Goal: Task Accomplishment & Management: Manage account settings

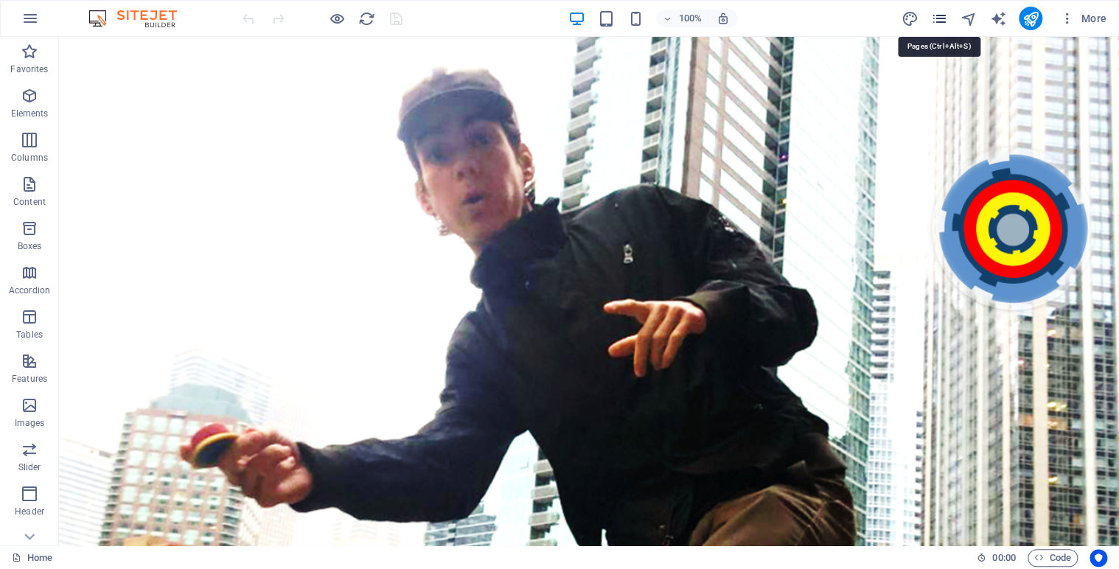
click at [938, 15] on icon "pages" at bounding box center [938, 18] width 17 height 17
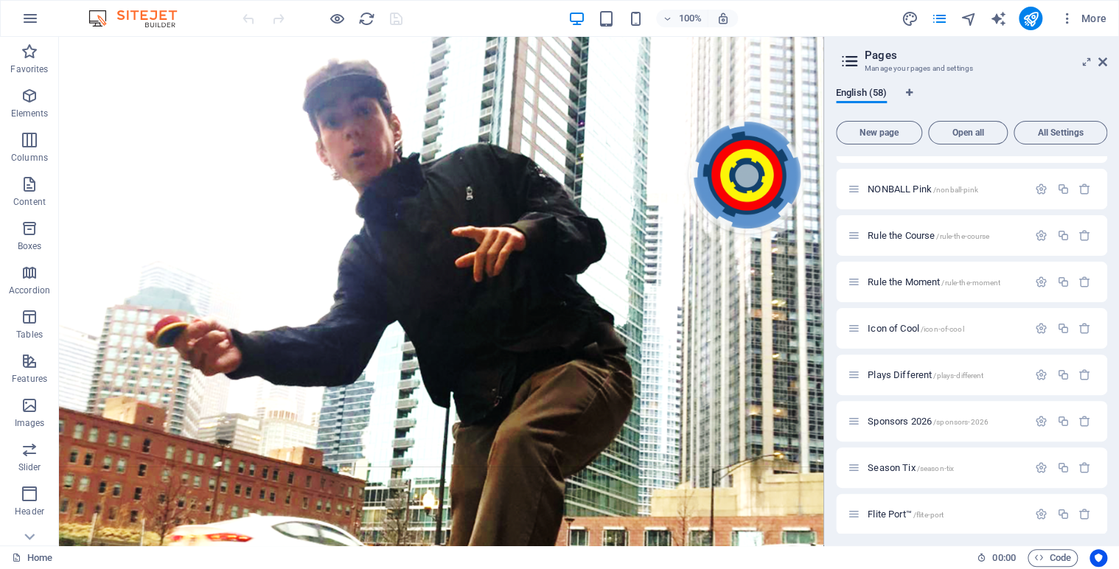
scroll to position [1390, 0]
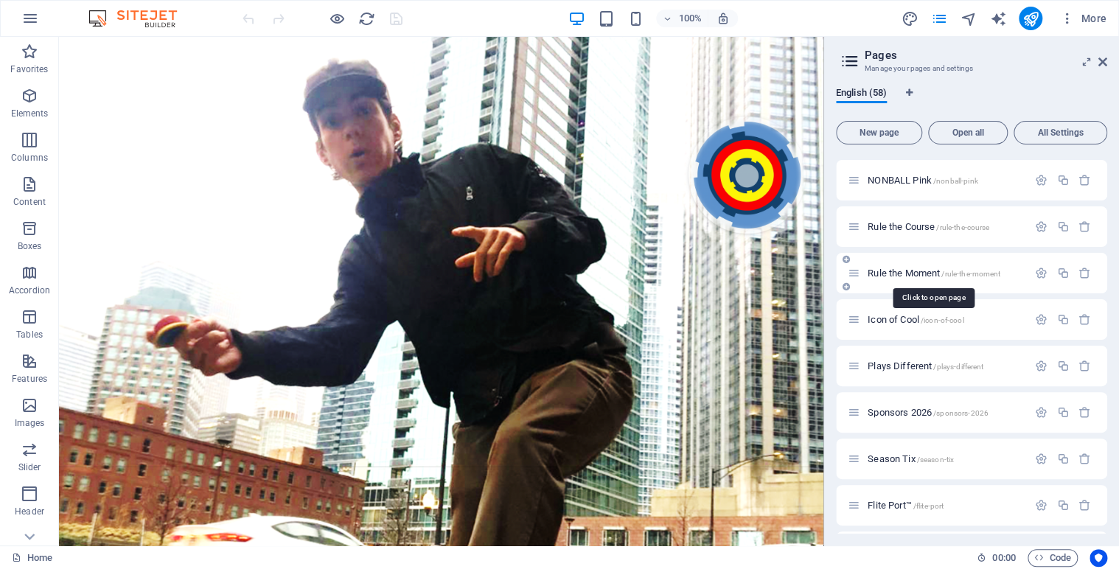
click at [913, 273] on span "Rule the Moment /rule-the-moment" at bounding box center [934, 273] width 133 height 11
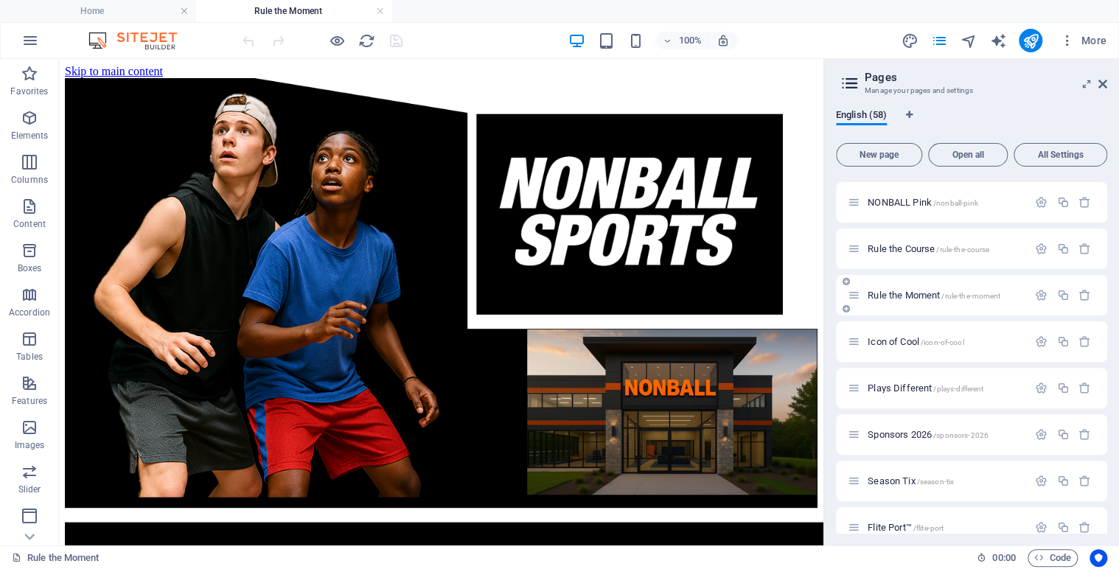
scroll to position [0, 0]
drag, startPoint x: 1106, startPoint y: 378, endPoint x: 1115, endPoint y: 470, distance: 91.8
click at [1115, 470] on div "English (58) New page Open all All Settings Home / Legal Notice /legal-notice P…" at bounding box center [971, 321] width 295 height 448
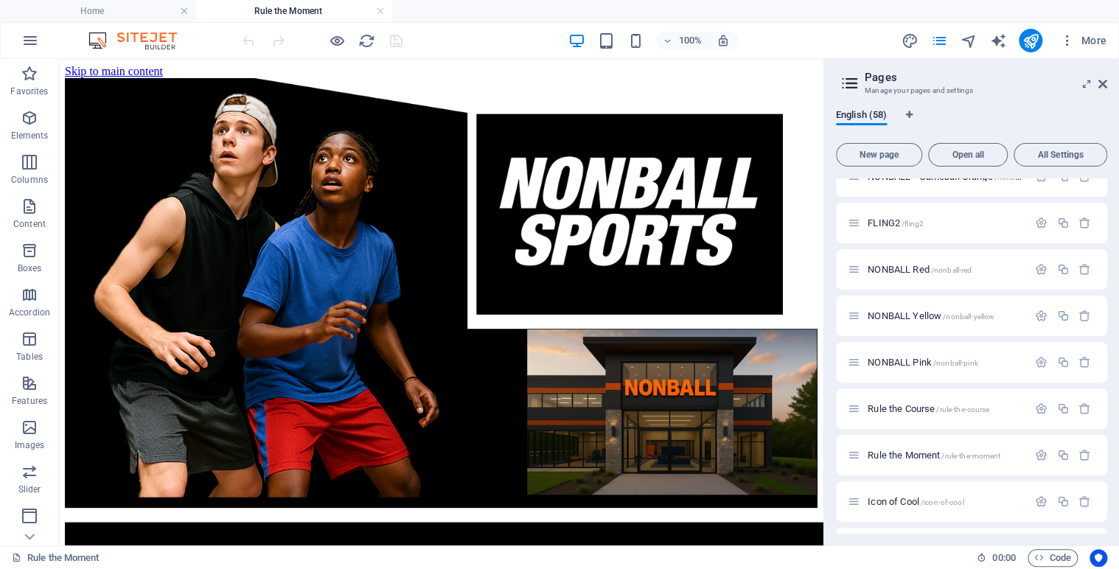
scroll to position [1224, 0]
click at [905, 412] on span "Rule the Course /rule-the-course" at bounding box center [929, 413] width 122 height 11
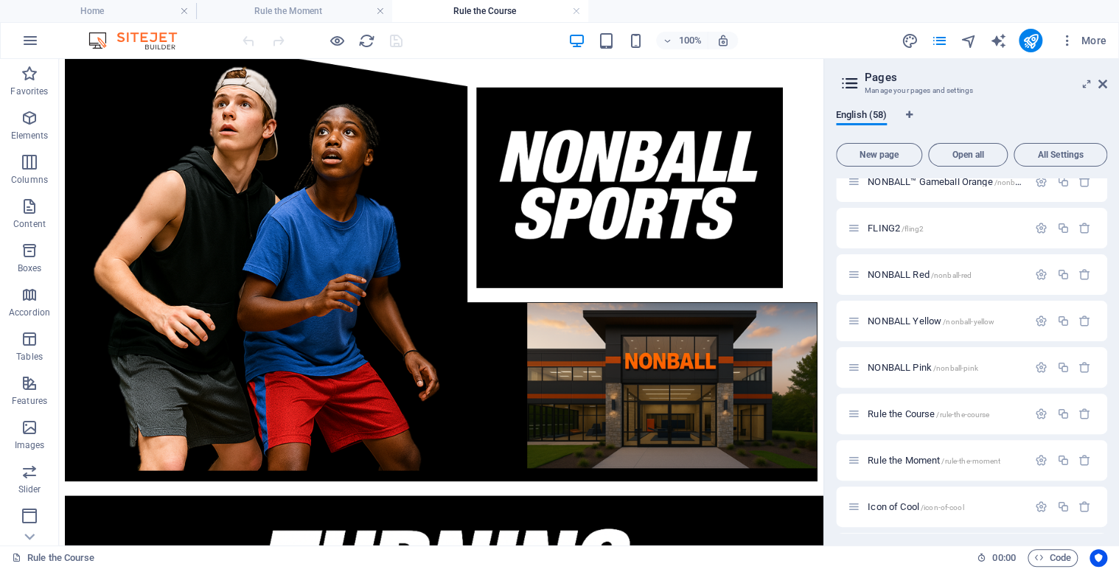
scroll to position [0, 0]
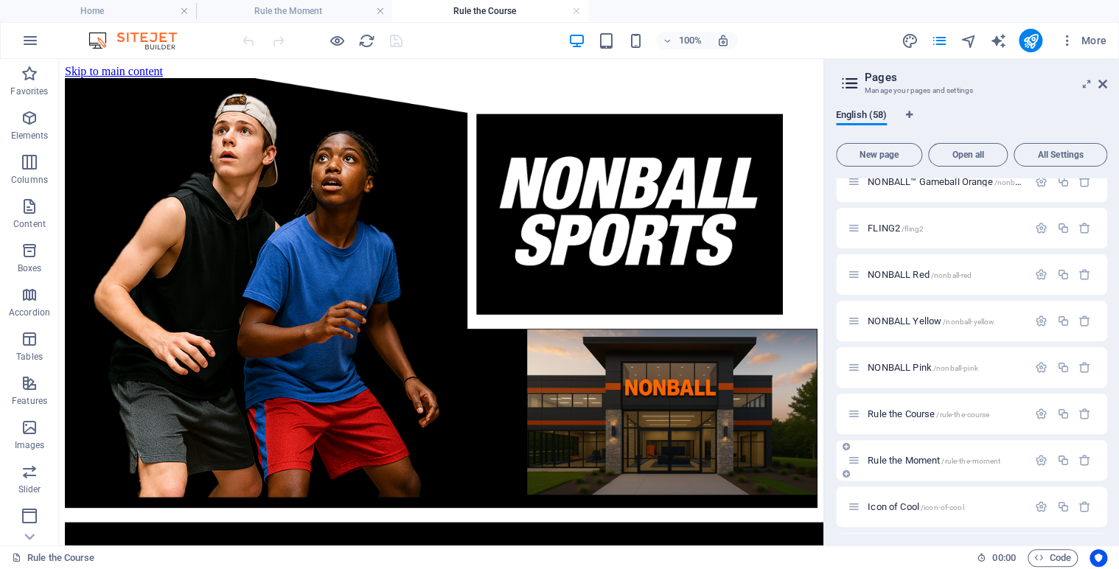
click at [911, 458] on span "Rule the Moment /rule-the-moment" at bounding box center [934, 460] width 133 height 11
click at [1108, 355] on div "English (58) New page Open all All Settings Home / Legal Notice /legal-notice P…" at bounding box center [971, 321] width 295 height 448
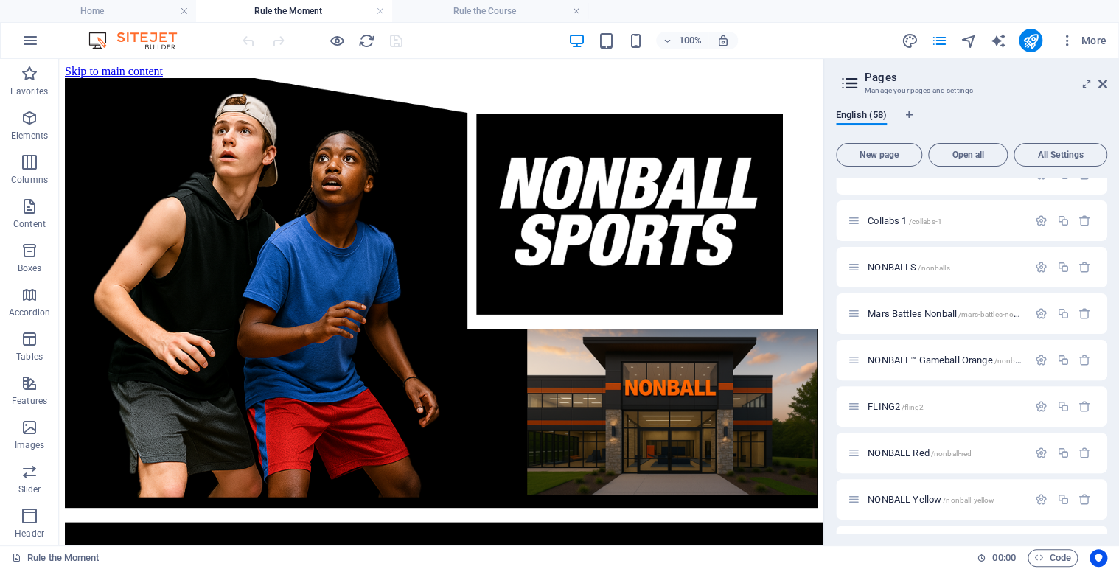
drag, startPoint x: 818, startPoint y: 143, endPoint x: 885, endPoint y: 153, distance: 67.8
click at [122, 69] on icon at bounding box center [121, 67] width 8 height 15
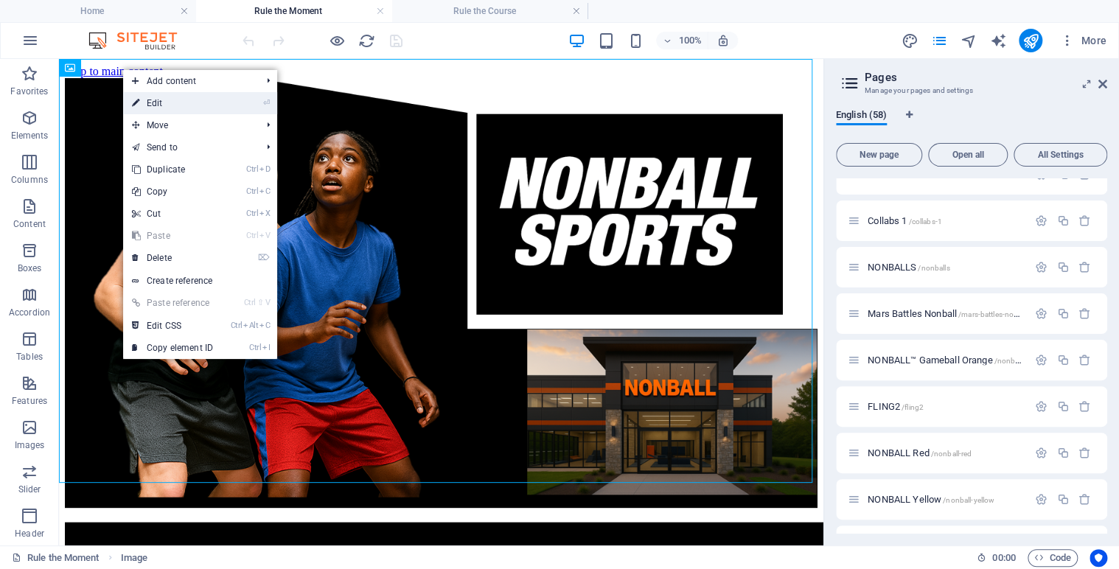
click at [171, 102] on link "⏎ Edit" at bounding box center [172, 103] width 99 height 22
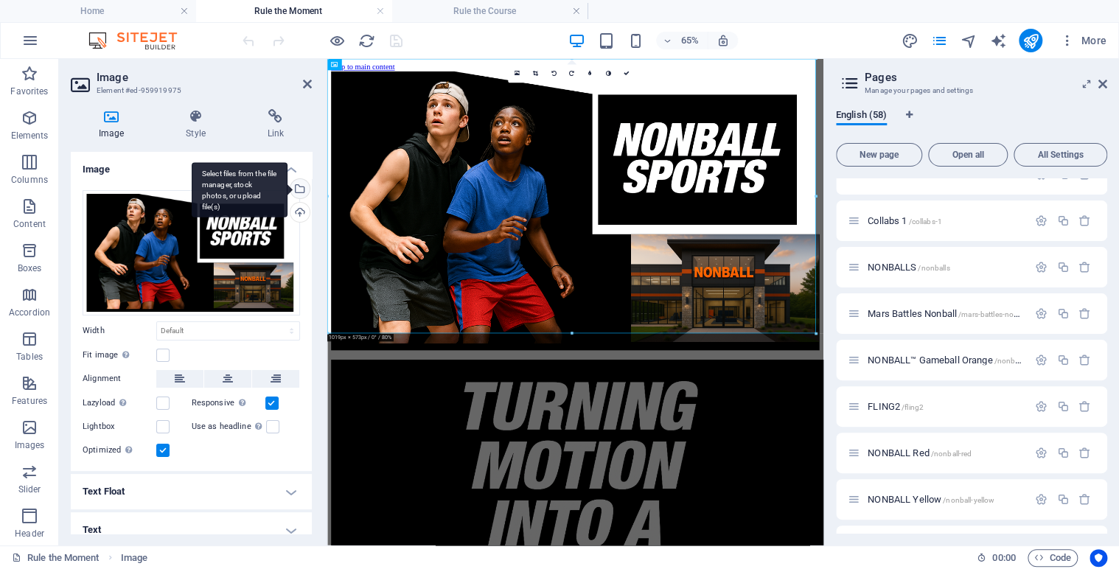
click at [298, 188] on div "Select files from the file manager, stock photos, or upload file(s)" at bounding box center [298, 190] width 22 height 22
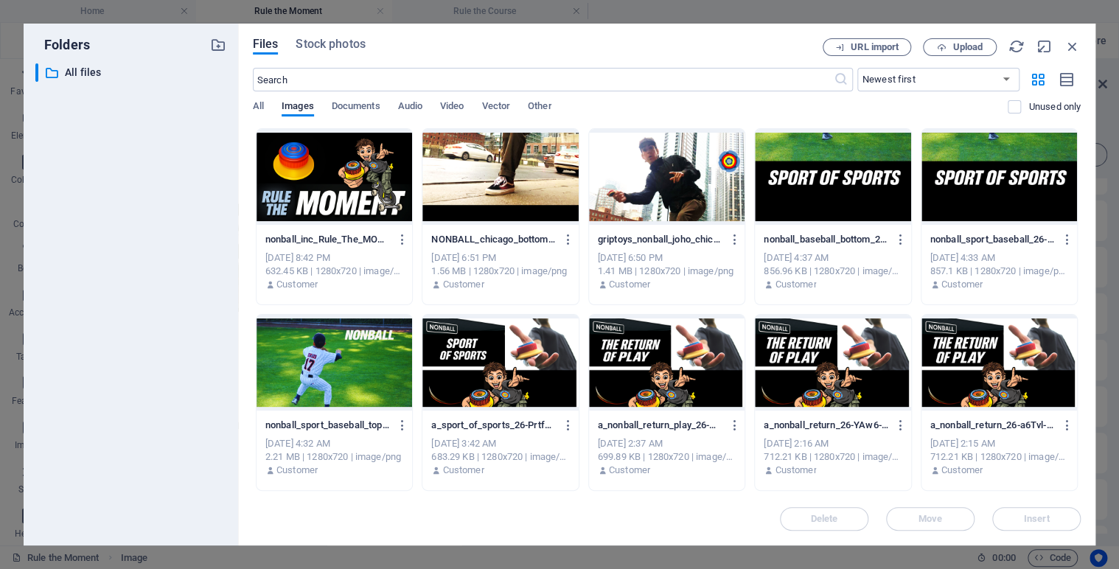
click at [363, 171] on div at bounding box center [335, 177] width 156 height 96
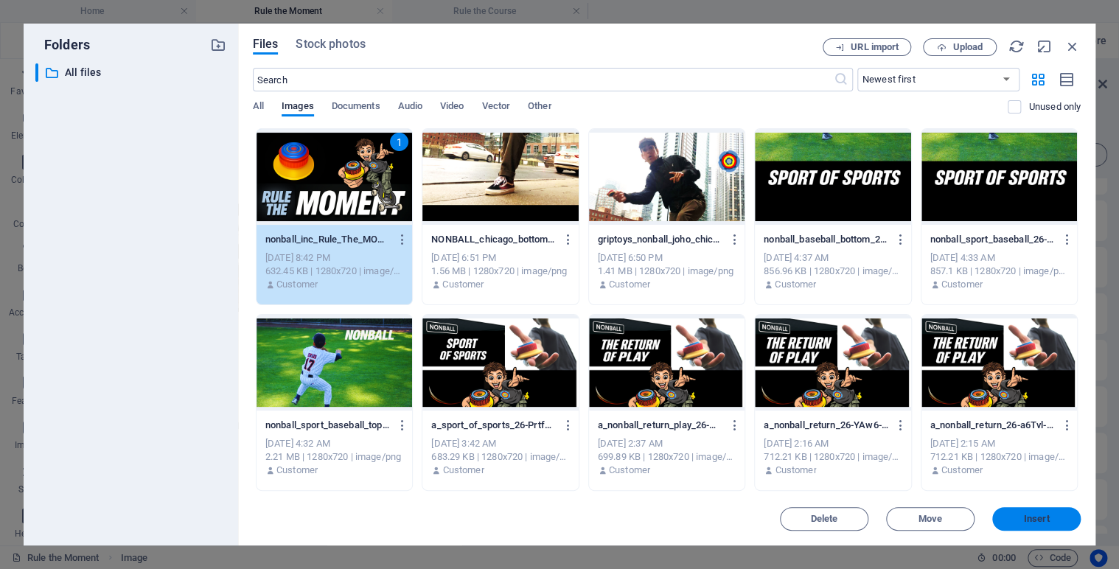
click at [1039, 518] on span "Insert" at bounding box center [1037, 519] width 26 height 9
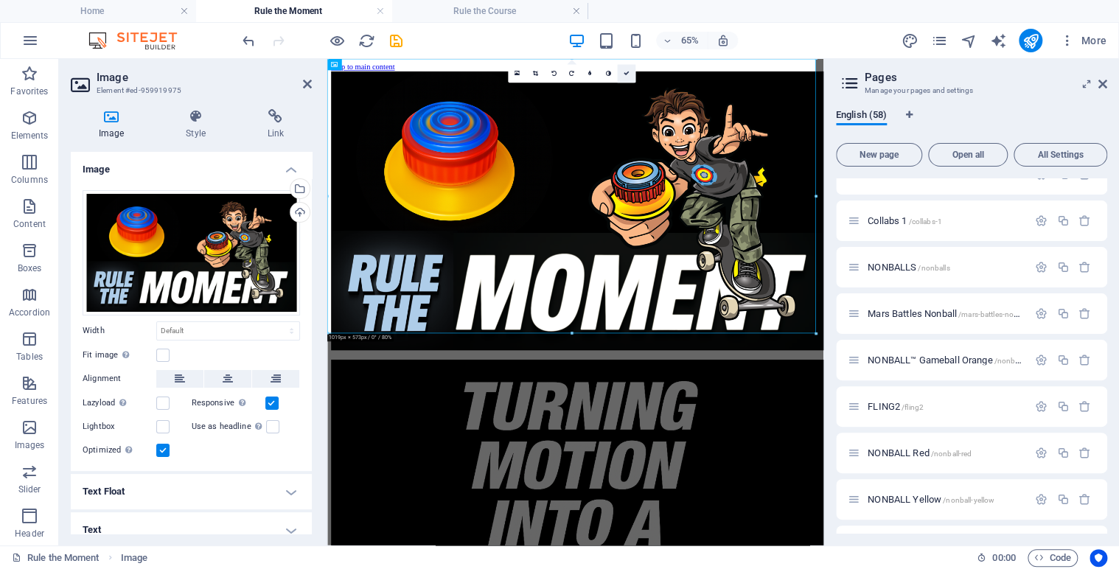
click at [628, 73] on icon at bounding box center [626, 74] width 6 height 6
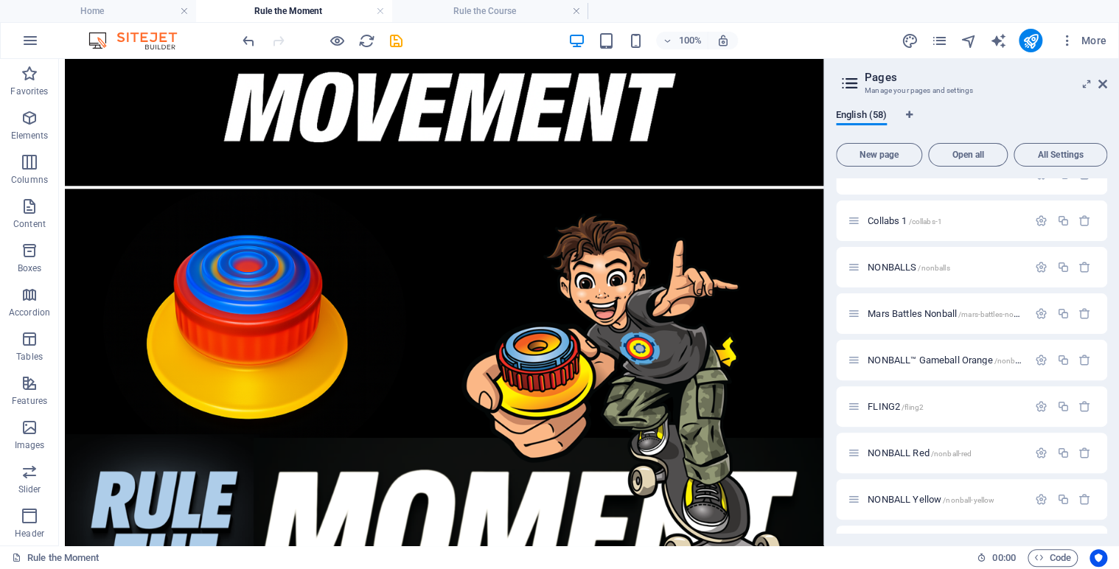
scroll to position [759, 0]
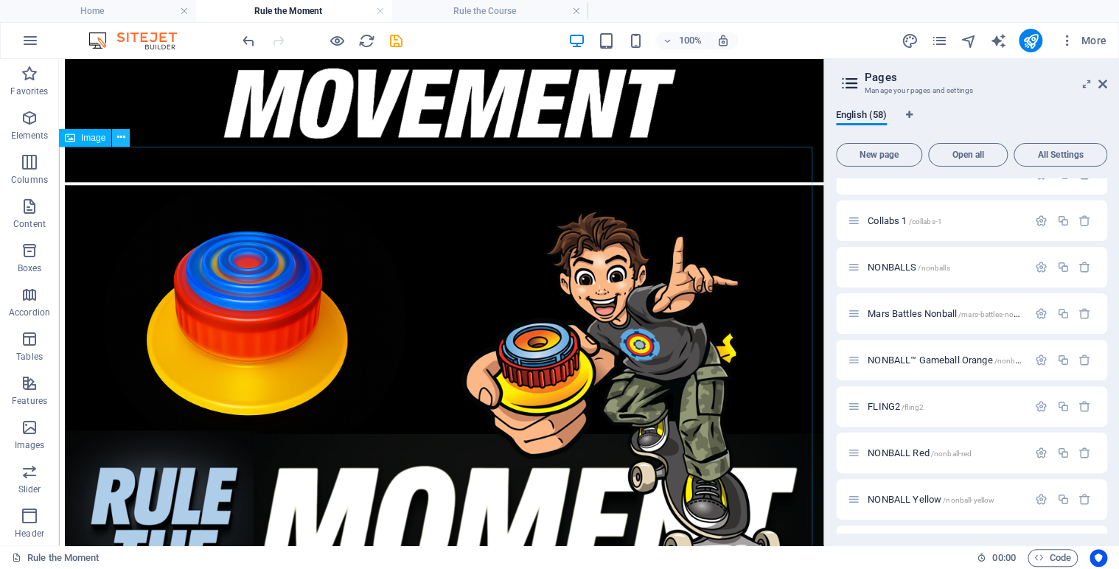
click at [124, 140] on icon at bounding box center [121, 137] width 8 height 15
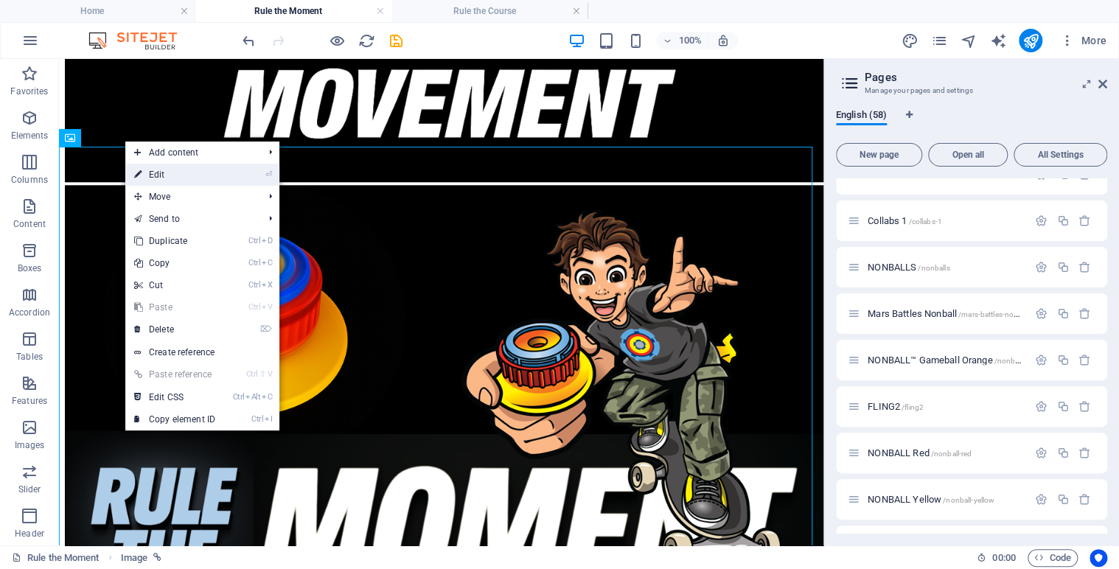
click at [168, 176] on link "⏎ Edit" at bounding box center [174, 175] width 99 height 22
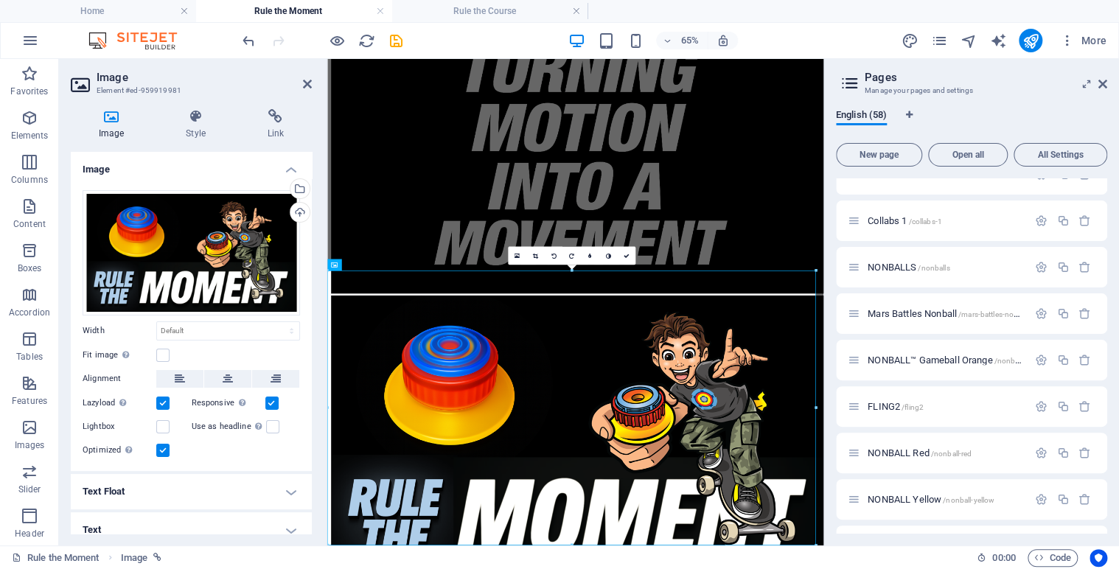
click at [115, 123] on icon at bounding box center [111, 116] width 81 height 15
click at [109, 120] on icon at bounding box center [111, 116] width 81 height 15
click at [298, 189] on div "Select files from the file manager, stock photos, or upload file(s)" at bounding box center [298, 190] width 22 height 22
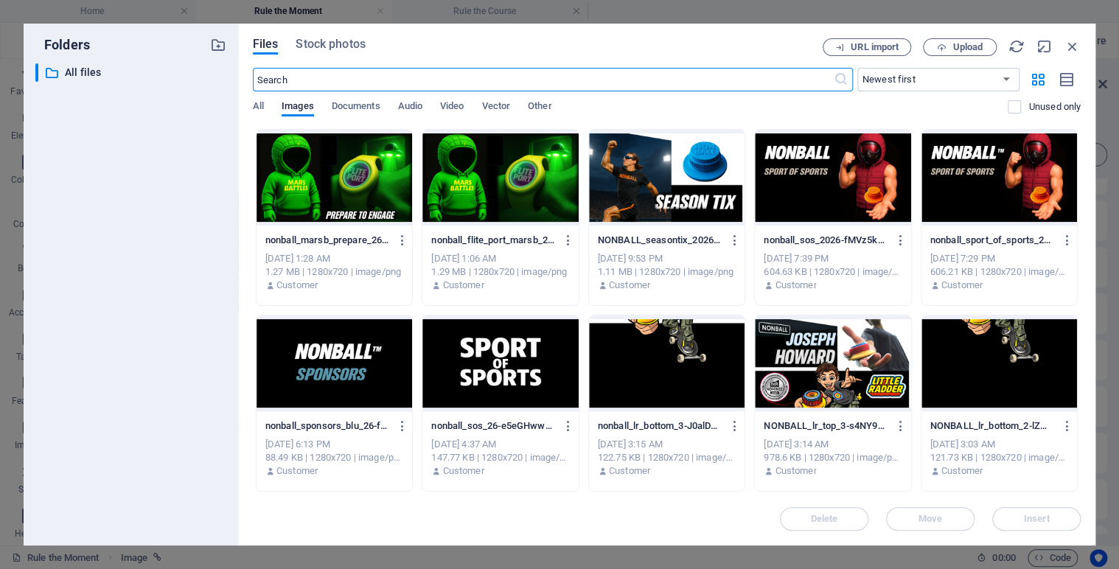
scroll to position [2473, 0]
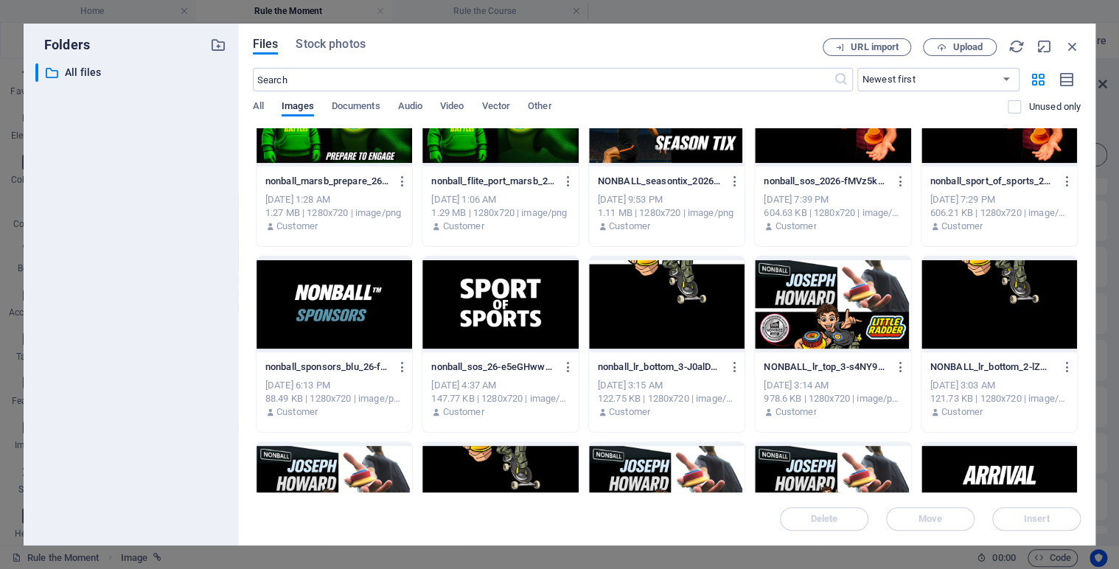
drag, startPoint x: 1080, startPoint y: 424, endPoint x: 1082, endPoint y: 458, distance: 34.0
click at [1082, 458] on div "Files Stock photos URL import Upload ​ Newest first Oldest first Name (A-Z) Nam…" at bounding box center [666, 285] width 857 height 522
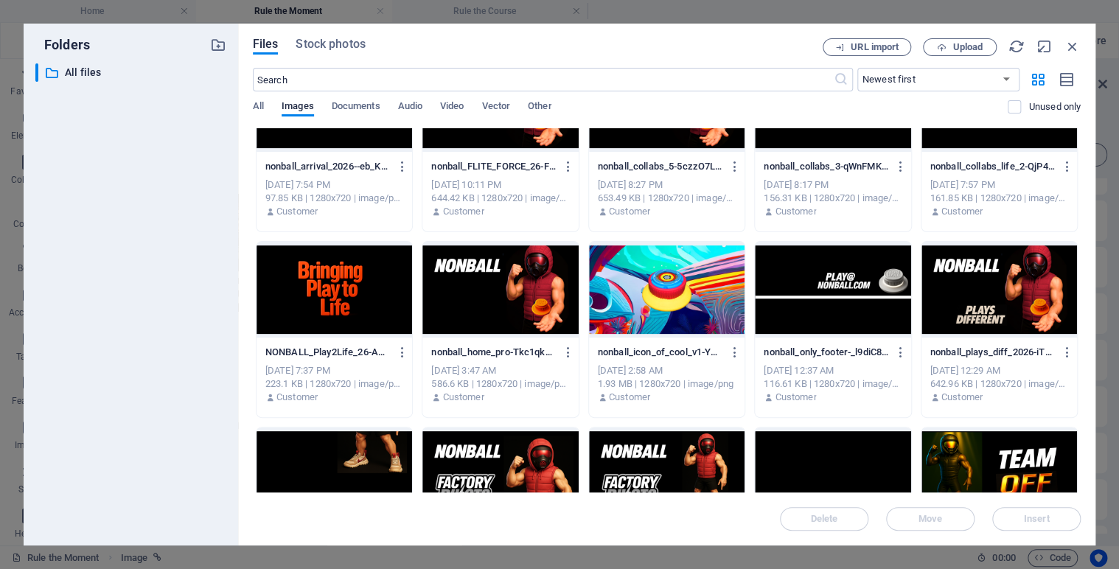
scroll to position [3010, 0]
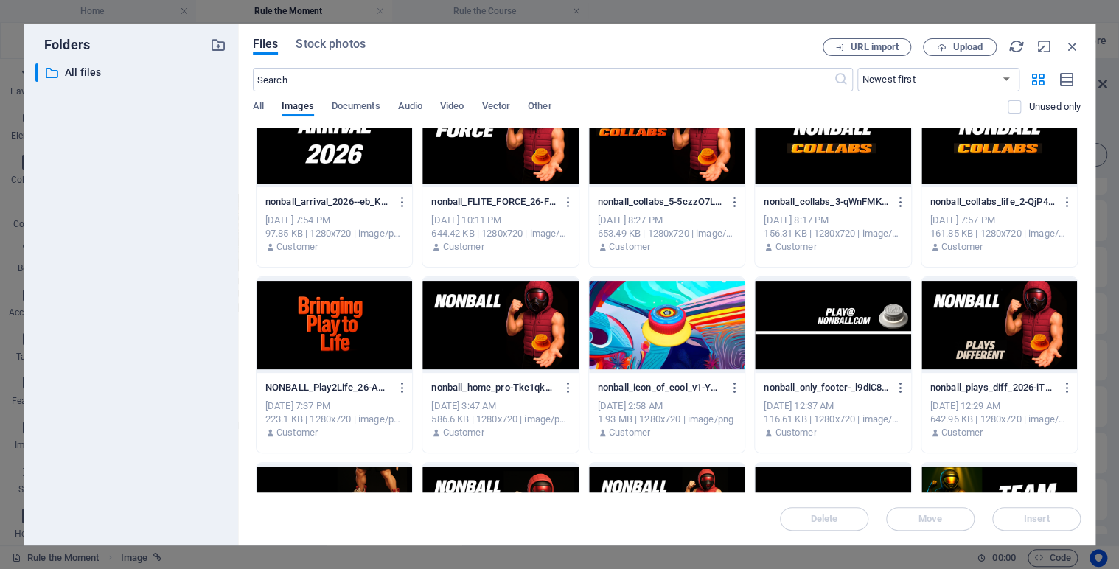
click at [829, 338] on div at bounding box center [833, 325] width 156 height 96
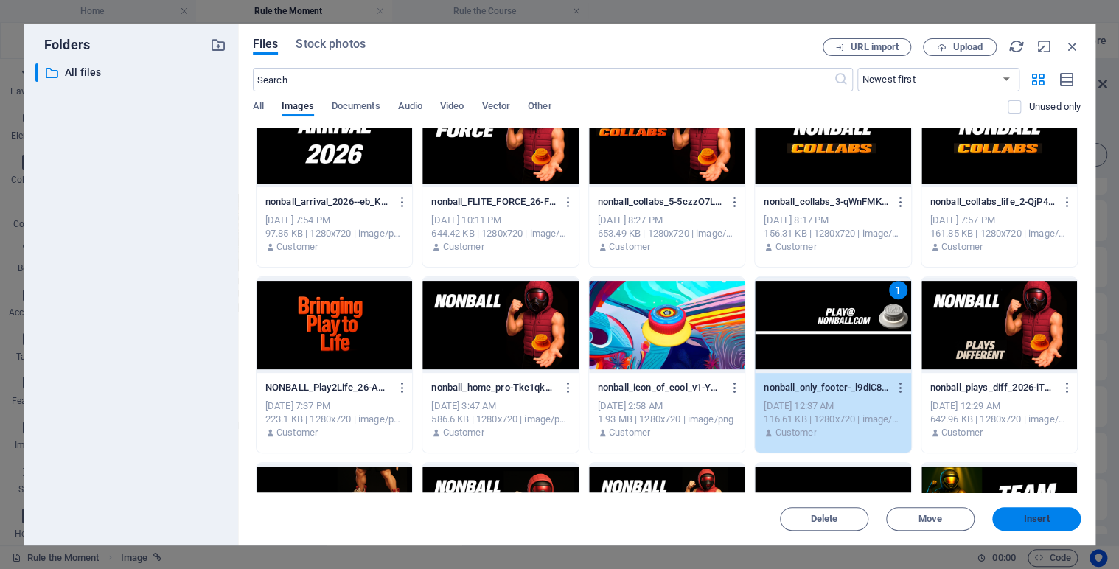
click at [1030, 517] on span "Insert" at bounding box center [1037, 519] width 26 height 9
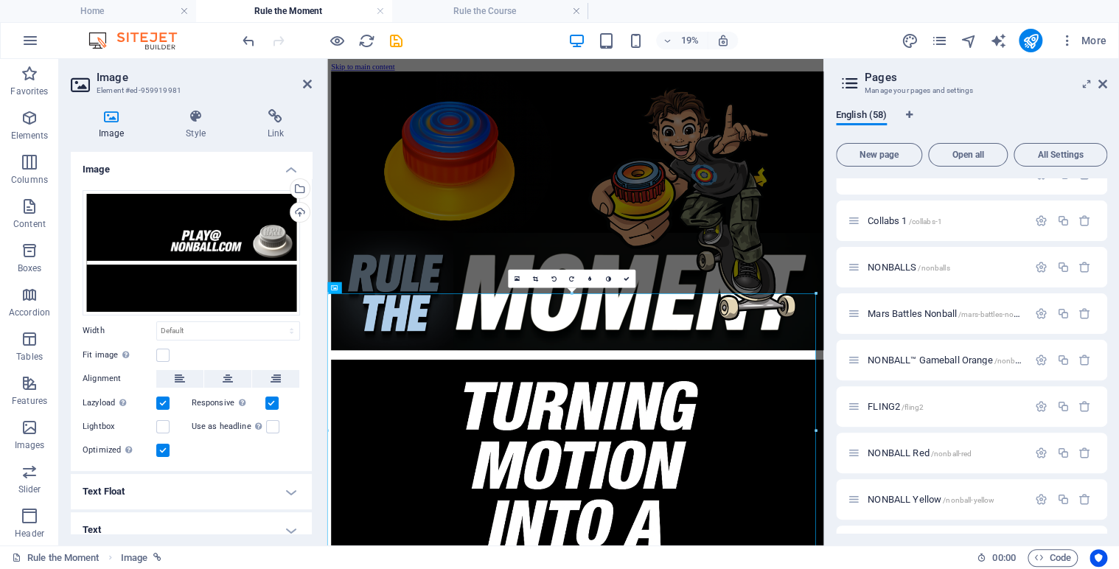
scroll to position [484, 0]
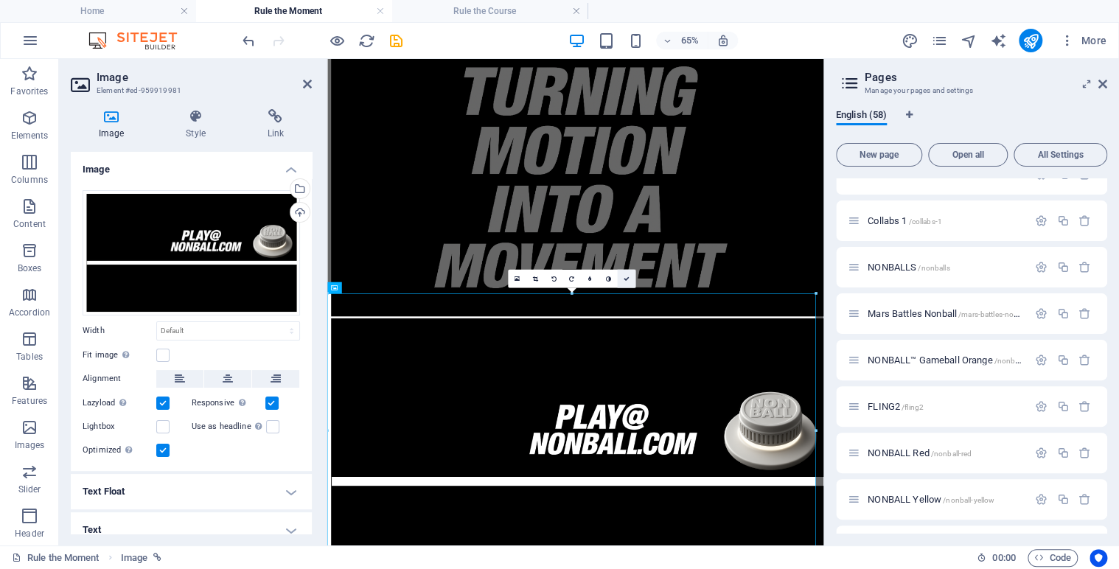
click at [625, 276] on icon at bounding box center [626, 279] width 6 height 6
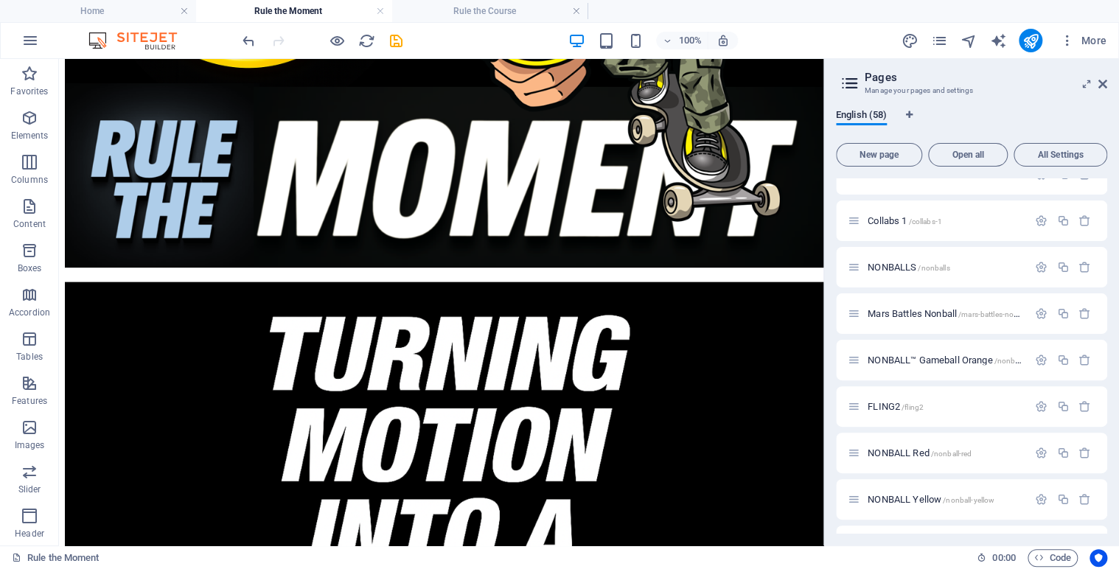
scroll to position [248, 0]
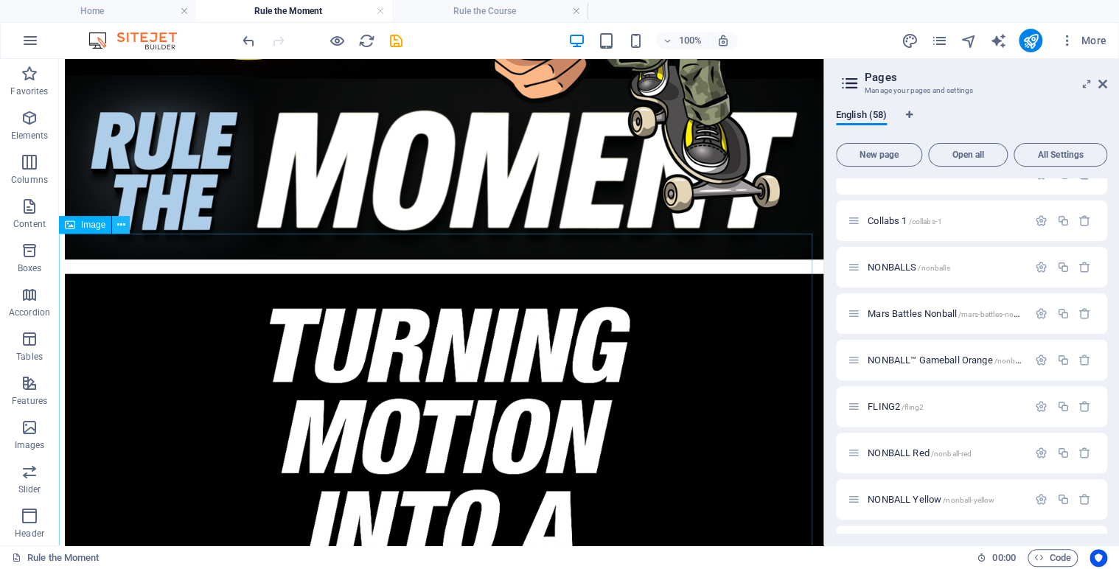
click at [126, 226] on button at bounding box center [121, 225] width 18 height 18
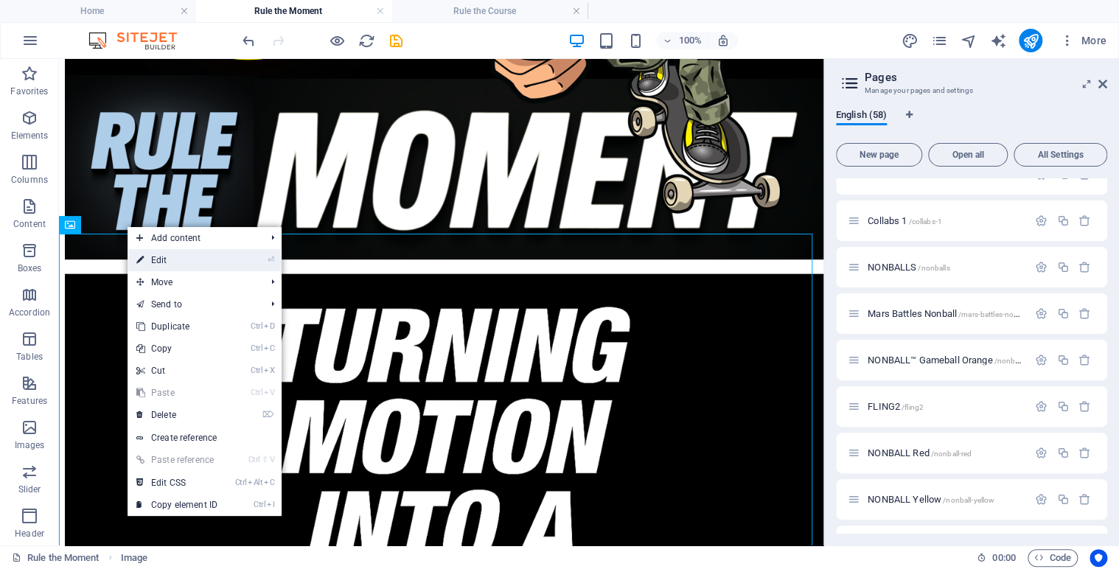
click at [188, 260] on link "⏎ Edit" at bounding box center [177, 260] width 99 height 22
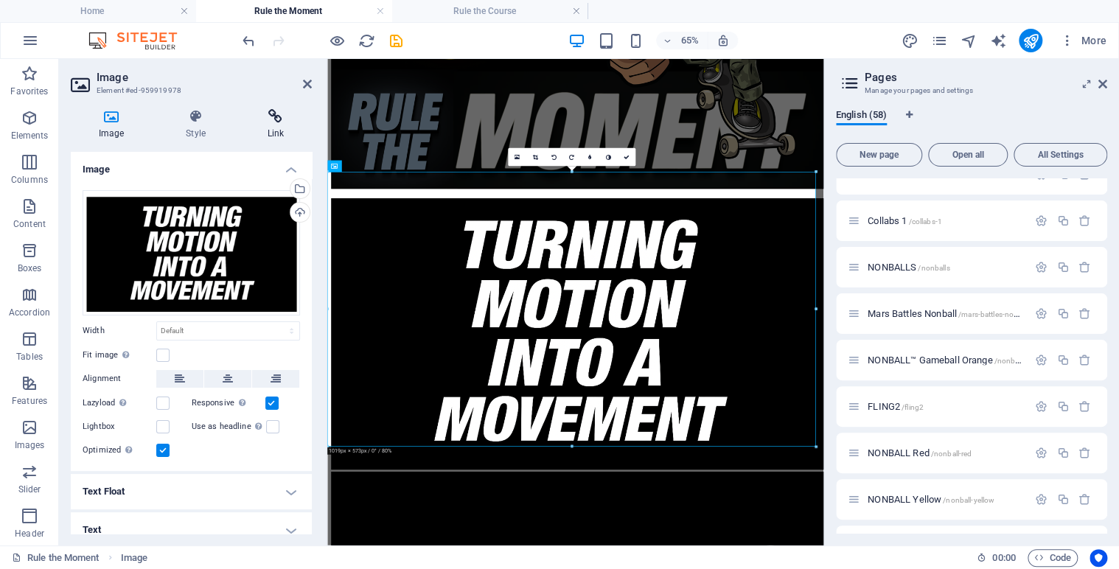
click at [273, 111] on icon at bounding box center [276, 116] width 72 height 15
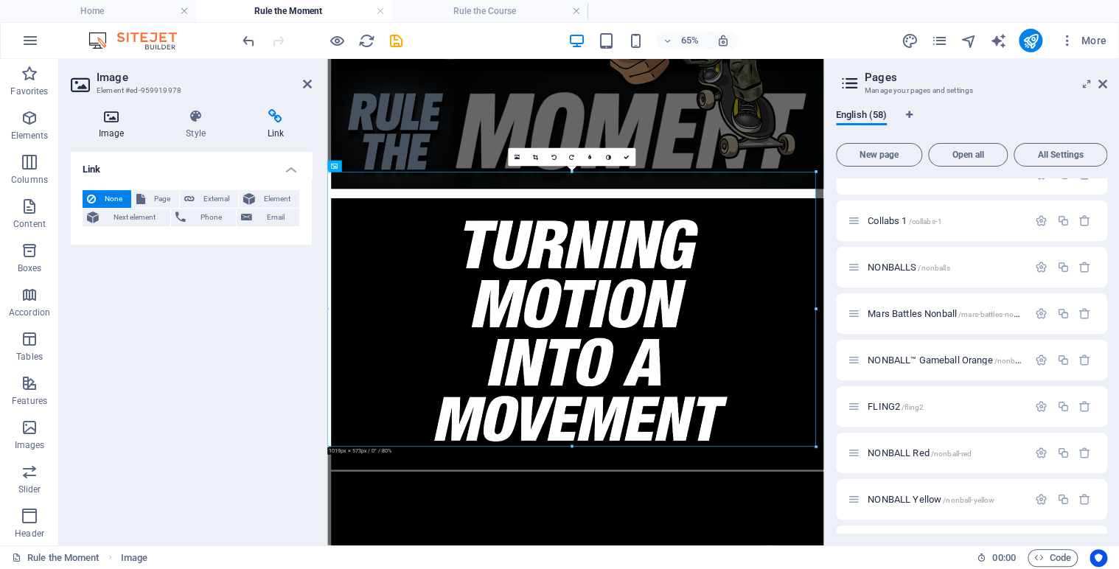
click at [100, 119] on icon at bounding box center [111, 116] width 81 height 15
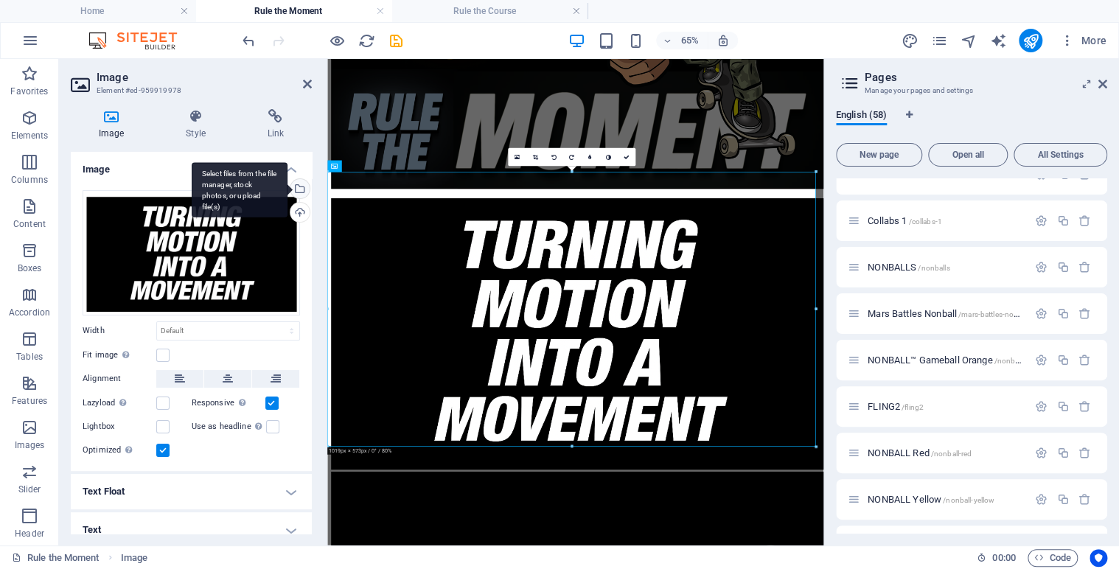
click at [299, 189] on div "Select files from the file manager, stock photos, or upload file(s)" at bounding box center [298, 190] width 22 height 22
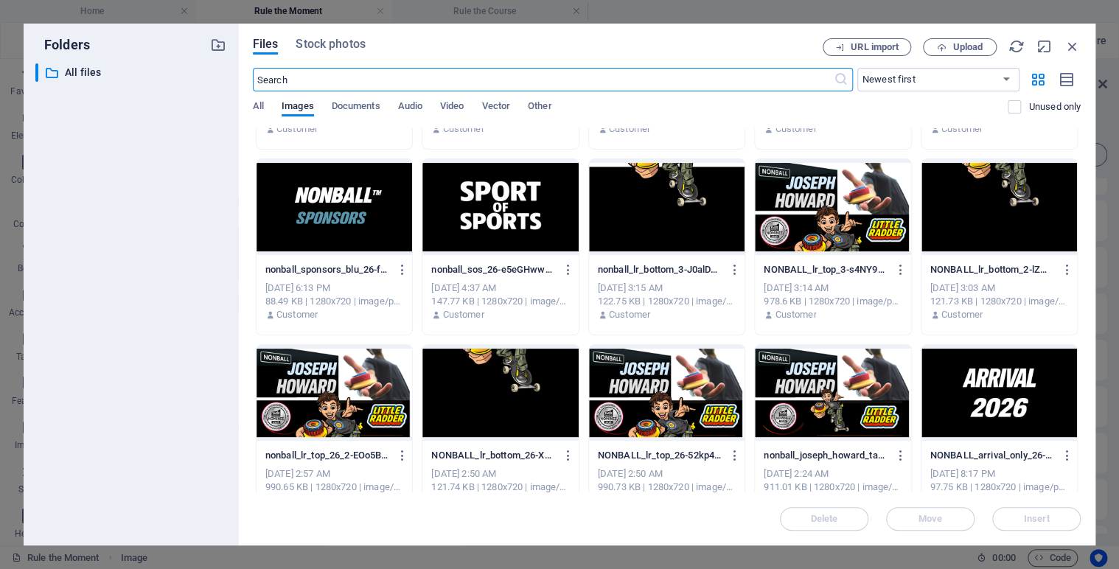
scroll to position [2587, 0]
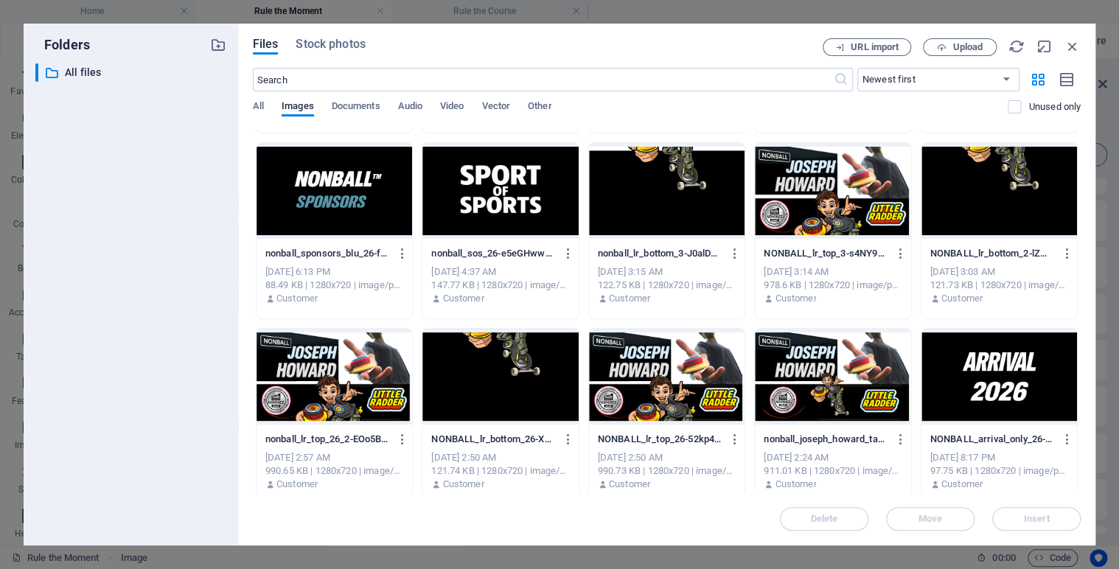
click at [967, 369] on div at bounding box center [999, 377] width 156 height 96
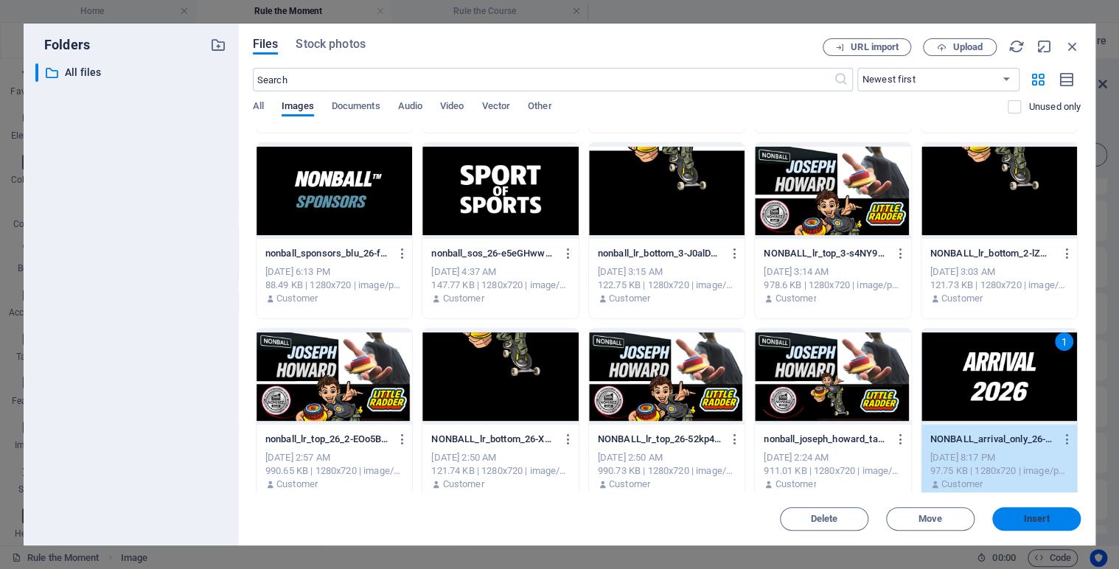
click at [1031, 520] on span "Insert" at bounding box center [1037, 519] width 26 height 9
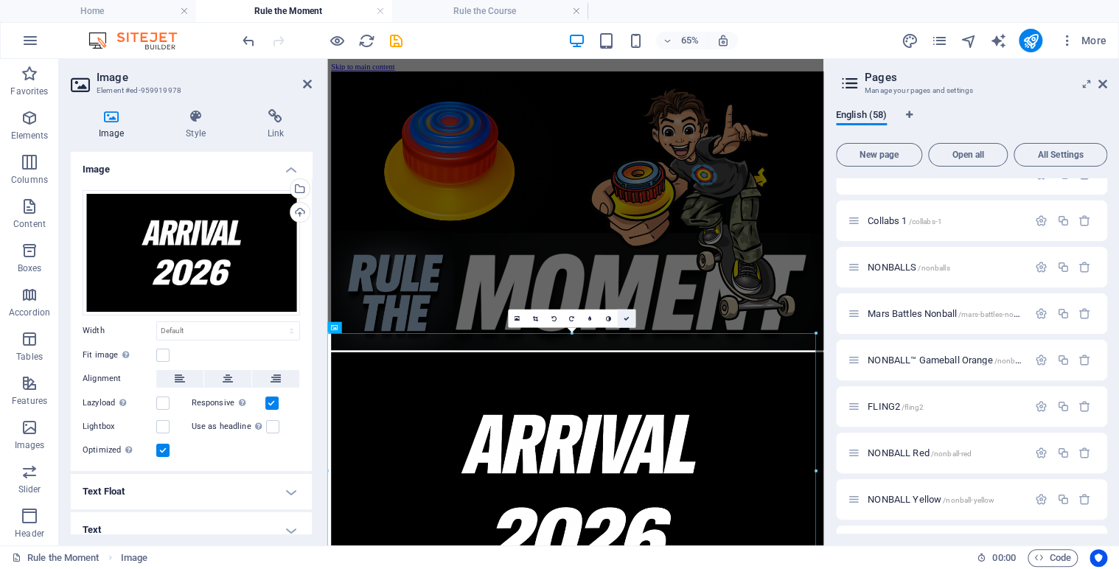
click at [628, 317] on icon at bounding box center [626, 319] width 6 height 6
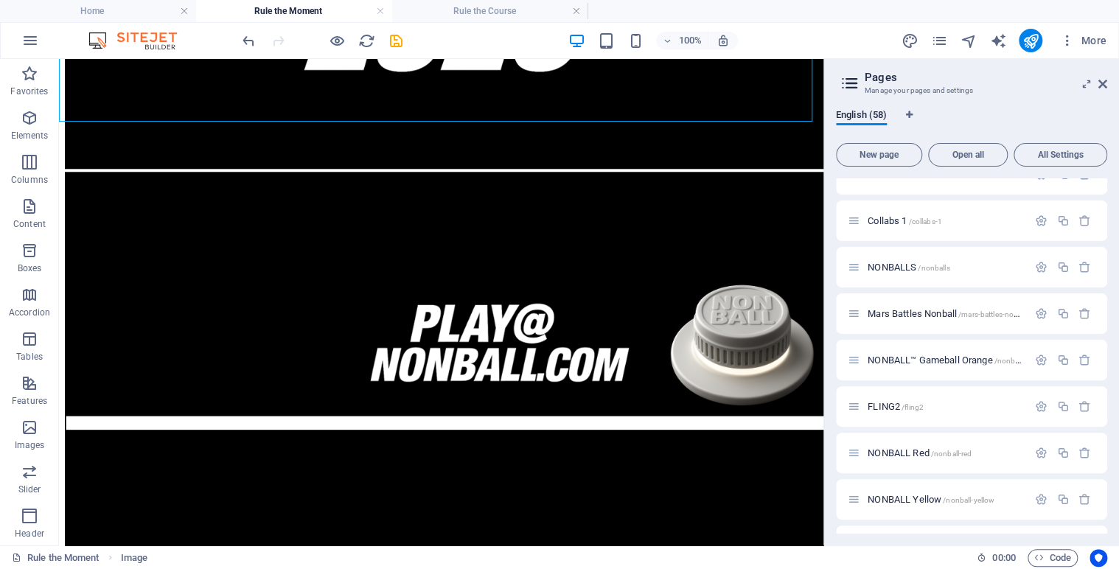
scroll to position [784, 0]
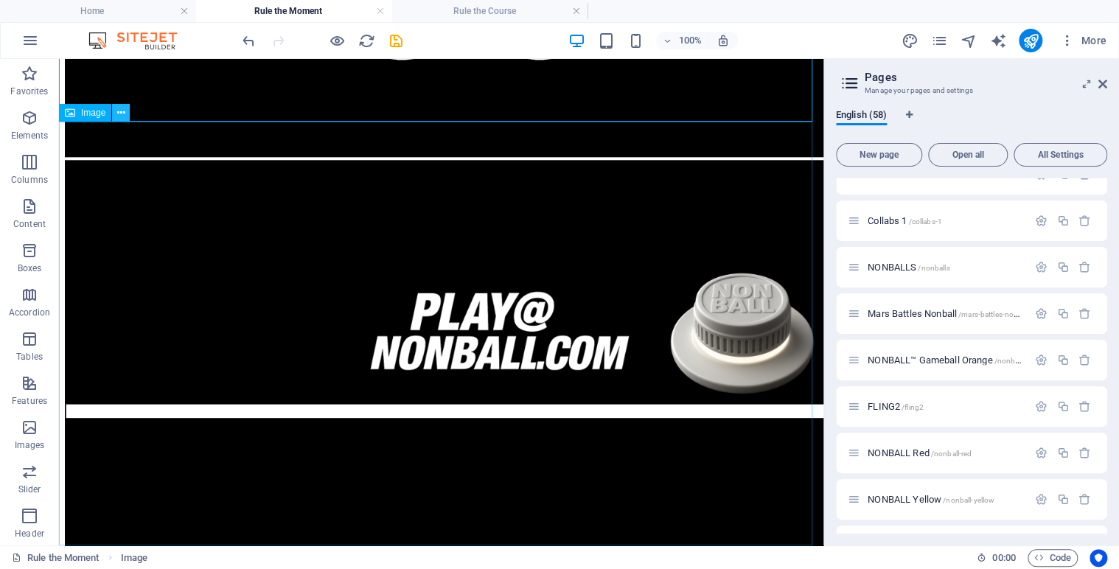
click at [122, 111] on icon at bounding box center [121, 112] width 8 height 15
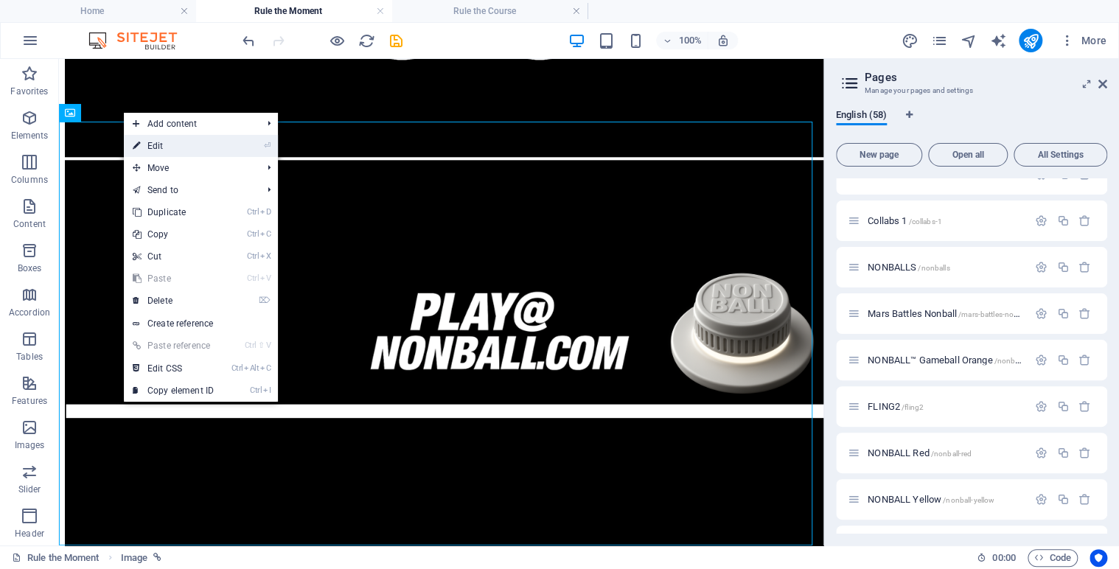
click at [159, 145] on link "⏎ Edit" at bounding box center [173, 146] width 99 height 22
select select "27"
select select
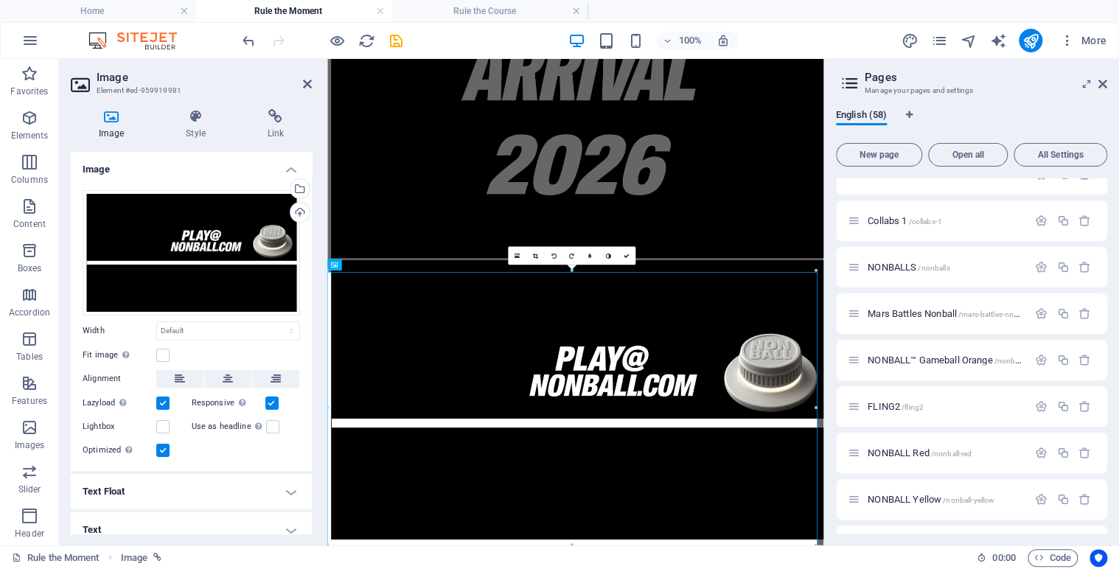
scroll to position [519, 0]
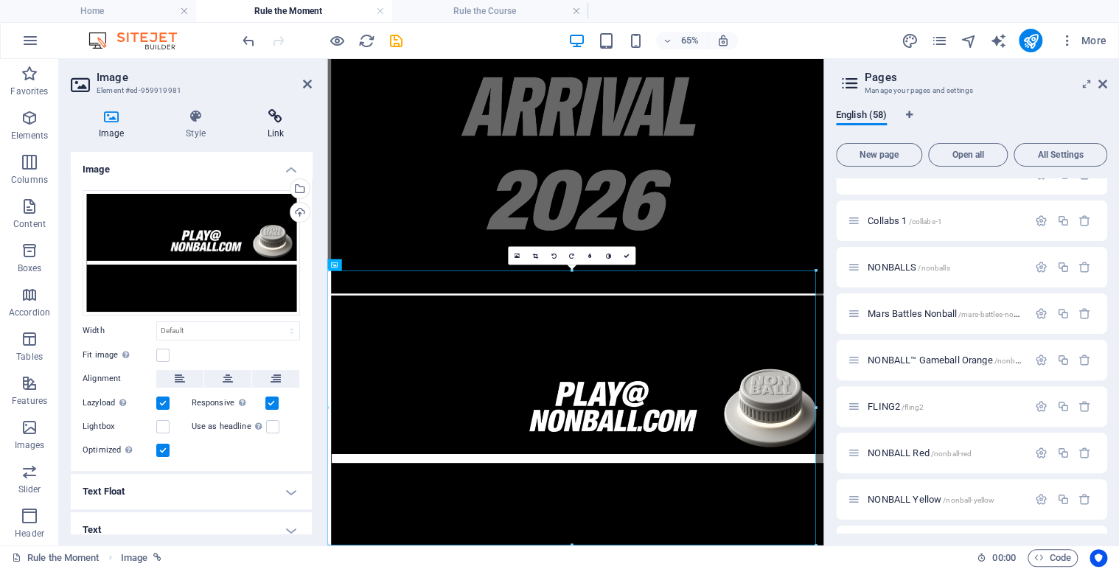
click at [273, 130] on h4 "Link" at bounding box center [276, 124] width 72 height 31
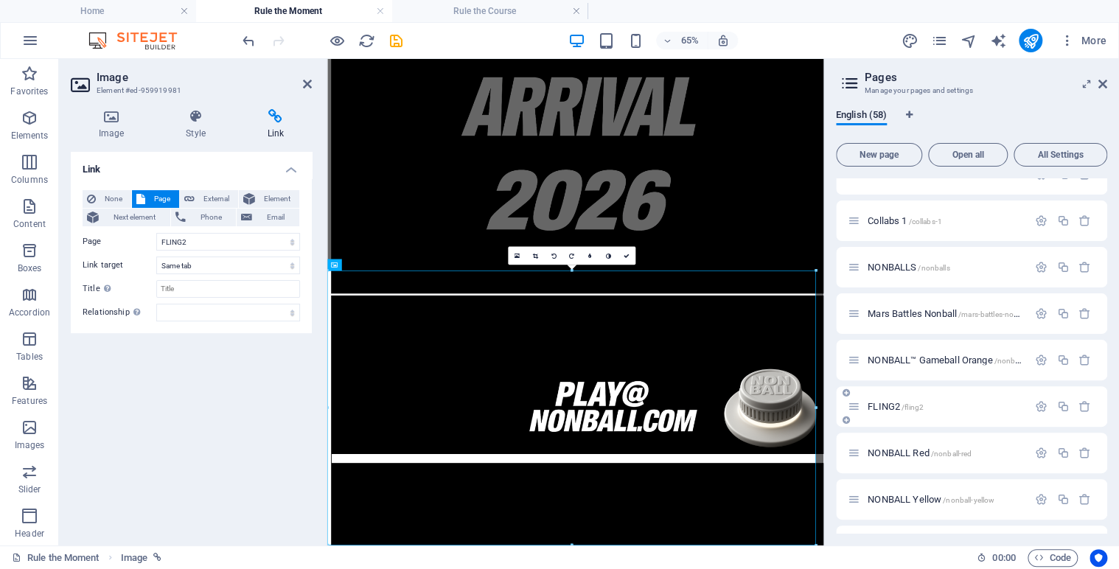
click at [893, 407] on span "FLING2 /fling2" at bounding box center [896, 406] width 56 height 11
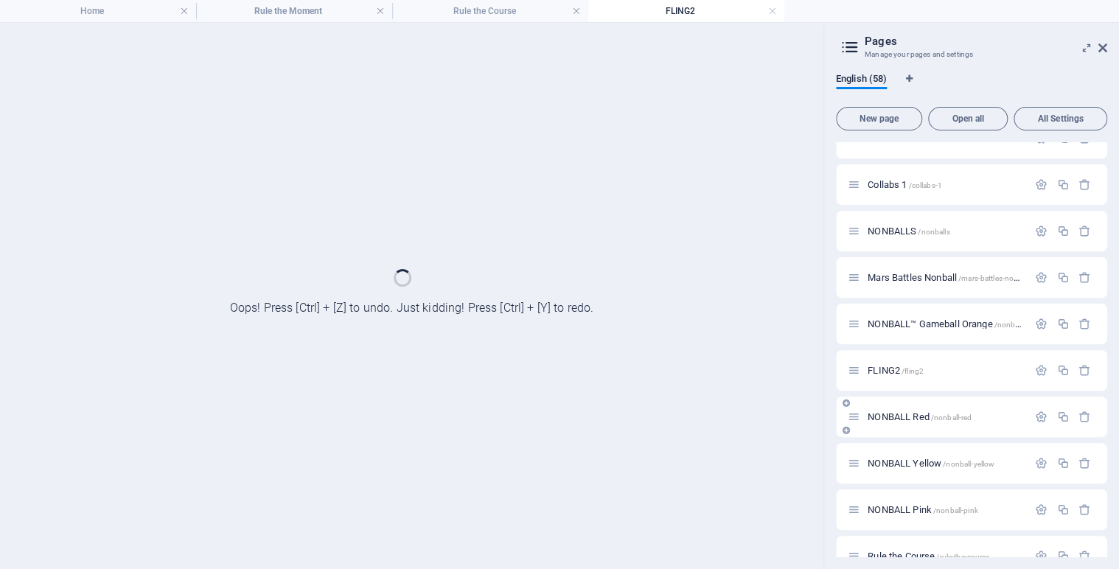
scroll to position [0, 0]
click at [893, 407] on div "NONBALL Red /nonball-red" at bounding box center [971, 417] width 271 height 41
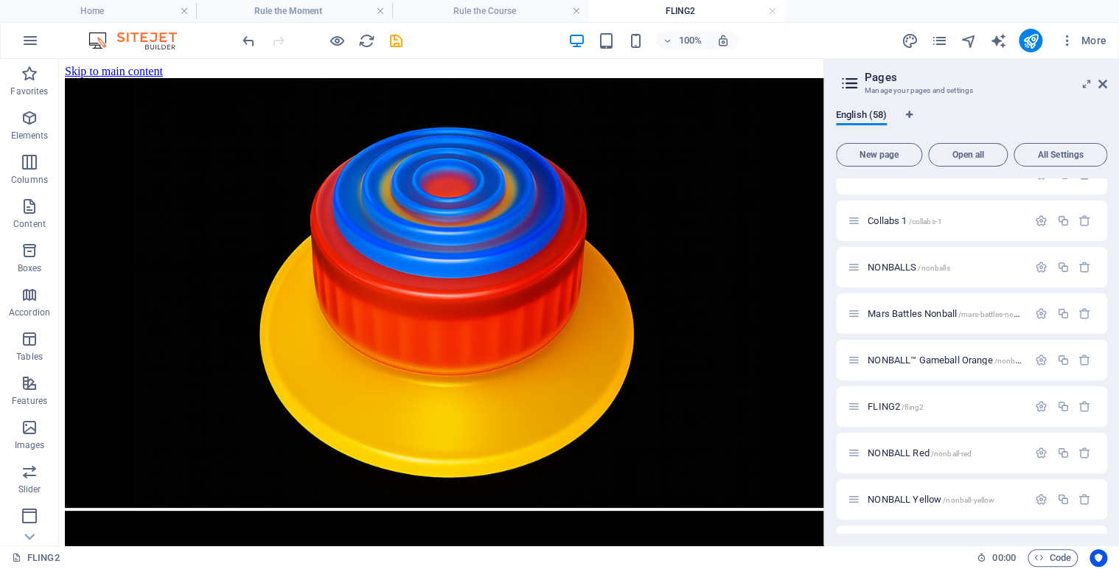
drag, startPoint x: 816, startPoint y: 144, endPoint x: 896, endPoint y: 102, distance: 90.0
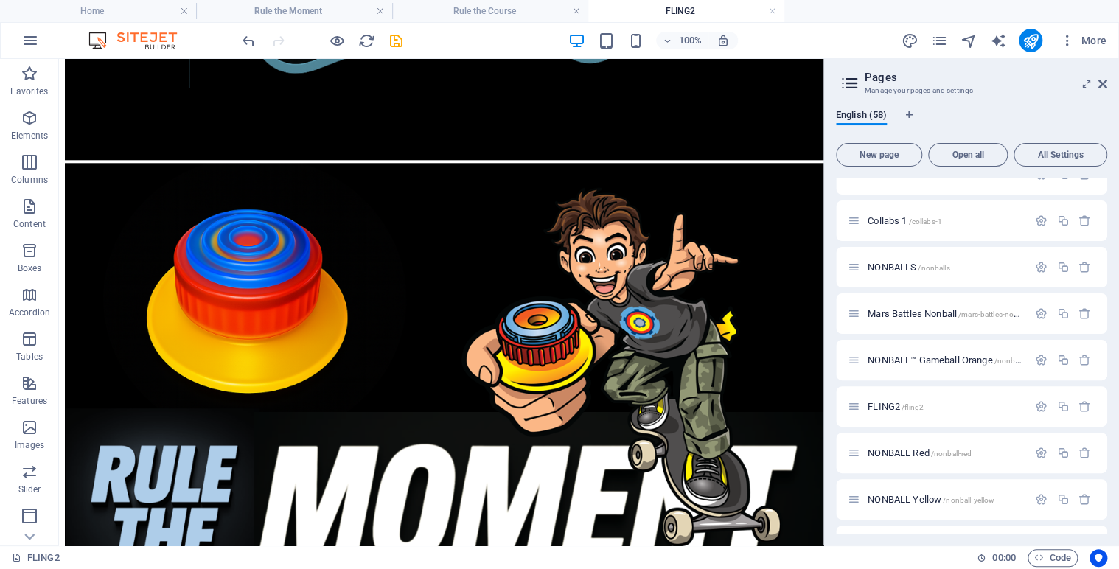
scroll to position [784, 0]
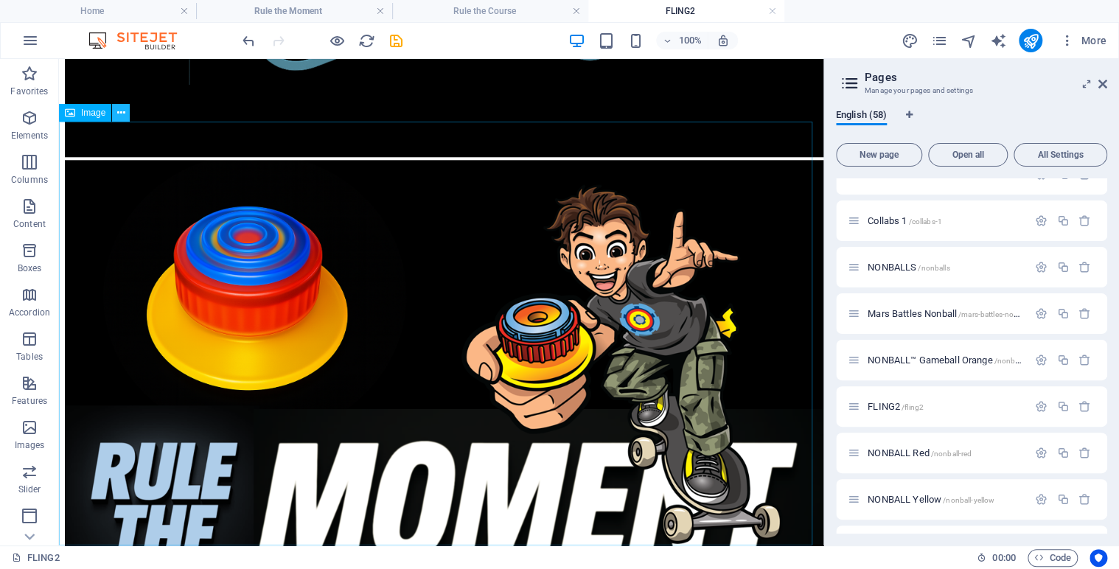
click at [125, 114] on icon at bounding box center [121, 112] width 8 height 15
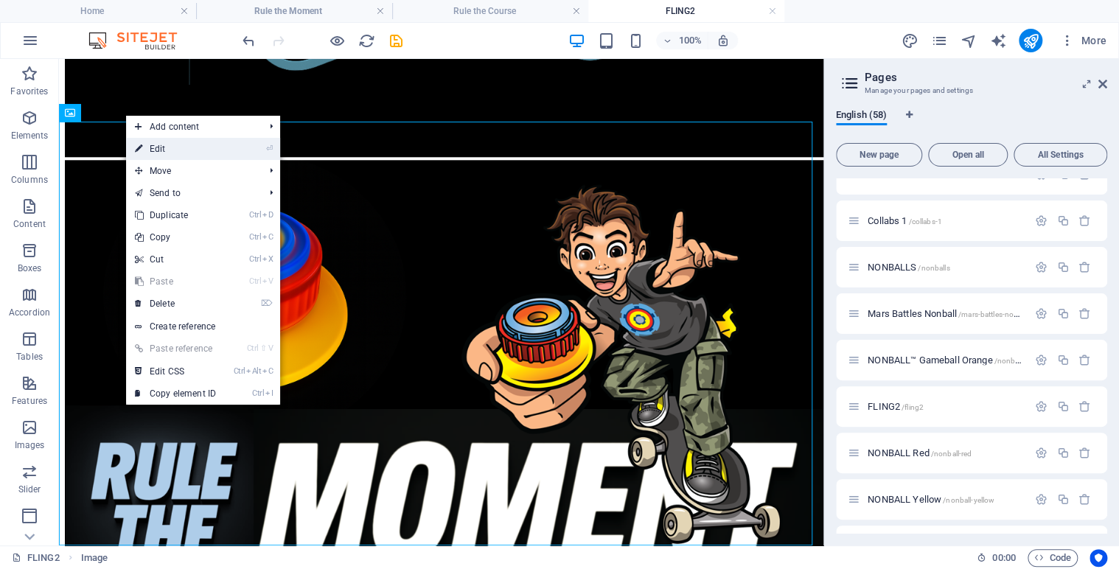
click at [187, 153] on link "⏎ Edit" at bounding box center [175, 149] width 99 height 22
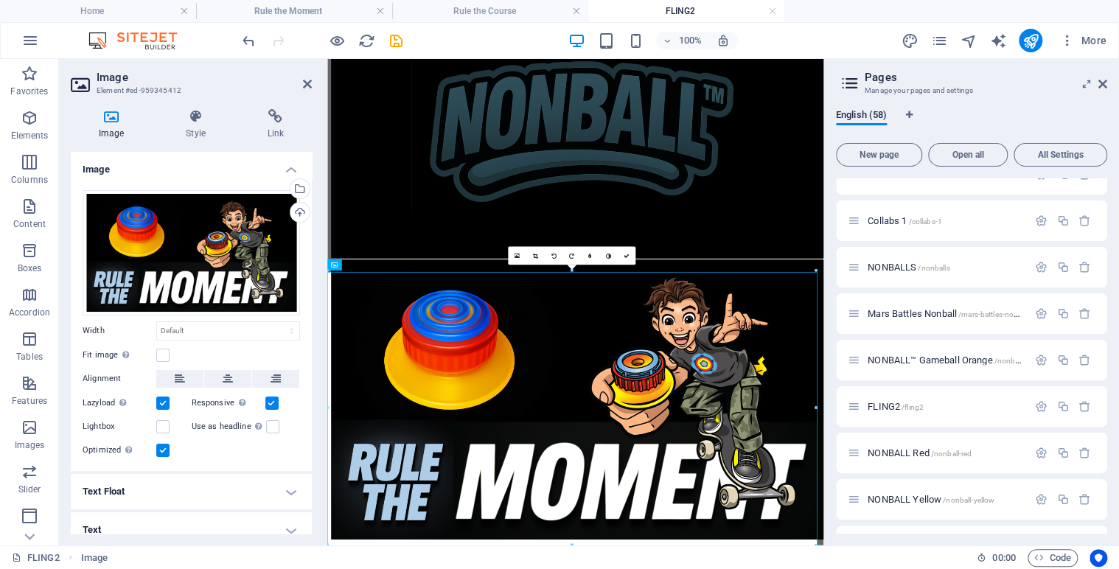
scroll to position [519, 0]
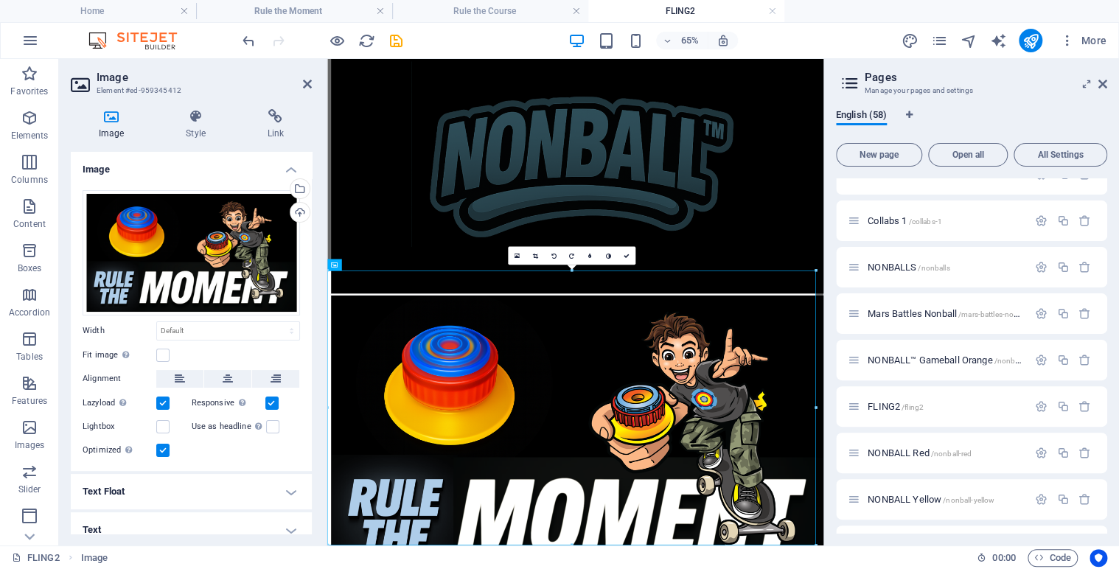
click at [112, 122] on icon at bounding box center [111, 116] width 81 height 15
click at [287, 187] on div "Select files from the file manager, stock photos, or upload file(s)" at bounding box center [240, 189] width 96 height 55
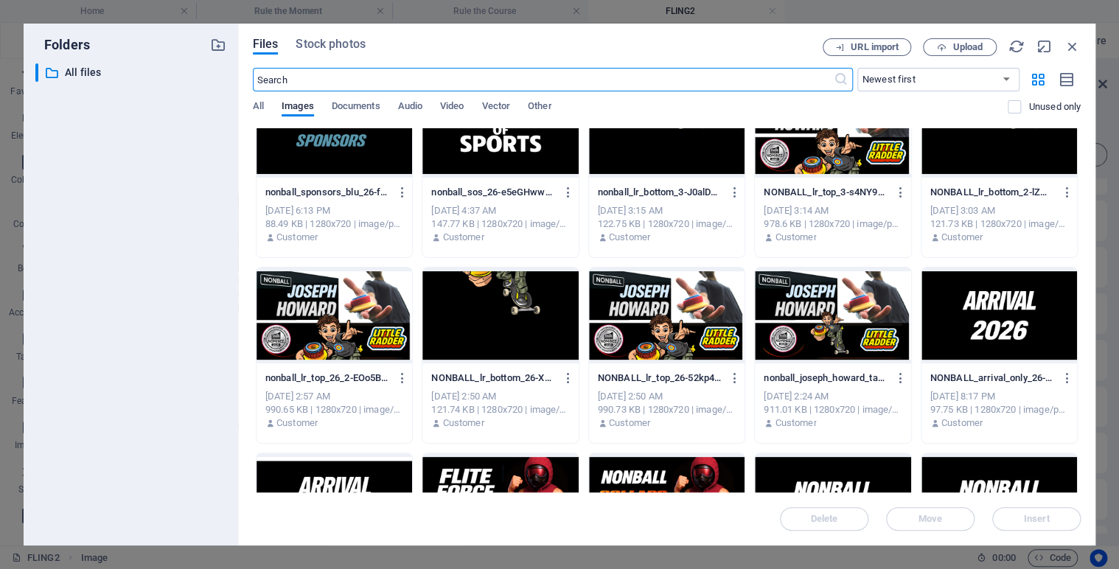
scroll to position [2692, 0]
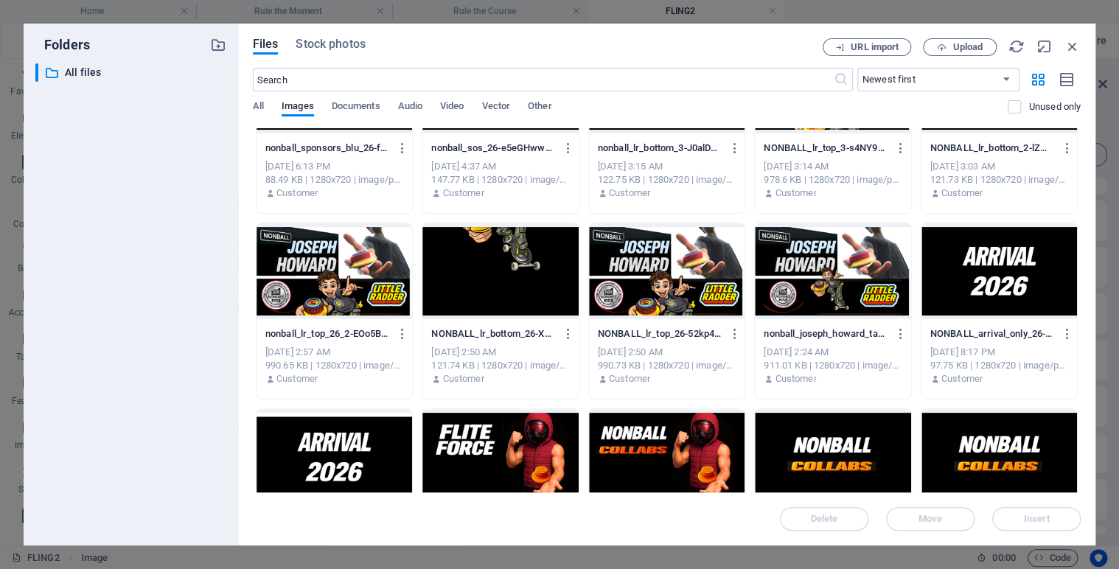
click at [949, 275] on div at bounding box center [999, 271] width 156 height 96
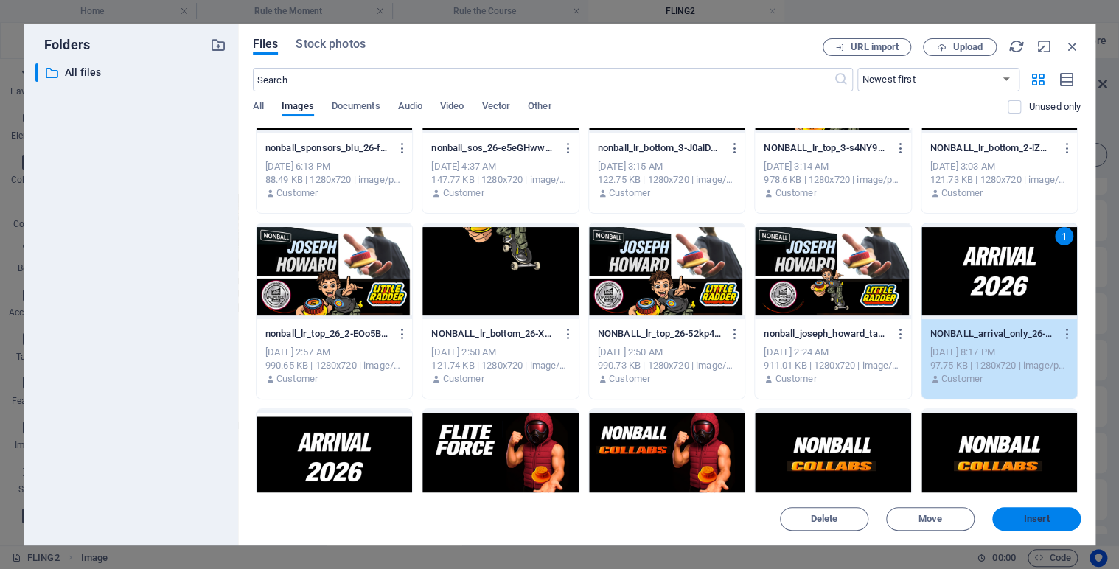
click at [1018, 515] on span "Insert" at bounding box center [1036, 519] width 77 height 9
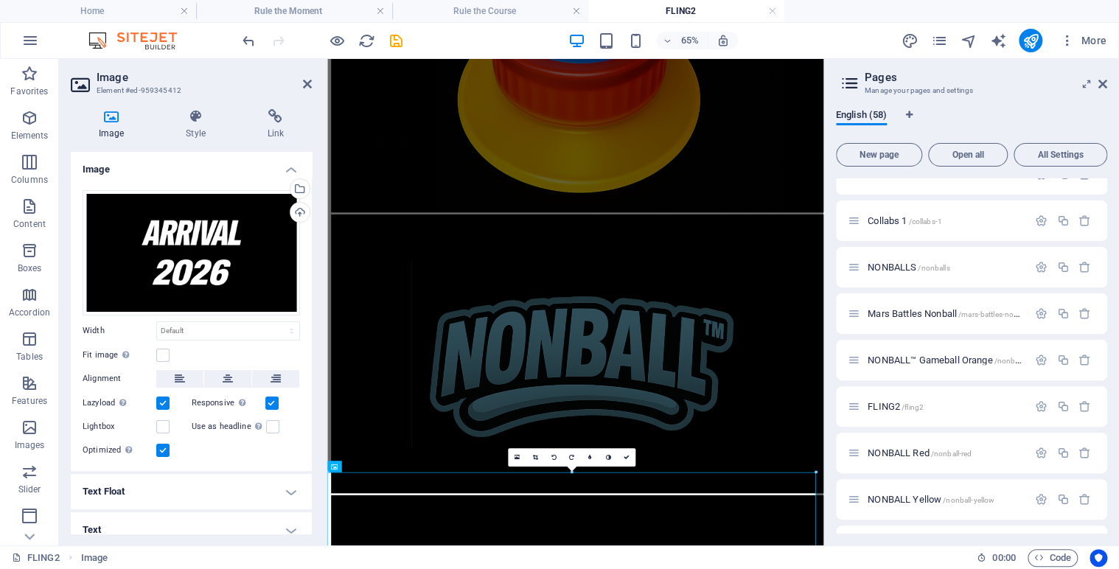
scroll to position [209, 0]
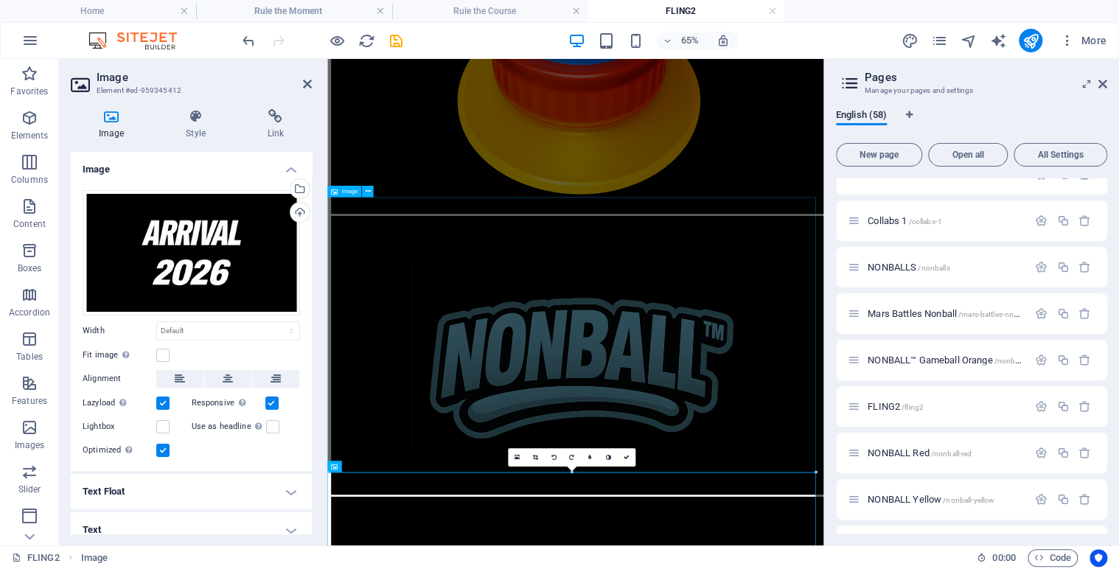
click at [742, 479] on figure at bounding box center [708, 517] width 751 height 432
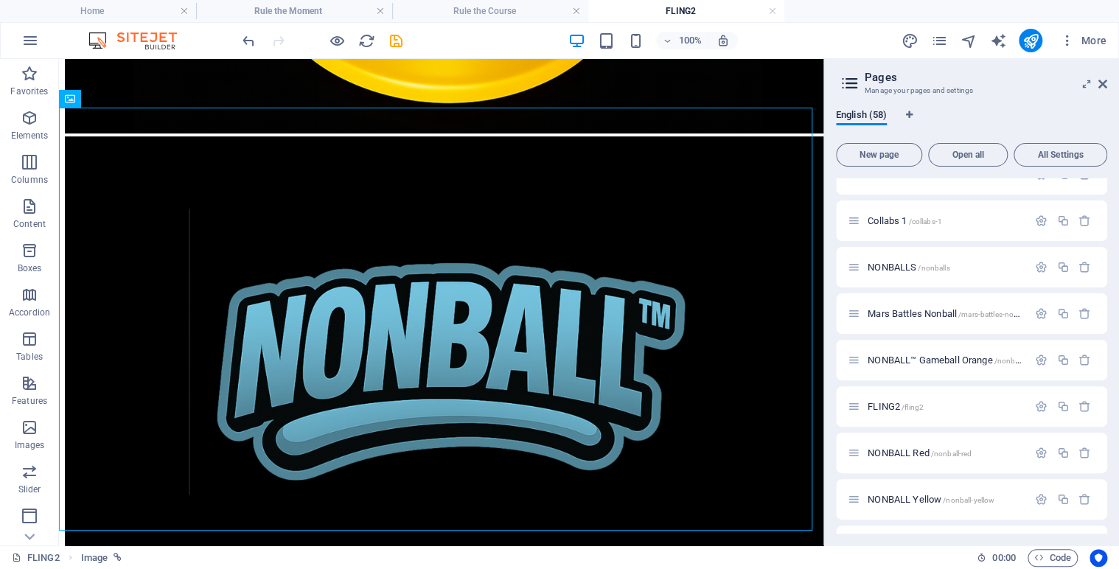
scroll to position [377, 0]
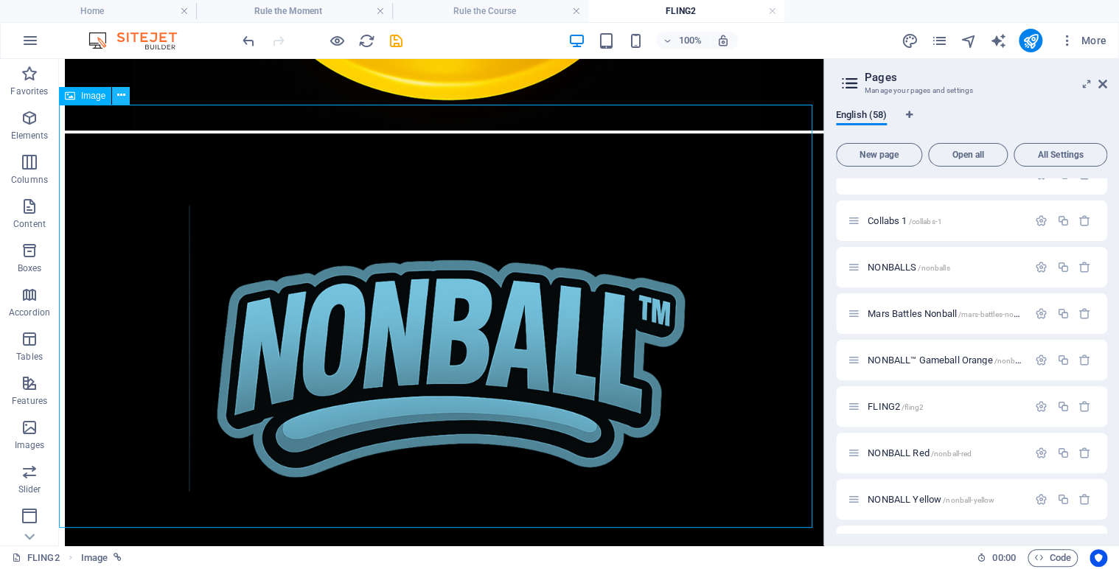
click at [121, 97] on icon at bounding box center [121, 95] width 8 height 15
click at [125, 94] on icon at bounding box center [121, 95] width 8 height 15
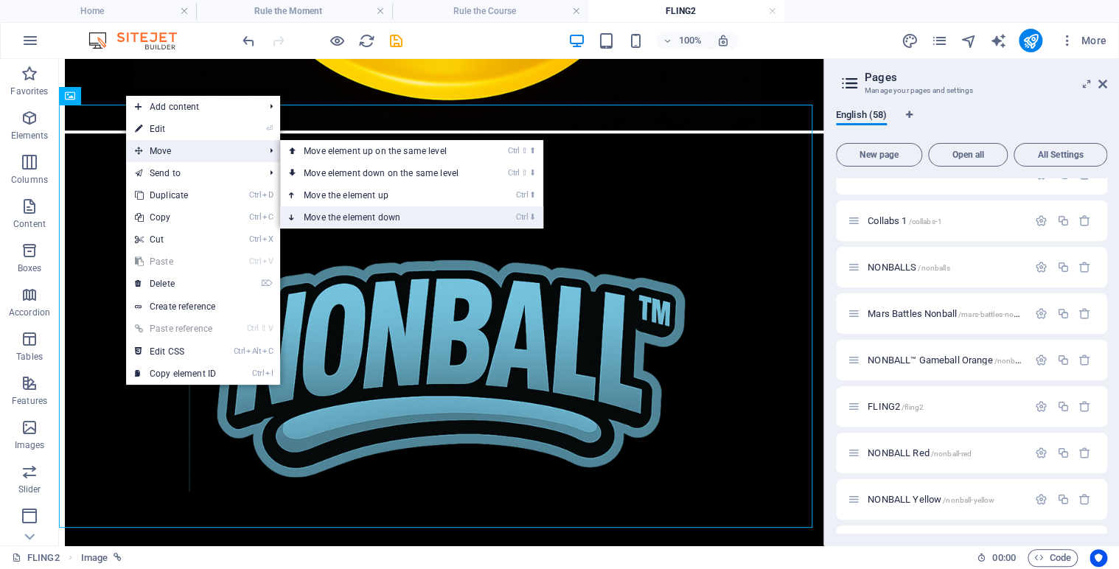
click at [344, 215] on link "Ctrl ⬇ Move the element down" at bounding box center [384, 217] width 208 height 22
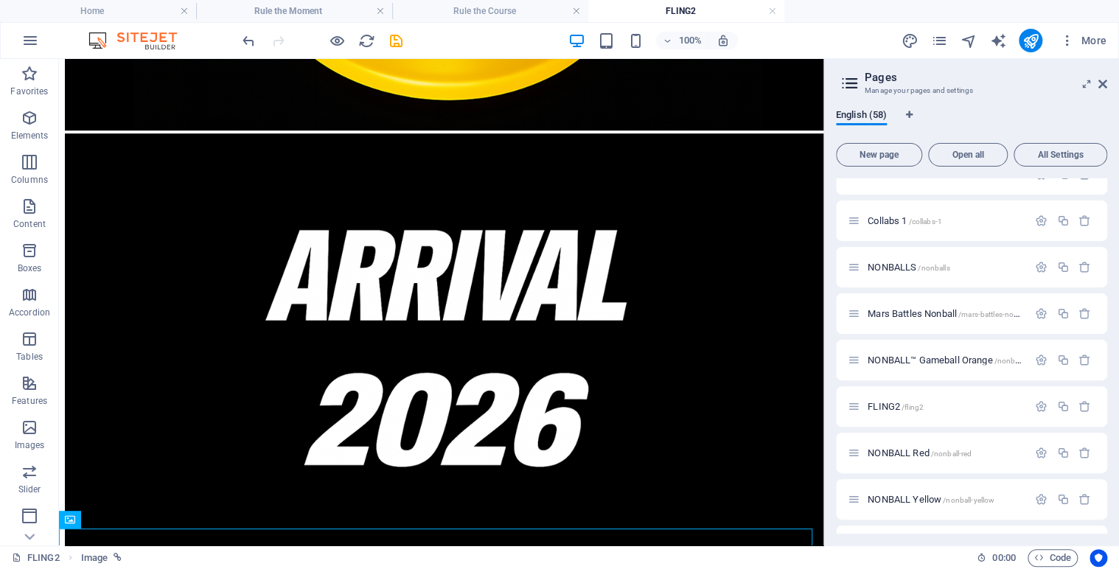
scroll to position [784, 0]
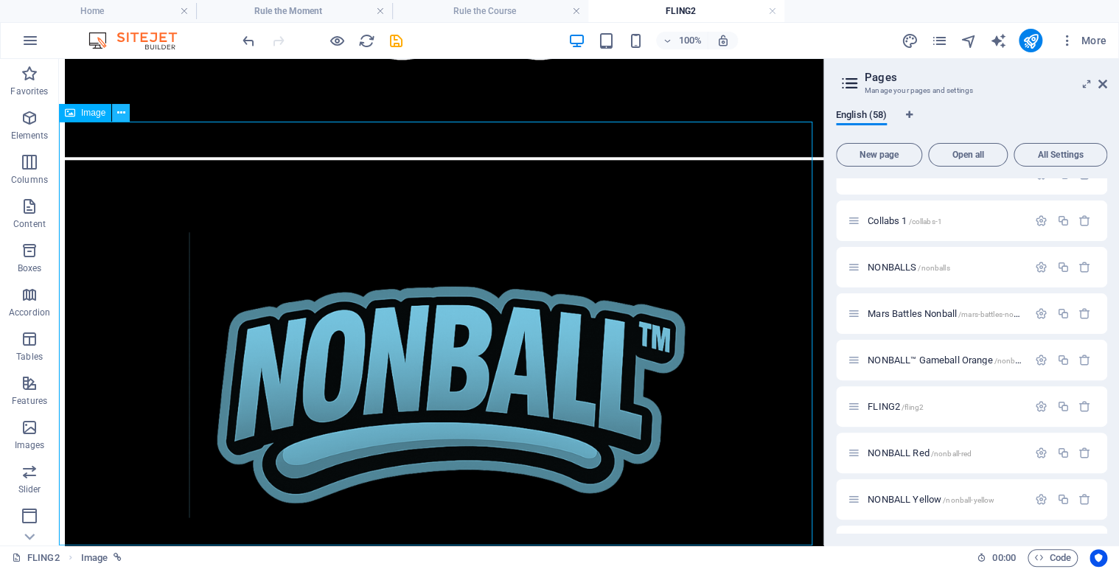
click at [123, 108] on icon at bounding box center [121, 112] width 8 height 15
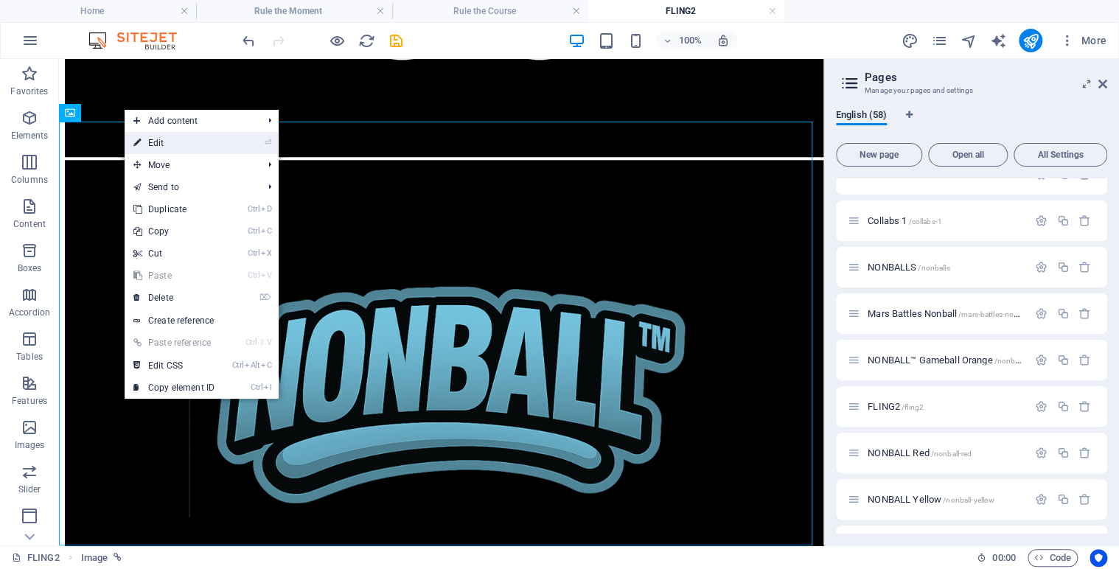
click at [159, 140] on link "⏎ Edit" at bounding box center [174, 143] width 99 height 22
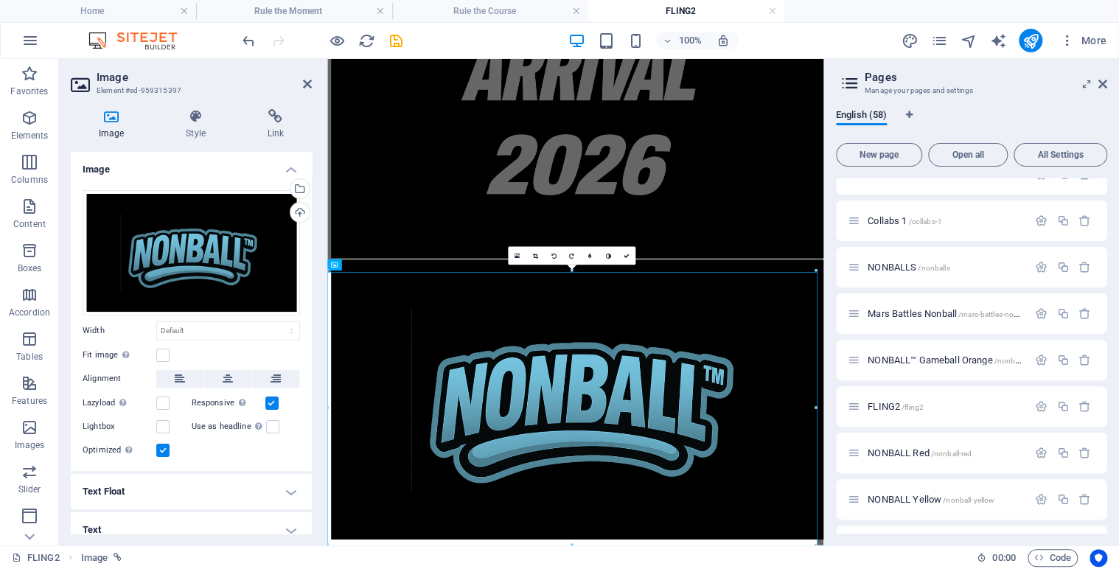
scroll to position [519, 0]
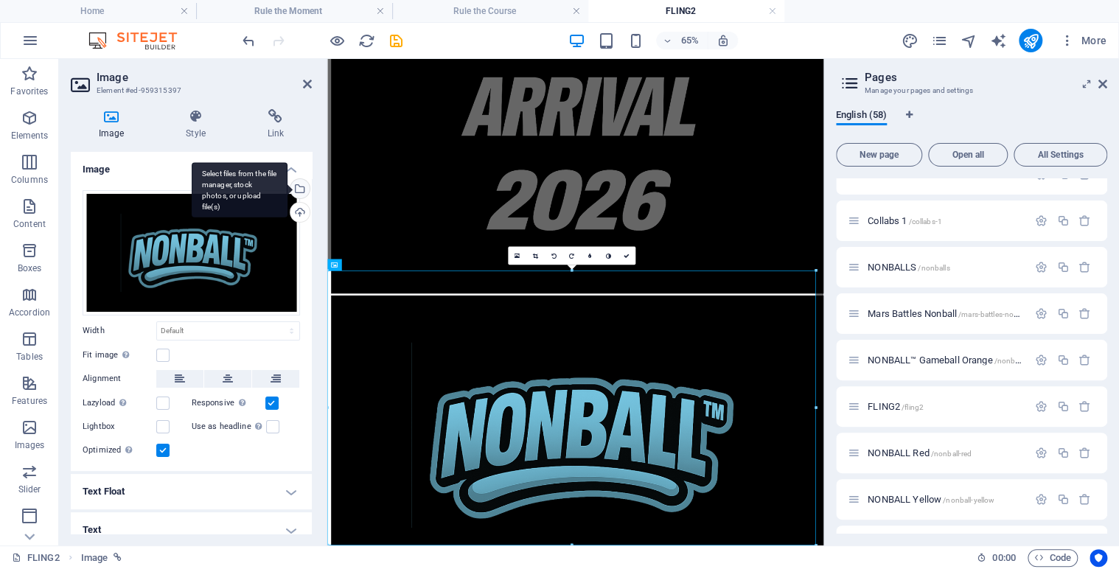
click at [287, 185] on div "Select files from the file manager, stock photos, or upload file(s)" at bounding box center [240, 189] width 96 height 55
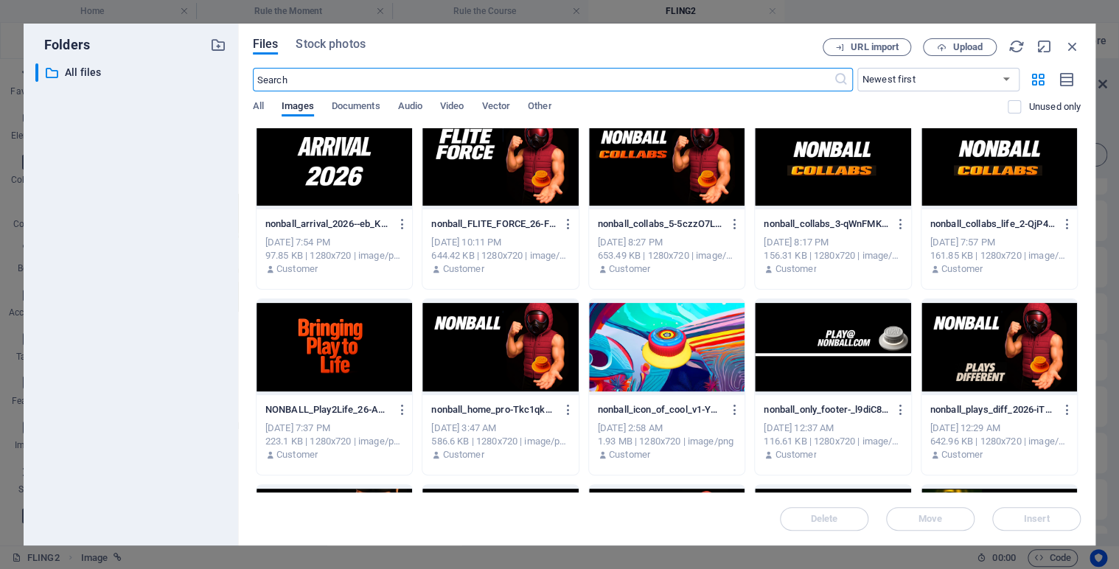
scroll to position [2995, 0]
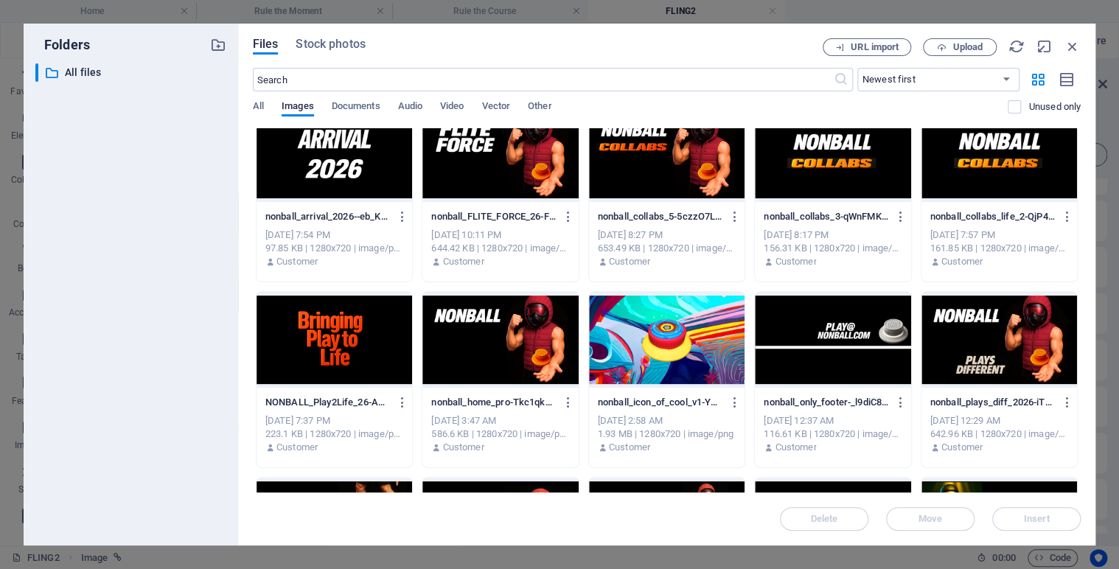
click at [812, 336] on div at bounding box center [833, 340] width 156 height 96
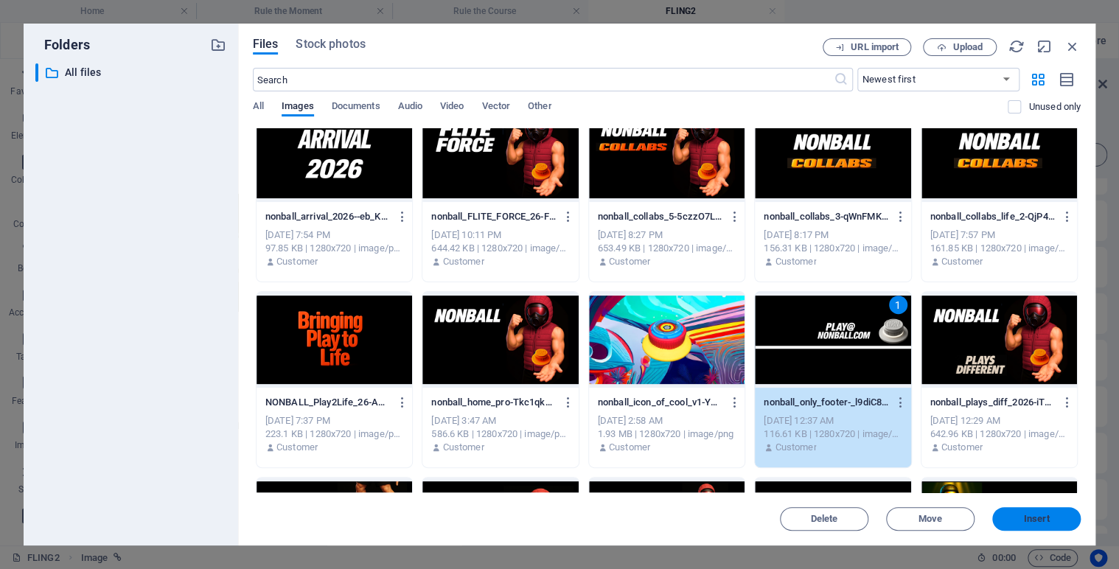
click at [1032, 522] on span "Insert" at bounding box center [1037, 519] width 26 height 9
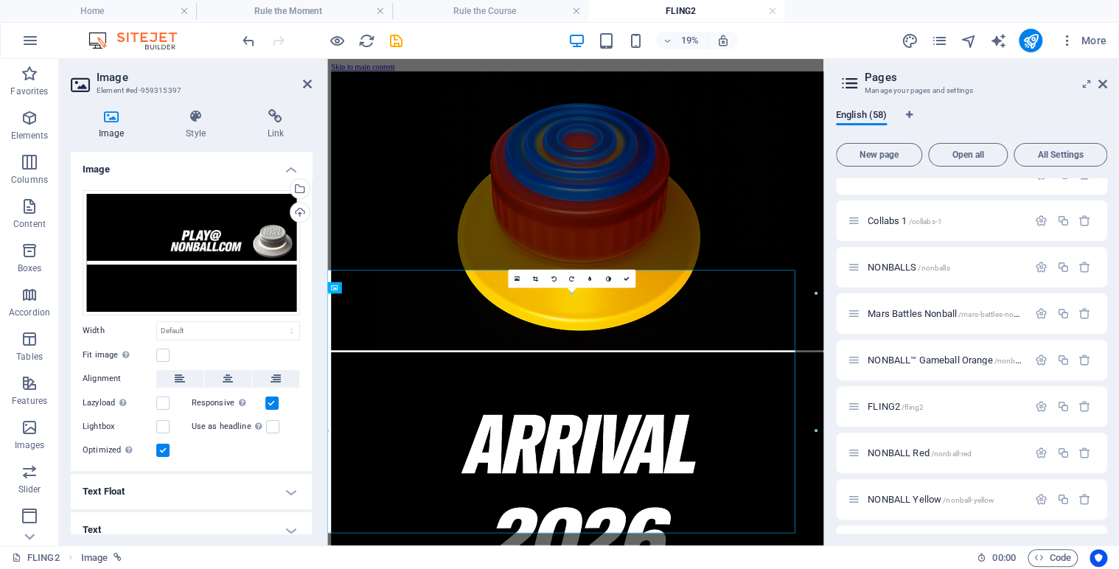
scroll to position [484, 0]
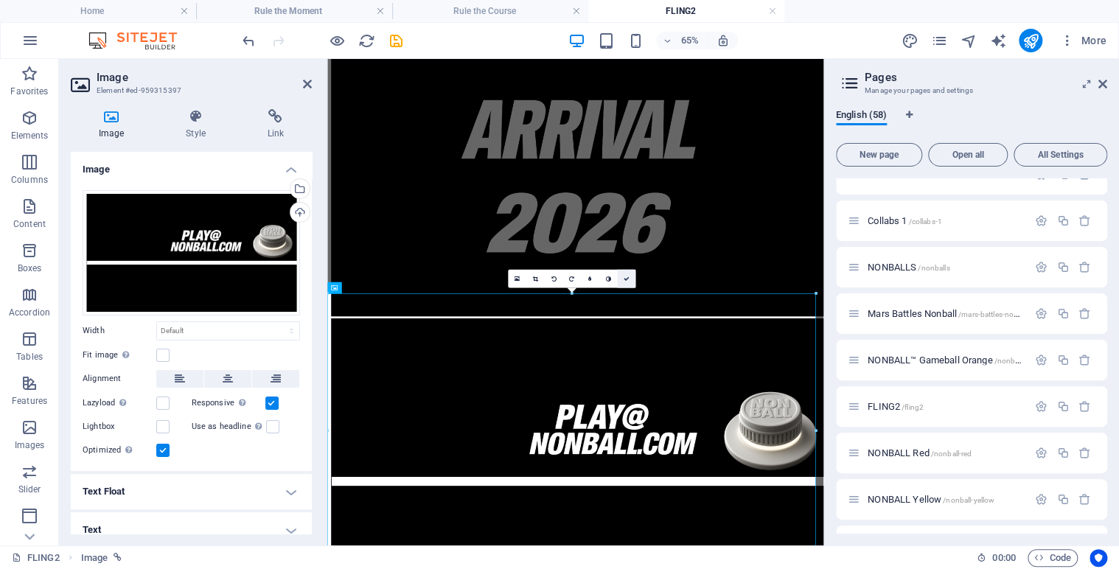
click at [630, 279] on link at bounding box center [626, 279] width 18 height 18
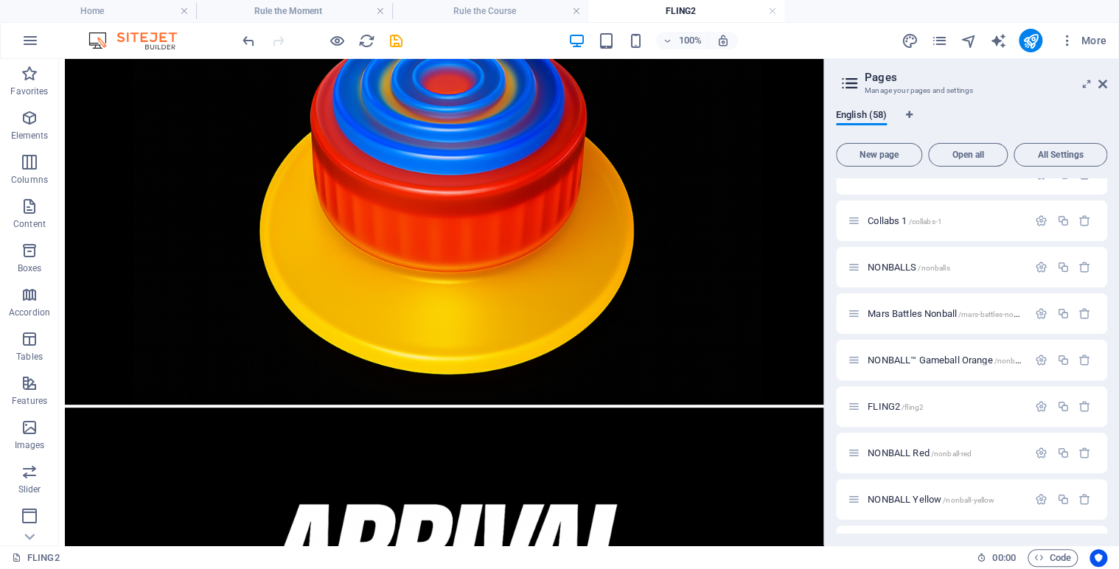
scroll to position [0, 0]
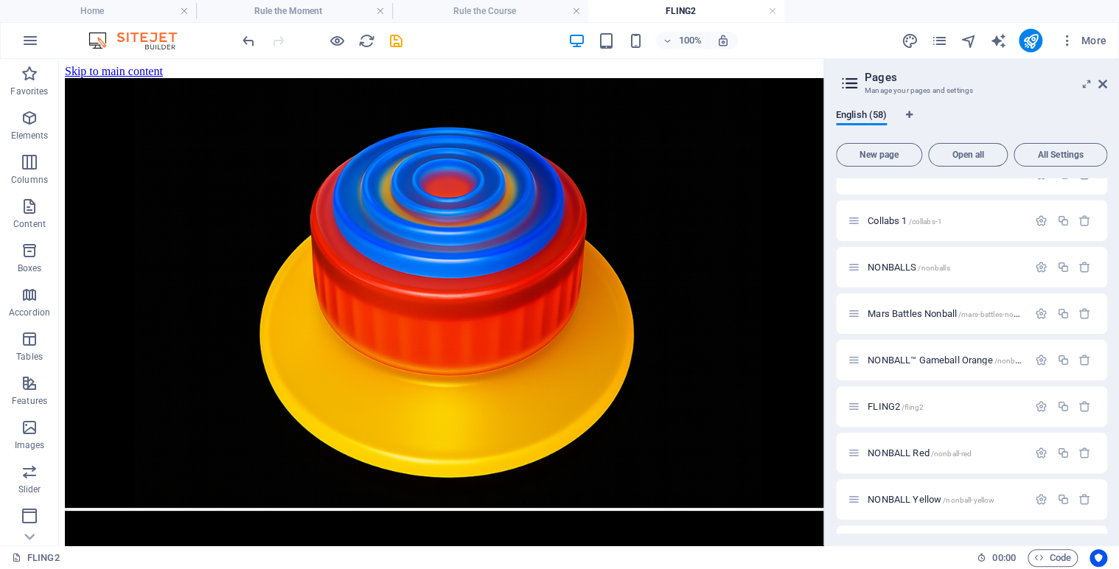
drag, startPoint x: 813, startPoint y: 271, endPoint x: 876, endPoint y: 107, distance: 175.9
click at [123, 67] on icon at bounding box center [121, 67] width 8 height 15
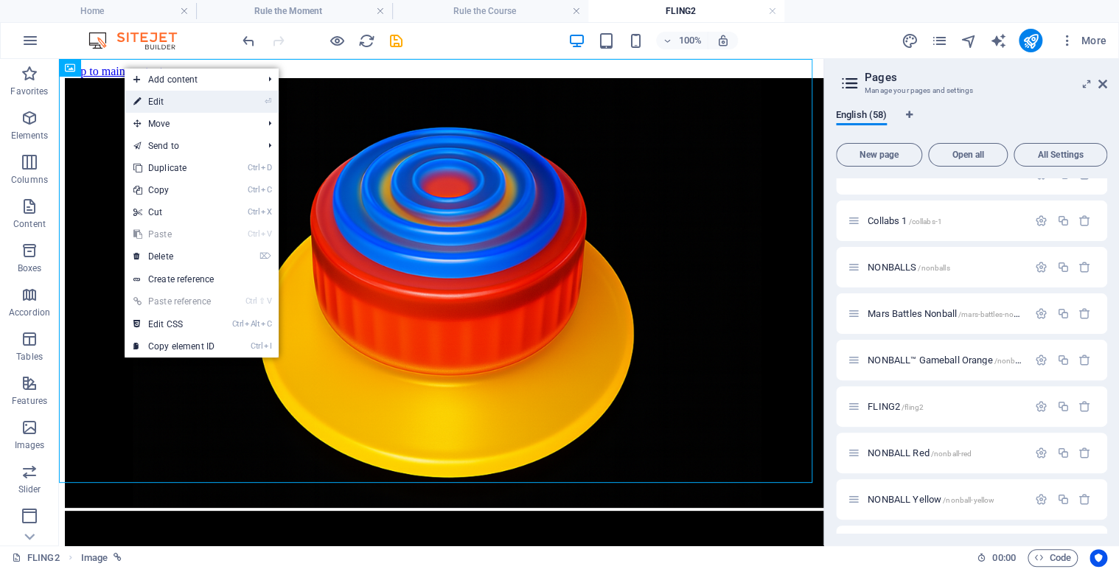
click at [153, 99] on link "⏎ Edit" at bounding box center [174, 102] width 99 height 22
select select "24"
select select
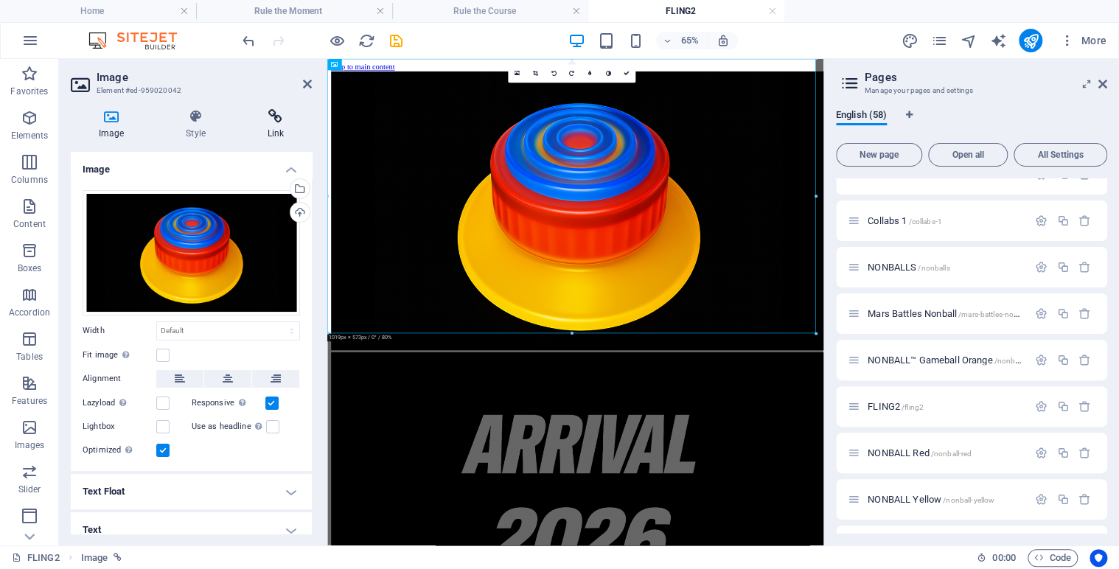
click at [279, 124] on h4 "Link" at bounding box center [276, 124] width 72 height 31
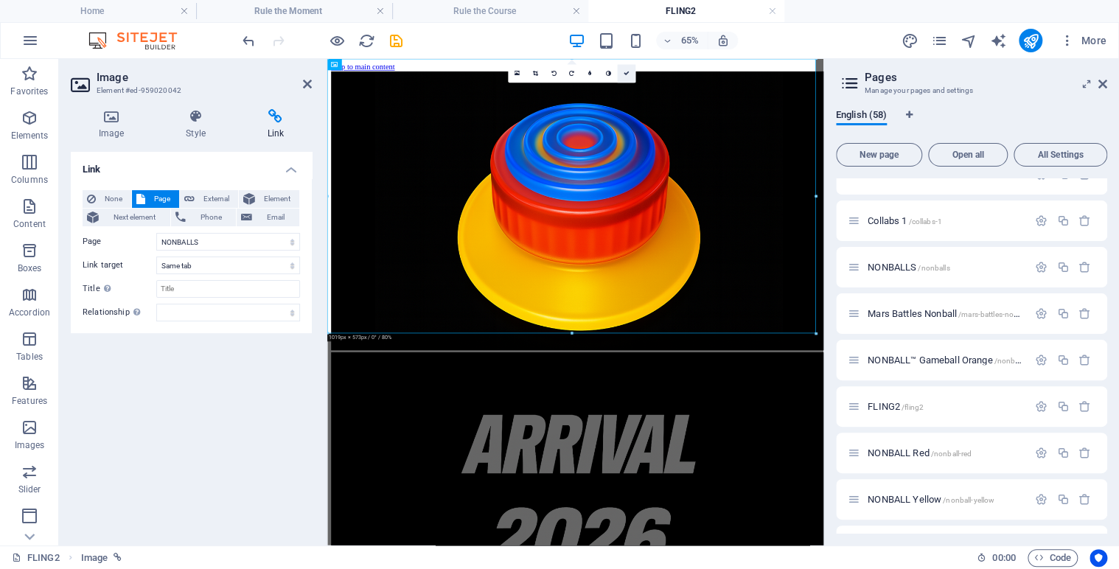
click at [628, 71] on icon at bounding box center [626, 74] width 6 height 6
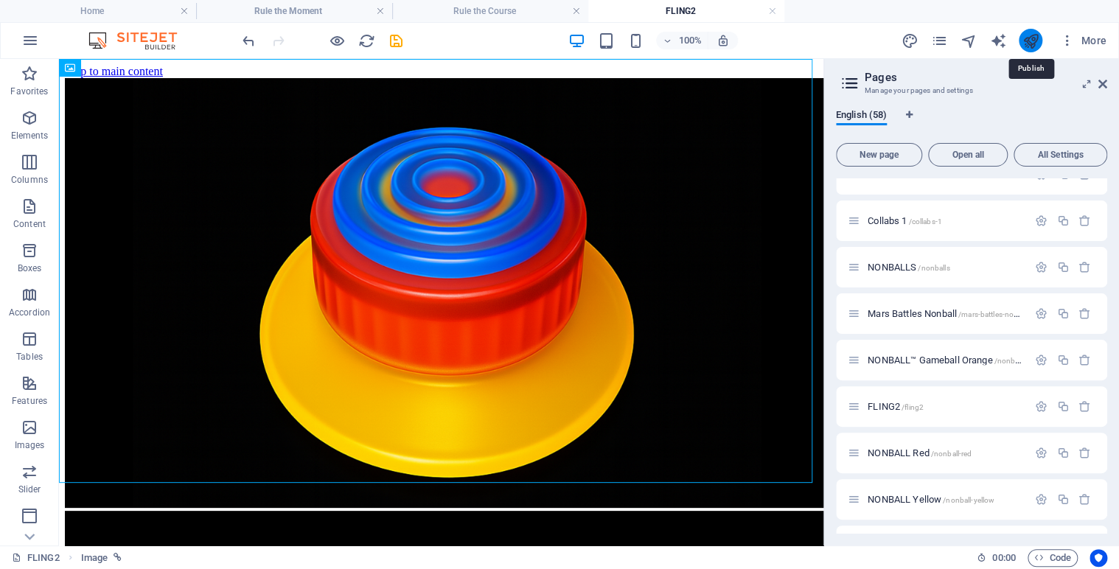
click at [1034, 43] on icon "publish" at bounding box center [1030, 40] width 17 height 17
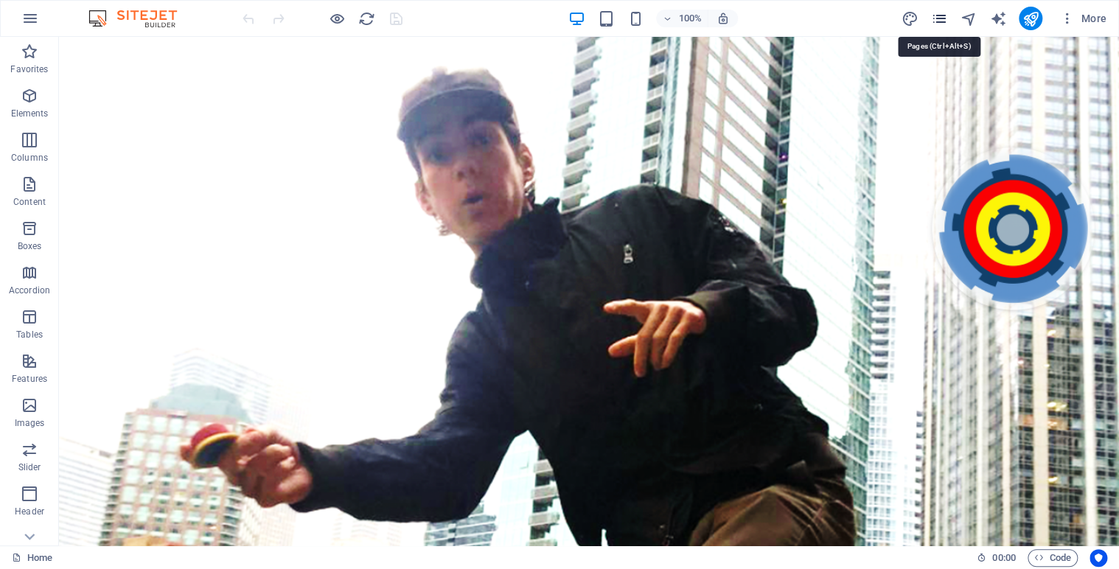
click at [935, 18] on icon "pages" at bounding box center [938, 18] width 17 height 17
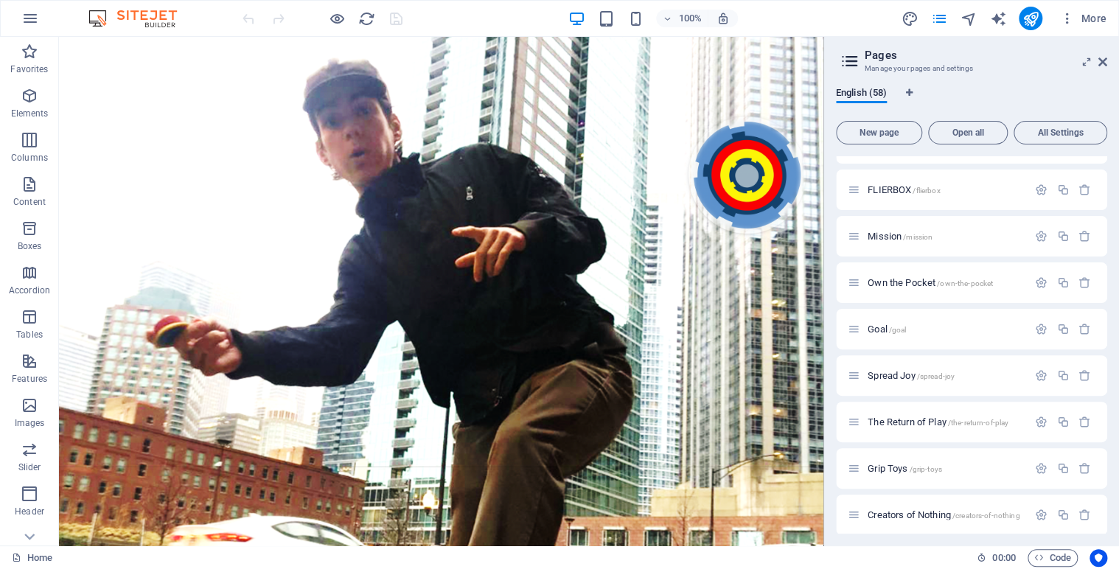
scroll to position [2316, 0]
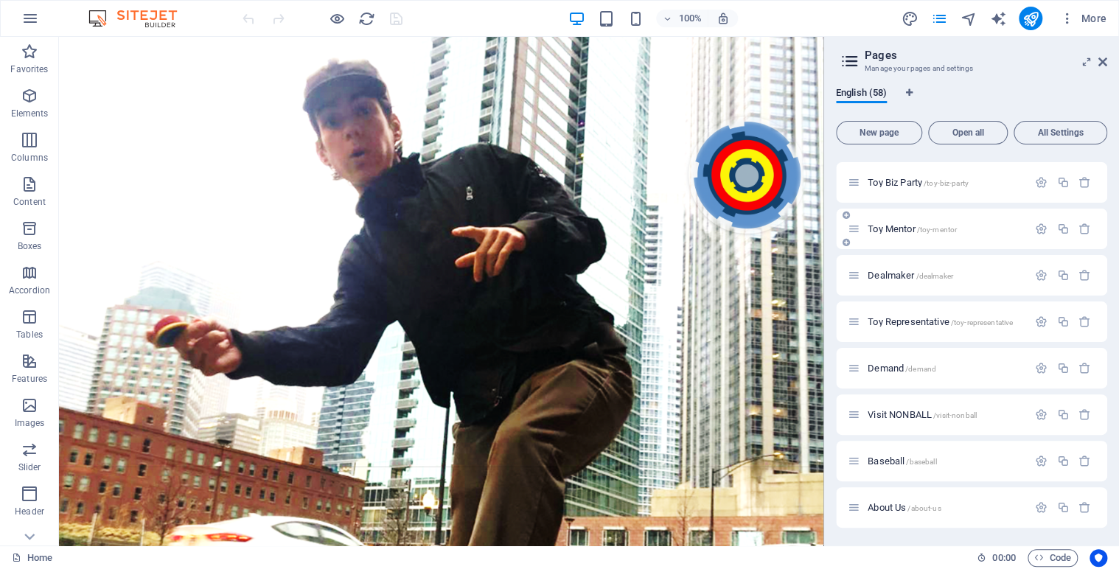
click at [899, 229] on span "Toy Mentor /toy-mentor" at bounding box center [912, 228] width 89 height 11
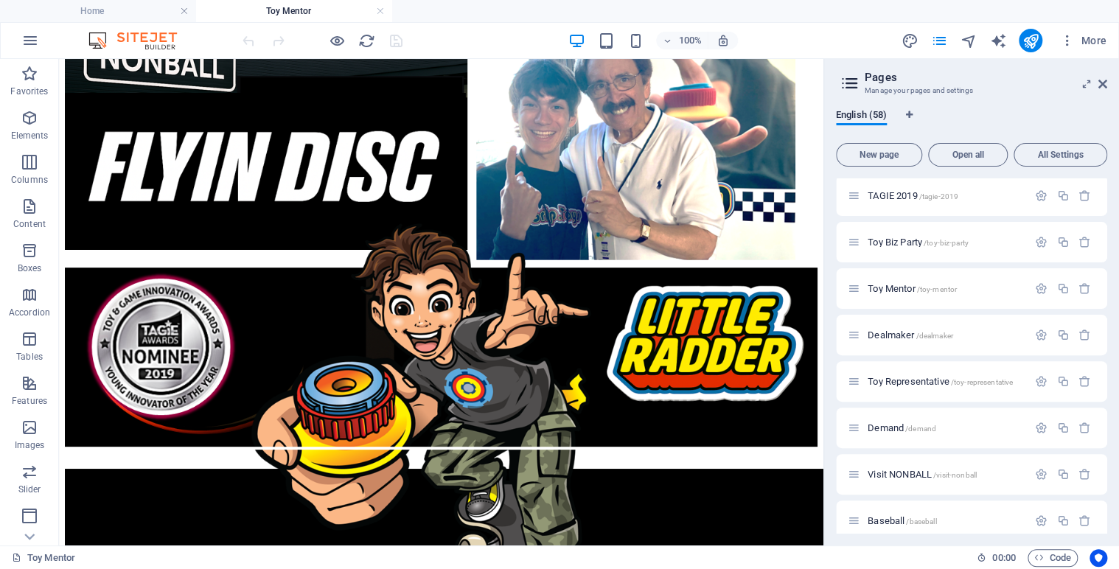
scroll to position [0, 0]
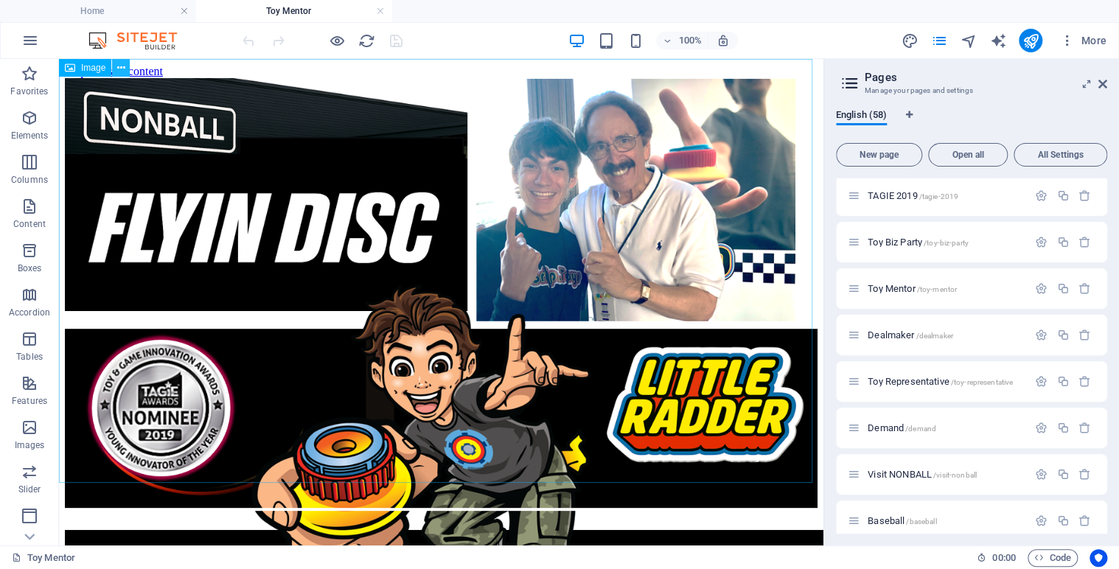
click at [124, 66] on icon at bounding box center [121, 67] width 8 height 15
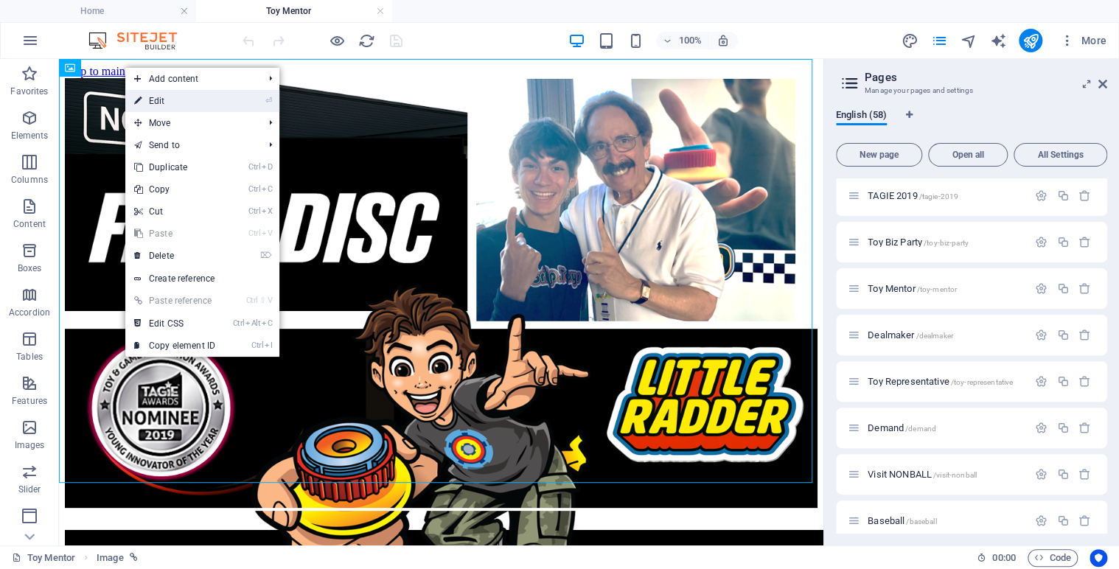
click at [161, 97] on link "⏎ Edit" at bounding box center [174, 101] width 99 height 22
select select "50"
select select
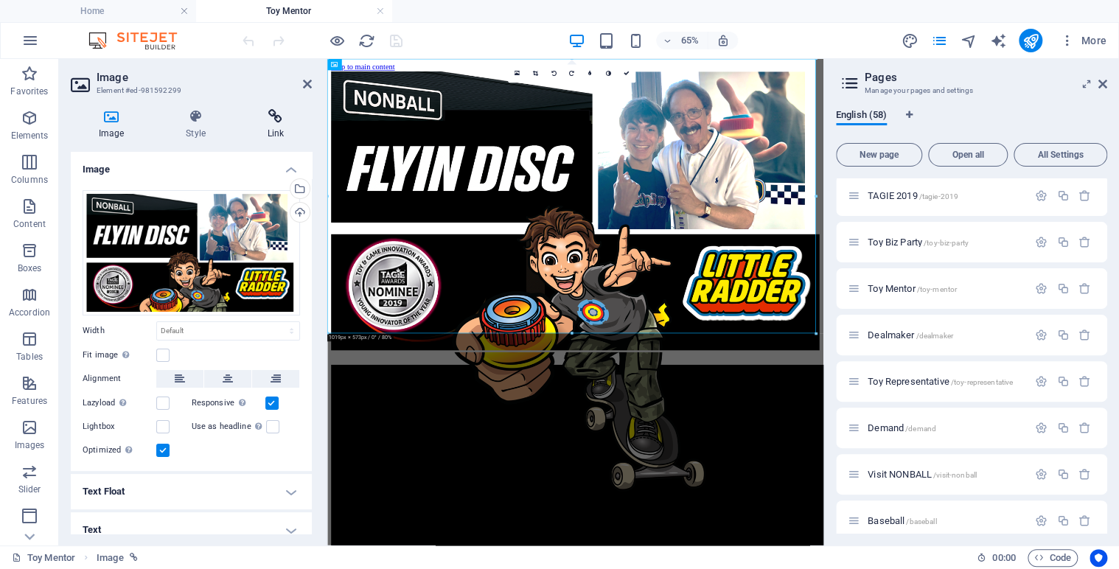
click at [274, 118] on icon at bounding box center [276, 116] width 72 height 15
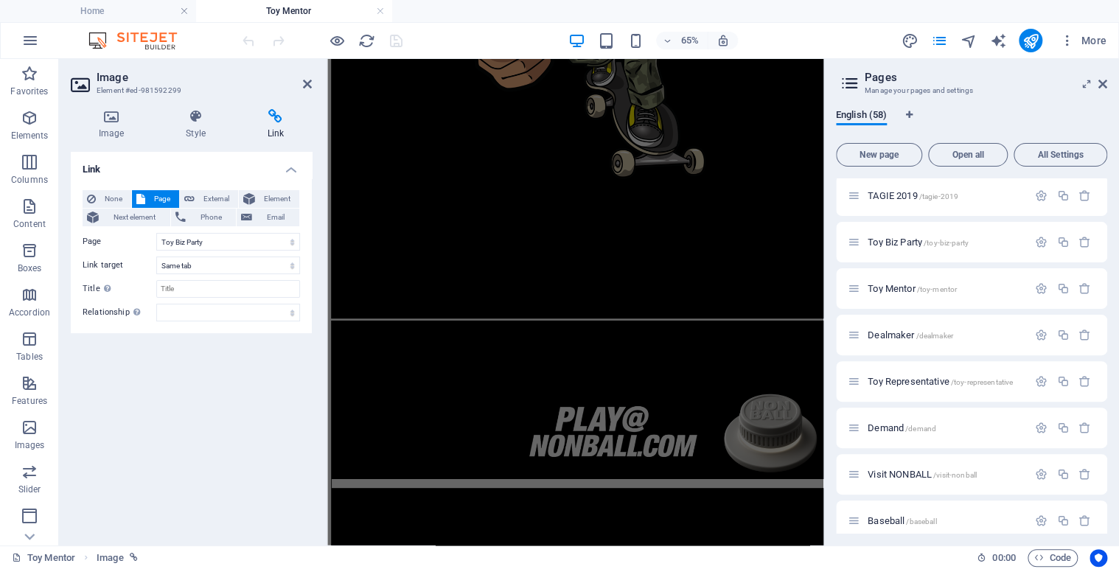
scroll to position [519, 0]
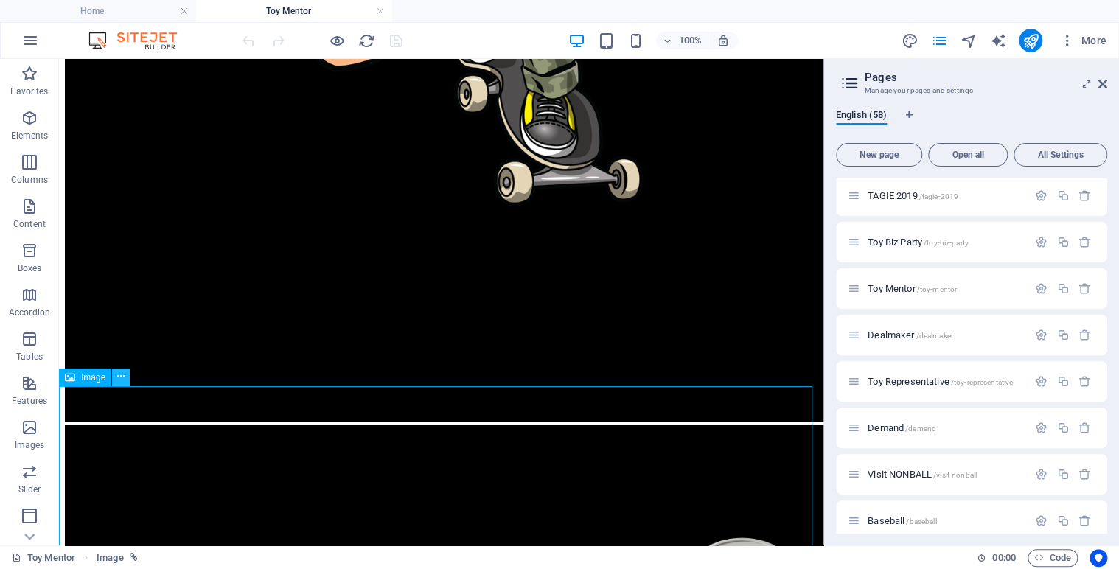
click at [117, 377] on icon at bounding box center [121, 376] width 8 height 15
click at [892, 472] on span "Visit NONBALL /visit-nonball" at bounding box center [922, 474] width 109 height 11
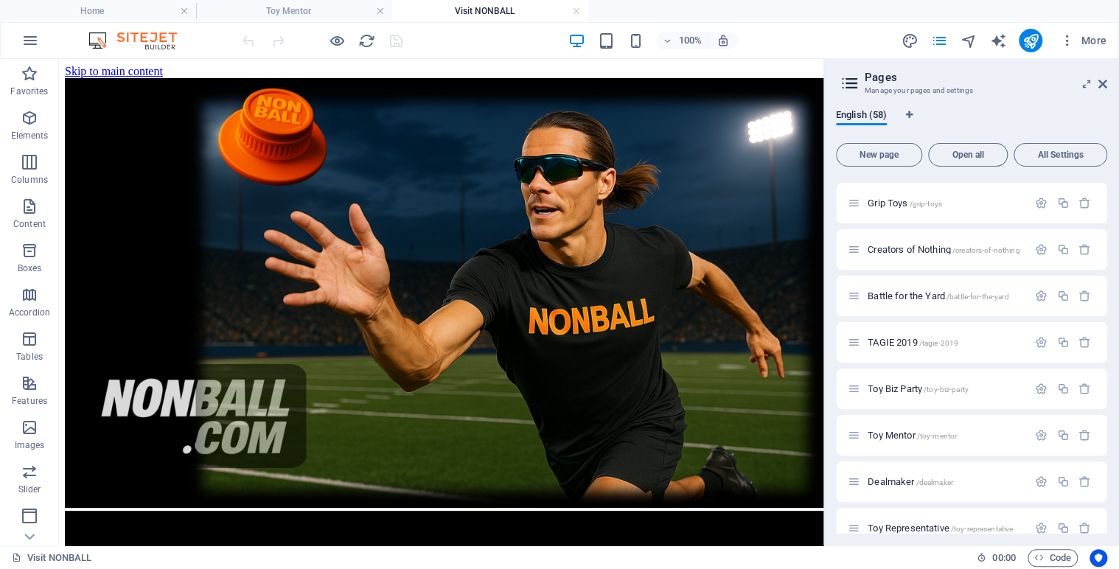
scroll to position [2114, 0]
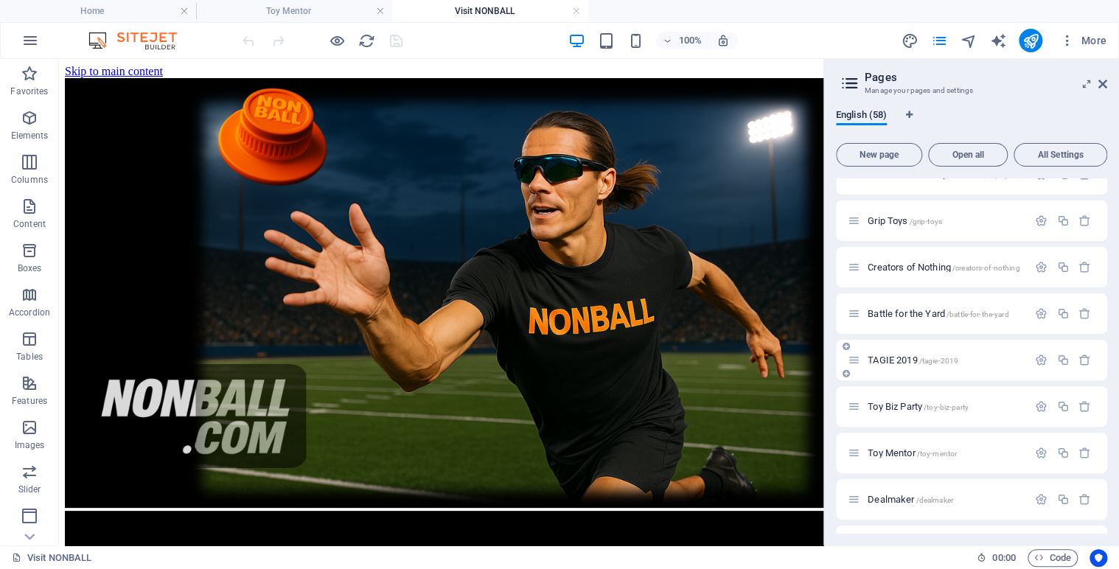
click at [899, 355] on span "TAGIE 2019 /tagie-2019" at bounding box center [913, 360] width 91 height 11
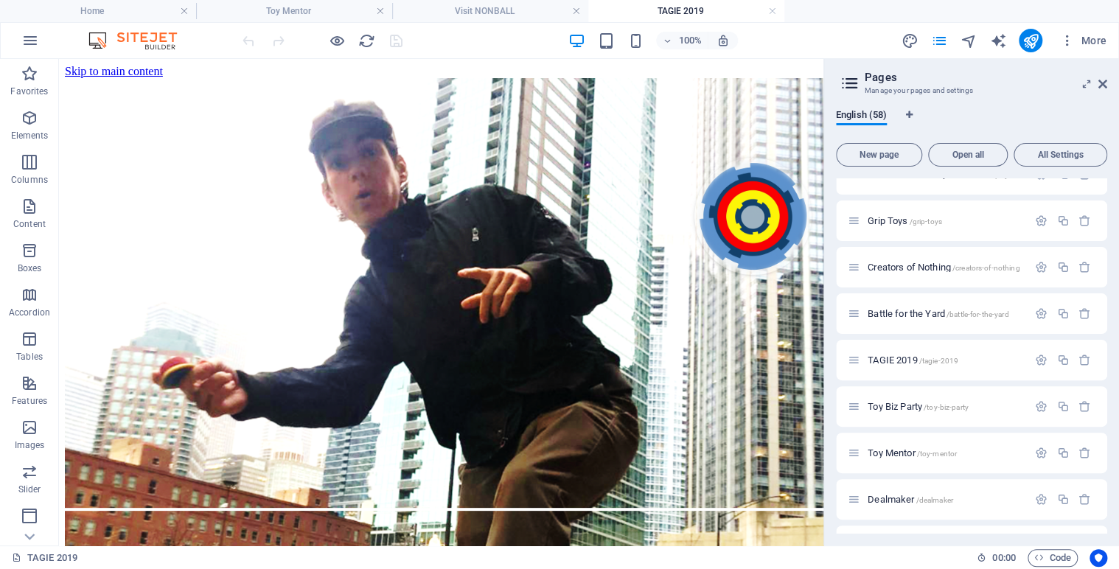
scroll to position [0, 0]
drag, startPoint x: 1103, startPoint y: 465, endPoint x: 1103, endPoint y: 444, distance: 21.4
click at [1103, 444] on div "Toy Mentor /toy-mentor" at bounding box center [971, 453] width 271 height 41
click at [912, 222] on span "/grip-toys" at bounding box center [925, 221] width 32 height 8
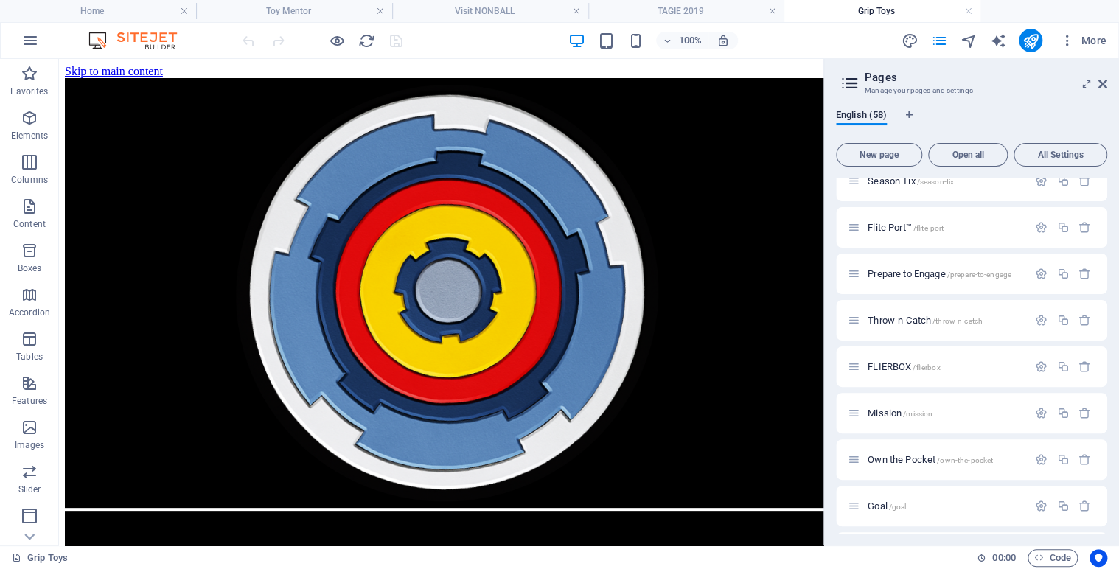
scroll to position [1694, 0]
click at [891, 404] on span "Mission /mission" at bounding box center [900, 408] width 65 height 11
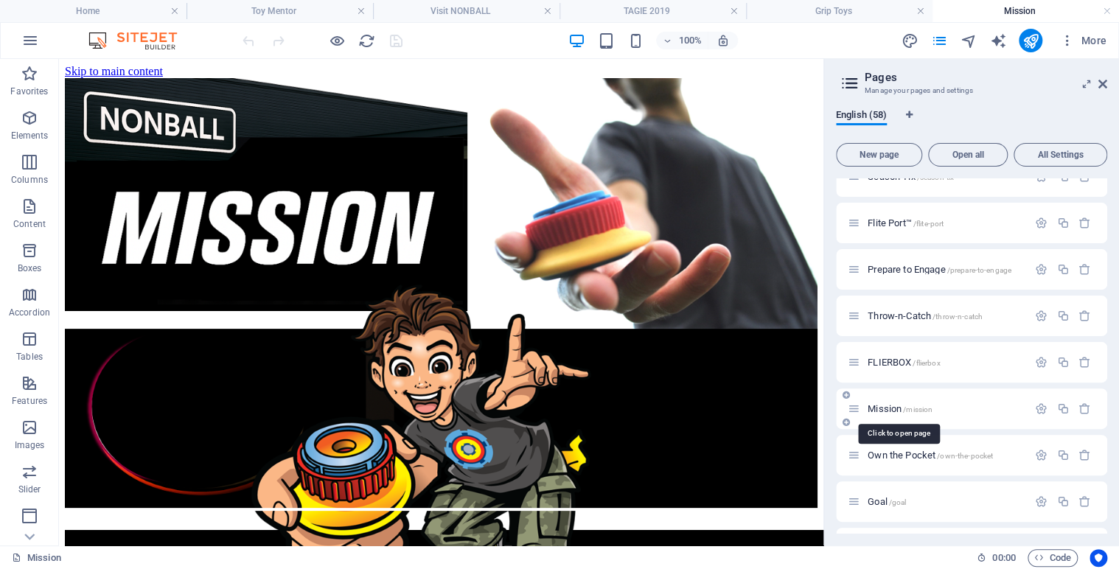
scroll to position [0, 0]
drag, startPoint x: 1103, startPoint y: 403, endPoint x: 1092, endPoint y: 516, distance: 113.3
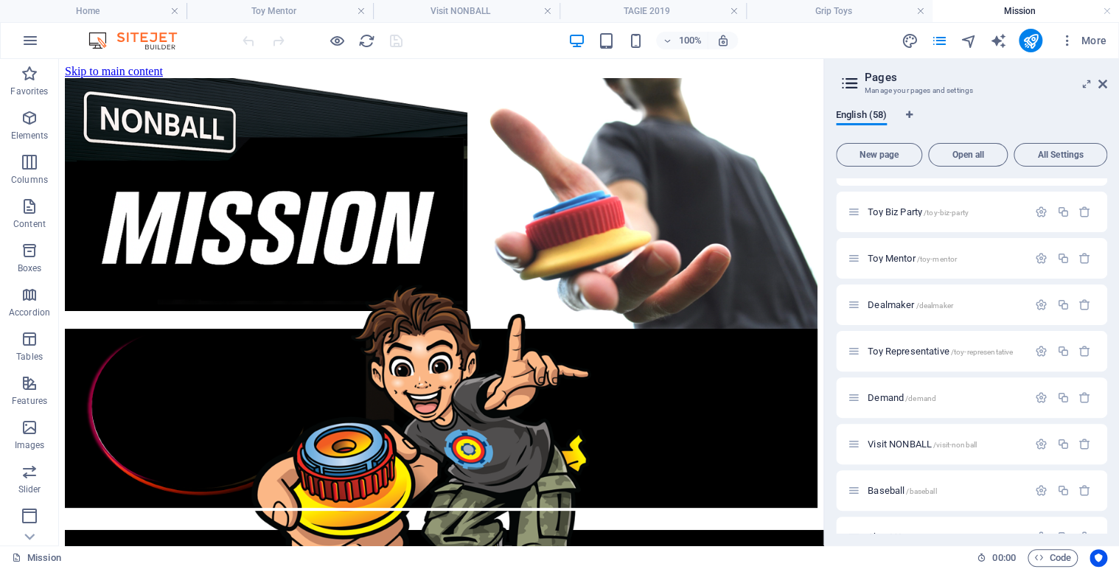
scroll to position [2279, 0]
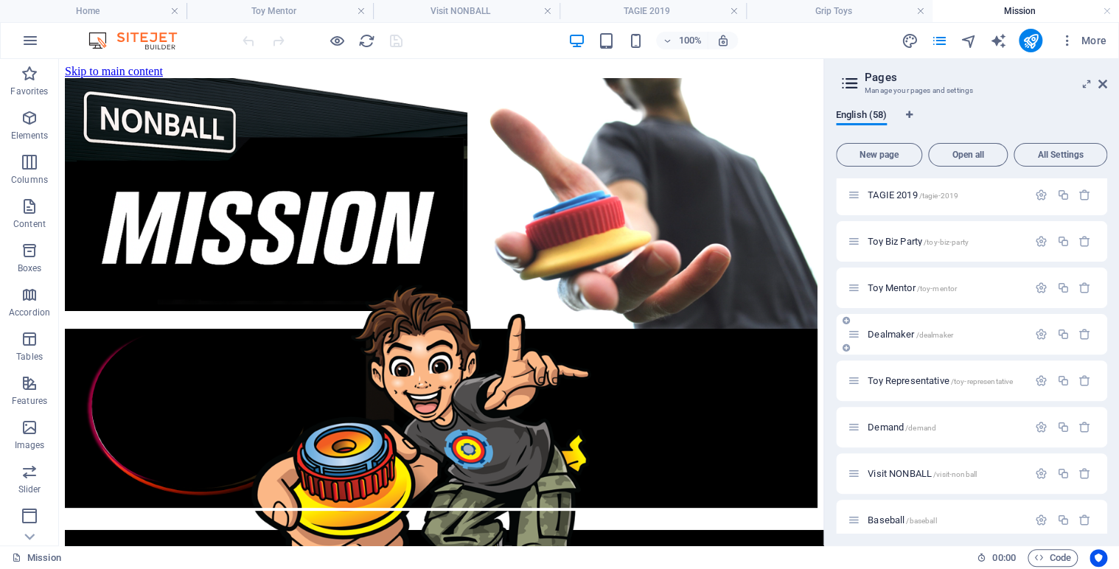
click at [887, 334] on span "Dealmaker /dealmaker" at bounding box center [911, 334] width 86 height 11
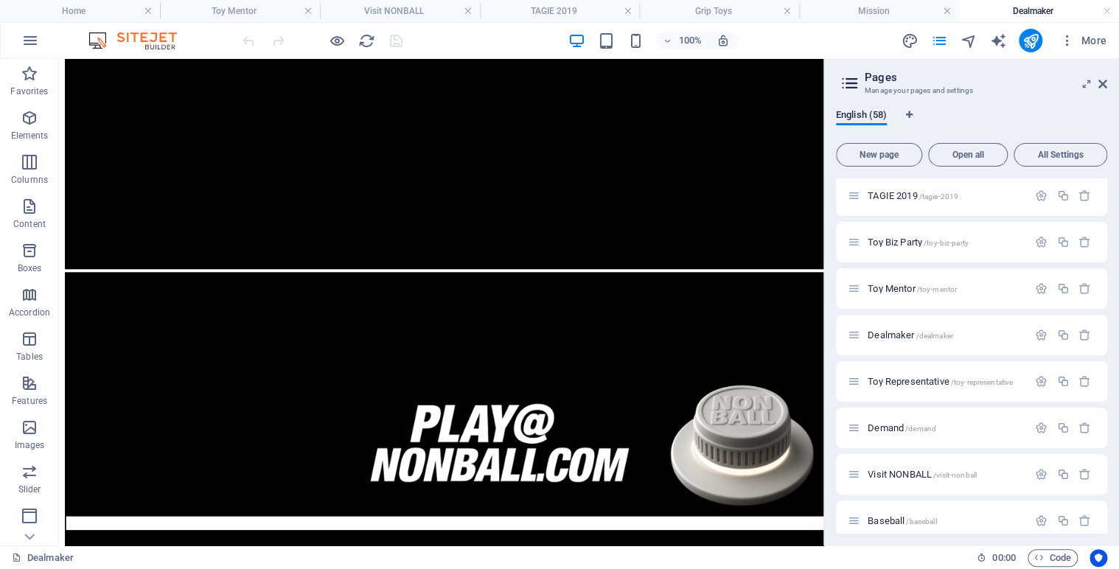
scroll to position [784, 0]
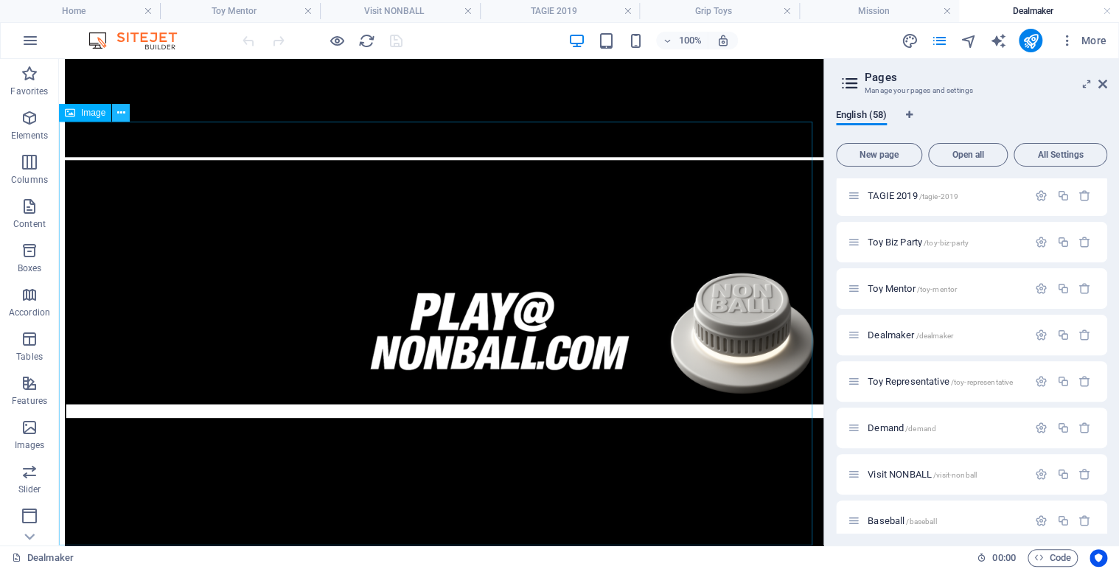
click at [120, 114] on icon at bounding box center [121, 112] width 8 height 15
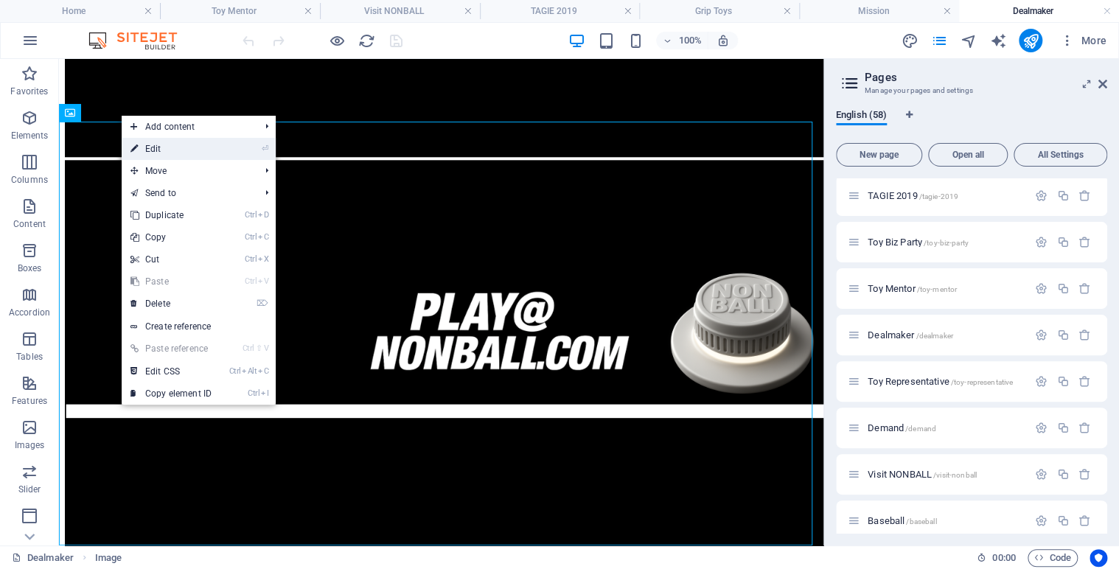
click at [172, 147] on link "⏎ Edit" at bounding box center [171, 149] width 99 height 22
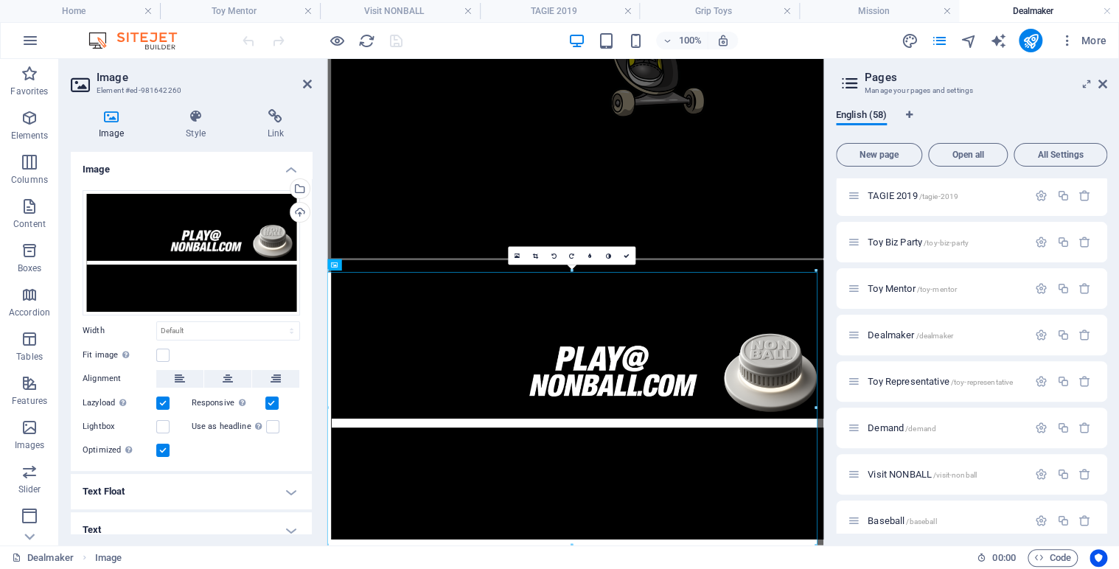
scroll to position [519, 0]
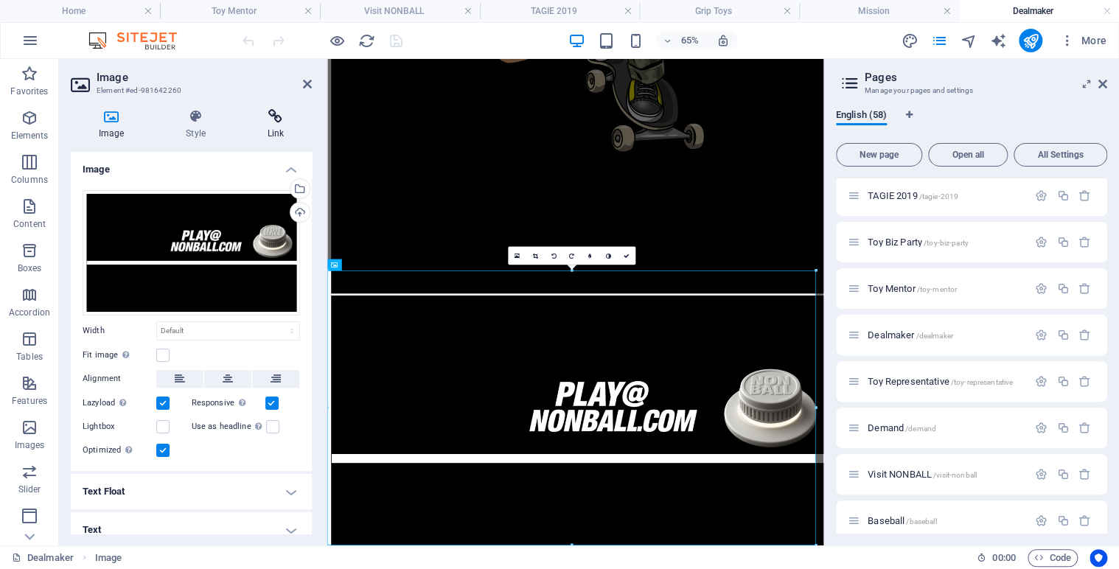
click at [274, 122] on icon at bounding box center [276, 116] width 72 height 15
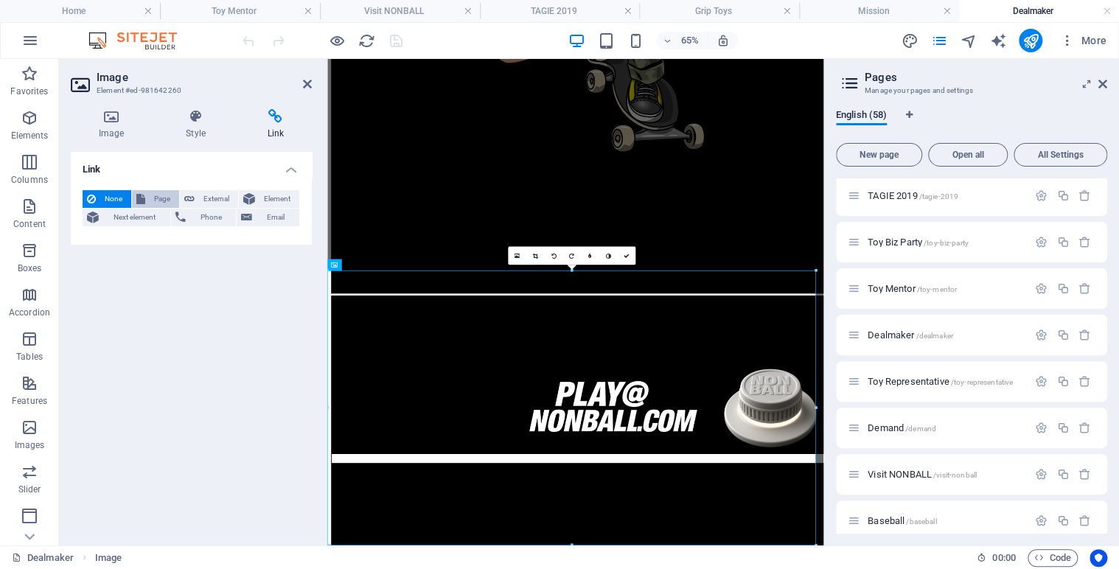
click at [154, 195] on span "Page" at bounding box center [162, 199] width 25 height 18
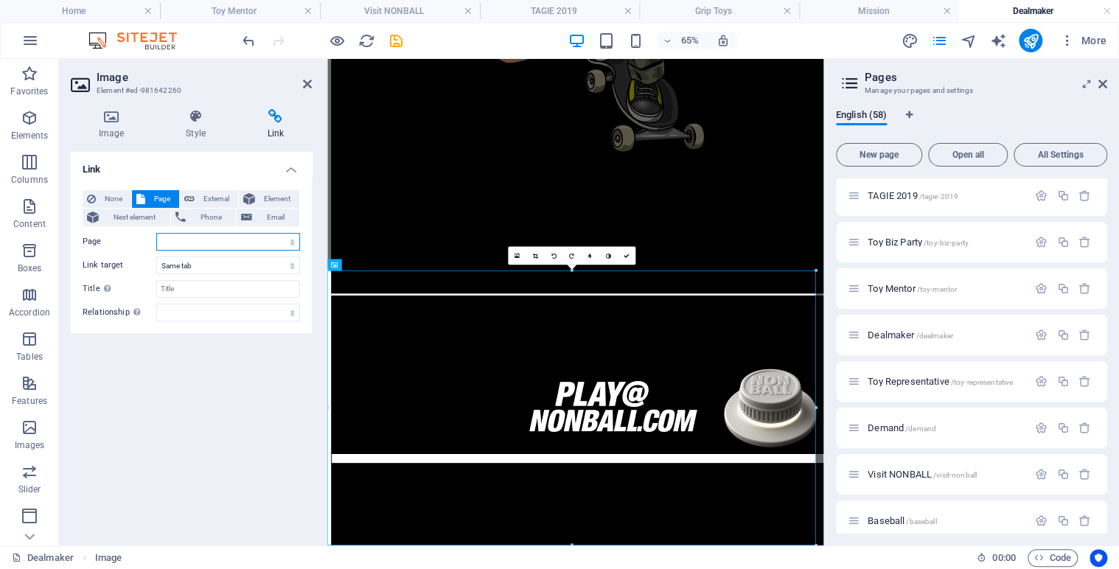
click at [293, 243] on select "Home Legal Notice Privacy Nonball Sports™ Mars Battles™ Return of Play™ [PERSON…" at bounding box center [228, 242] width 144 height 18
select select "41"
click at [156, 233] on select "Home Legal Notice Privacy Nonball Sports™ Mars Battles™ Return of Play™ [PERSON…" at bounding box center [228, 242] width 144 height 18
click at [627, 256] on icon at bounding box center [626, 256] width 6 height 6
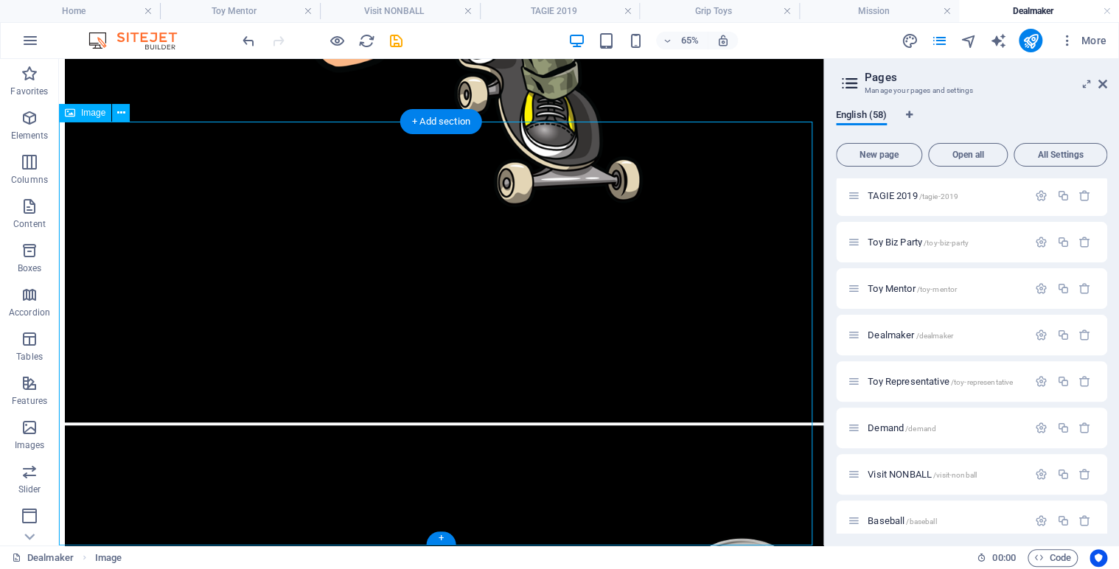
scroll to position [784, 0]
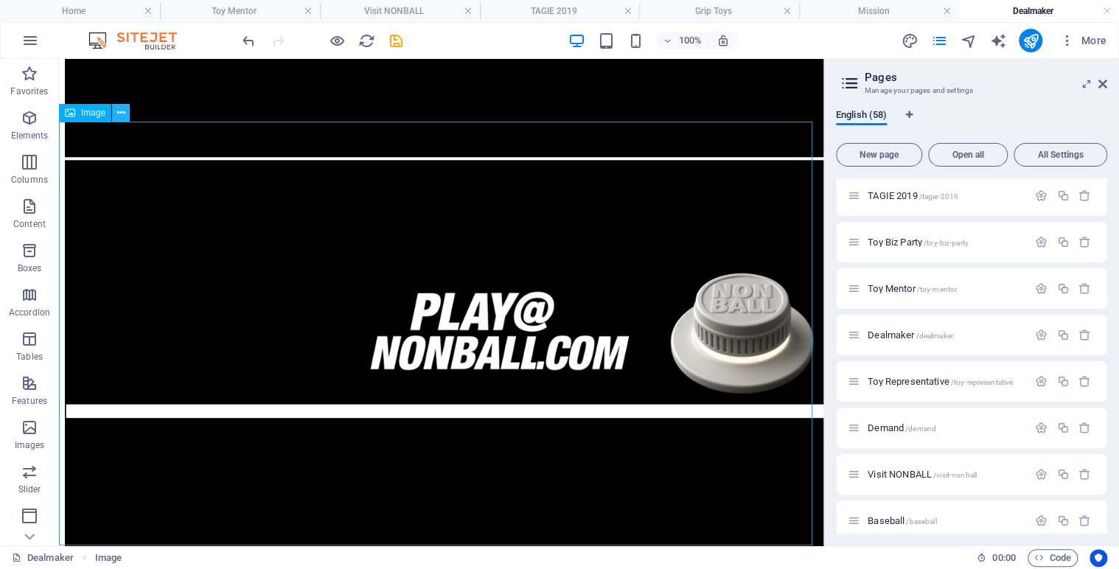
click at [118, 111] on icon at bounding box center [121, 112] width 8 height 15
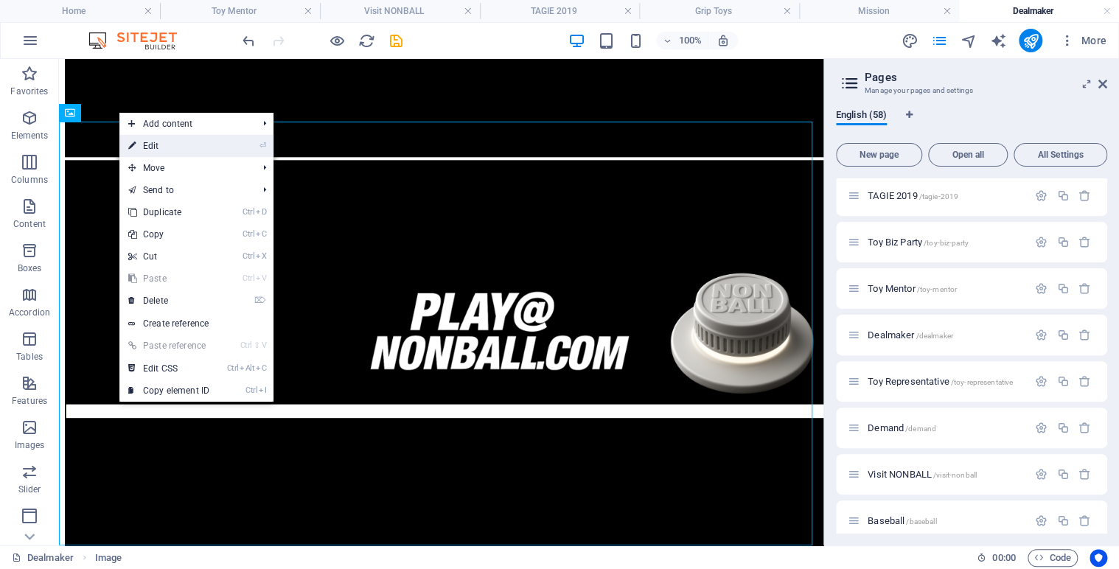
click at [153, 144] on link "⏎ Edit" at bounding box center [168, 146] width 99 height 22
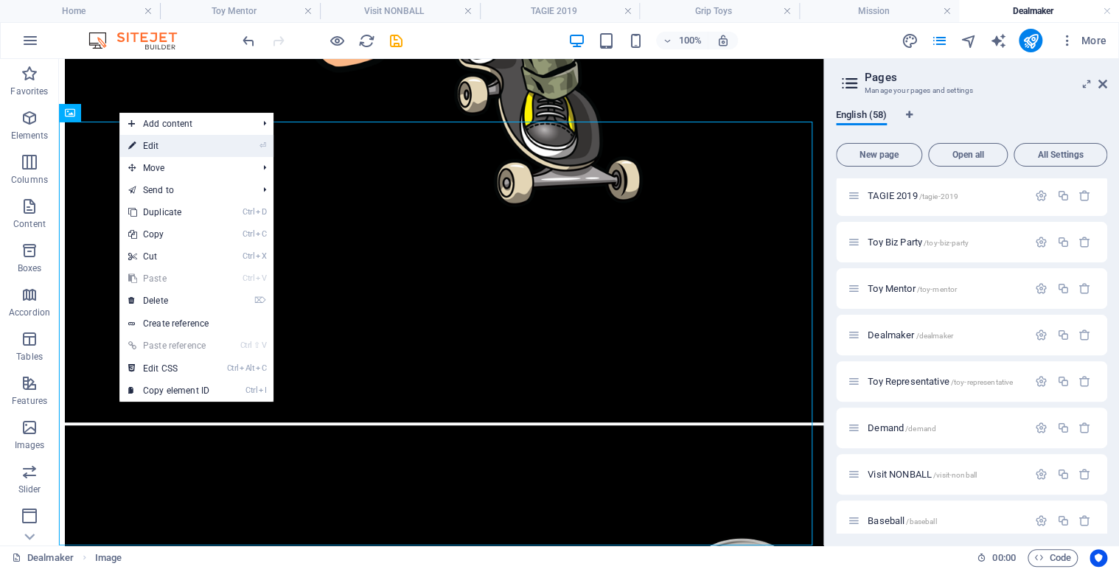
select select "41"
select select
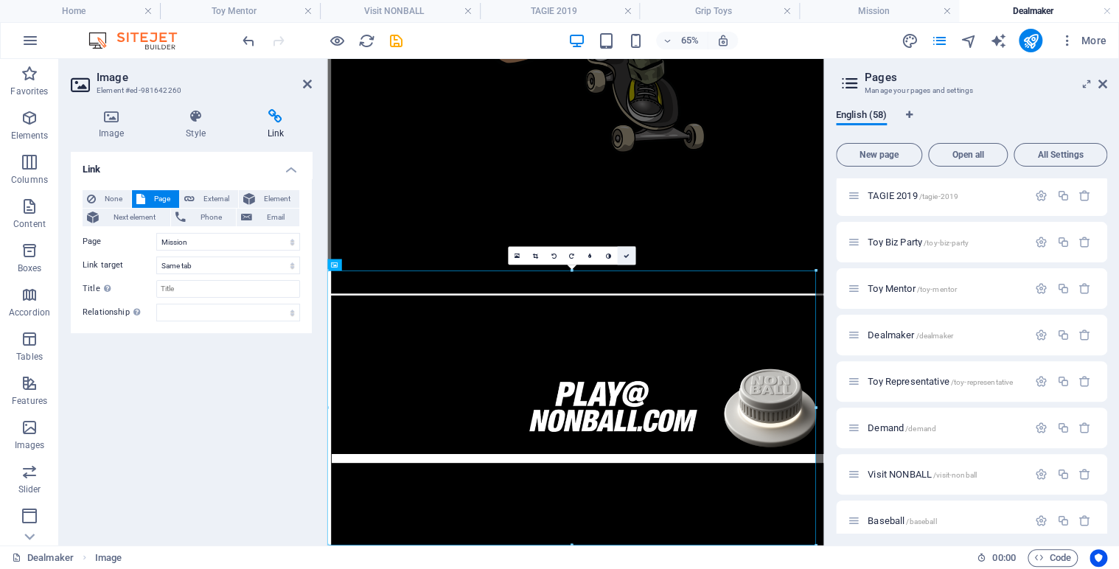
click at [628, 257] on icon at bounding box center [626, 256] width 6 height 6
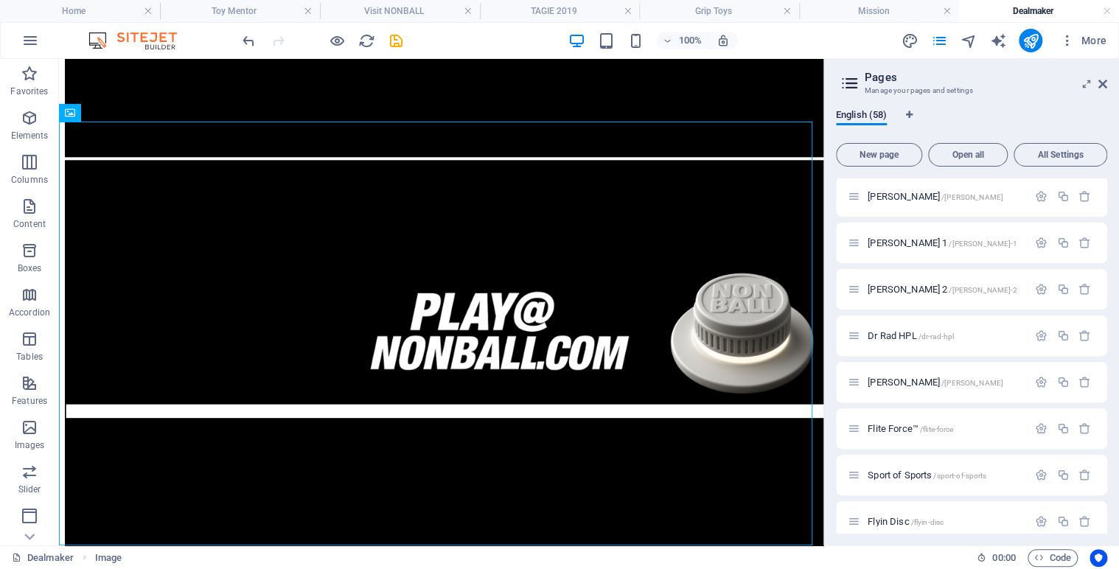
scroll to position [0, 0]
click at [882, 198] on span "Home /" at bounding box center [883, 198] width 30 height 11
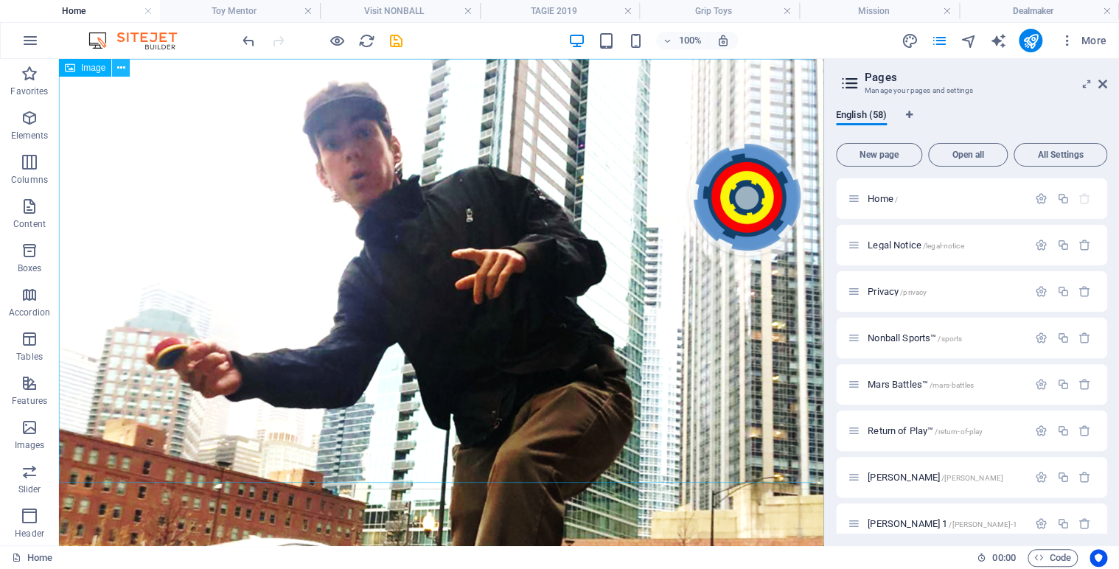
click at [121, 69] on icon at bounding box center [121, 67] width 8 height 15
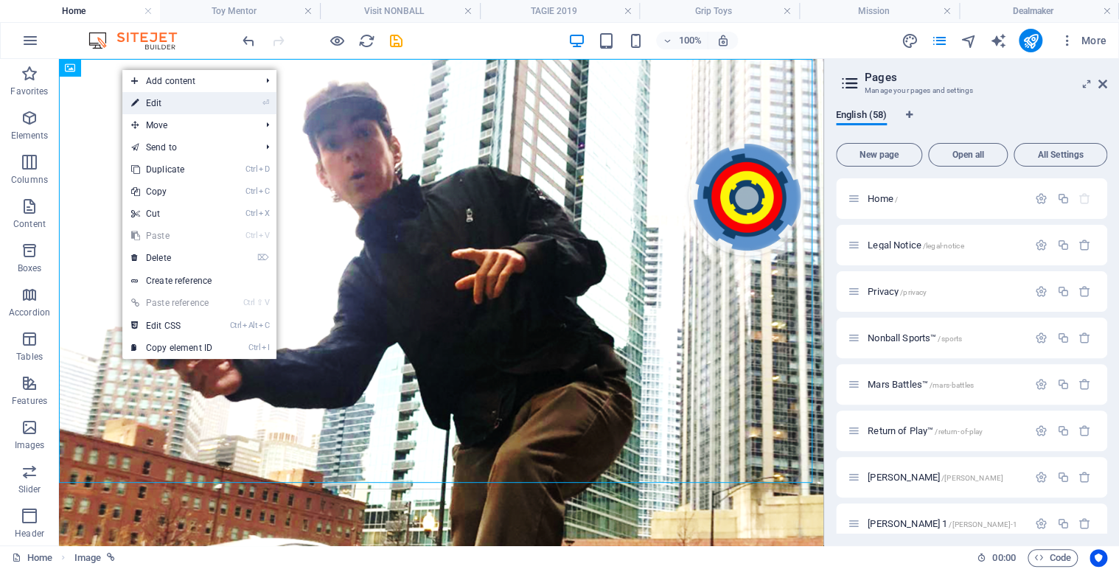
click at [167, 100] on link "⏎ Edit" at bounding box center [171, 103] width 99 height 22
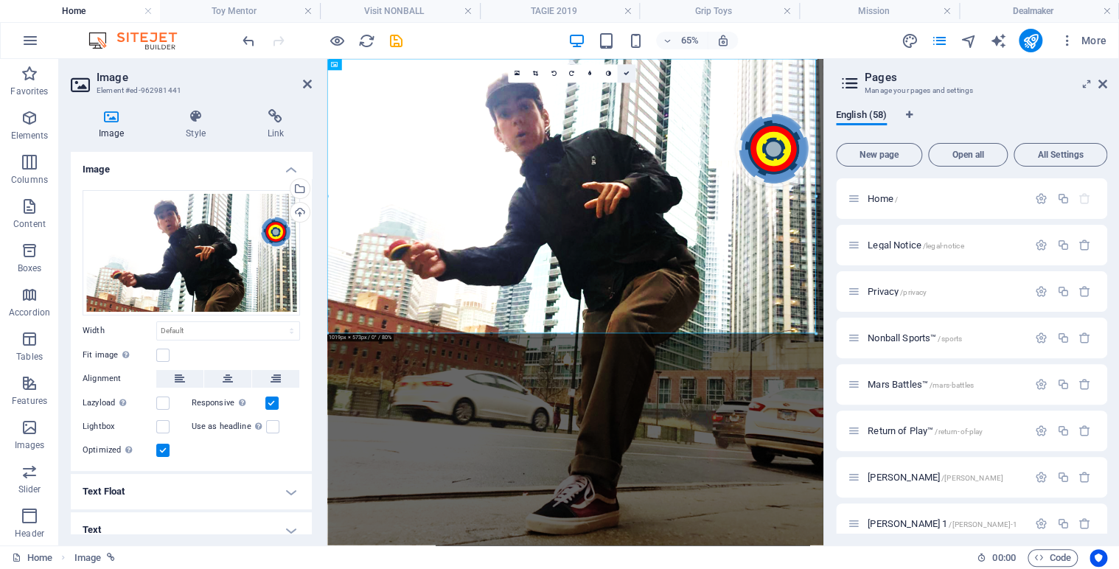
click at [627, 69] on link at bounding box center [626, 74] width 18 height 18
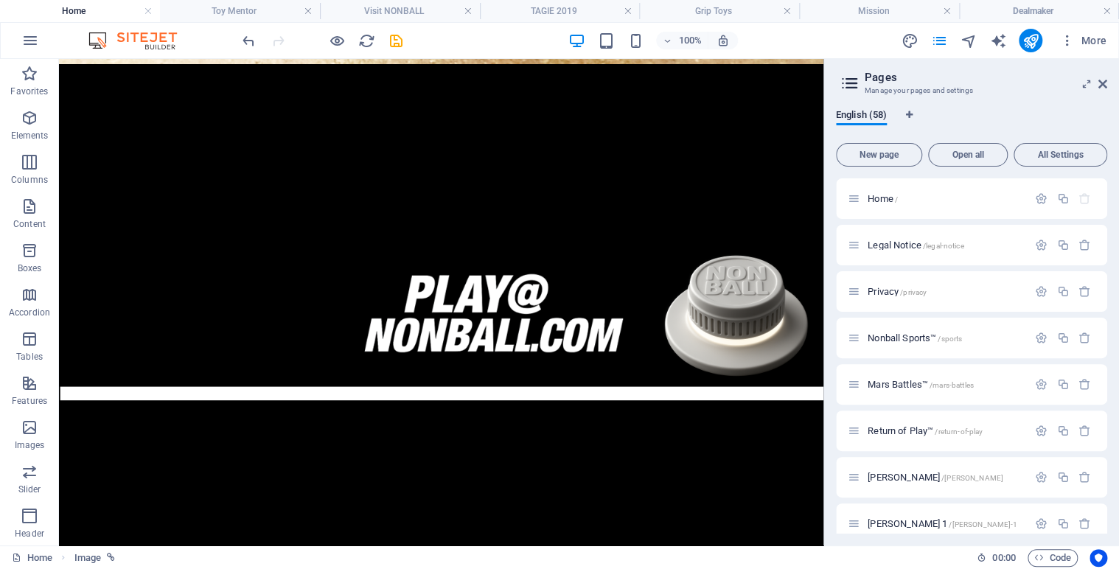
scroll to position [784, 0]
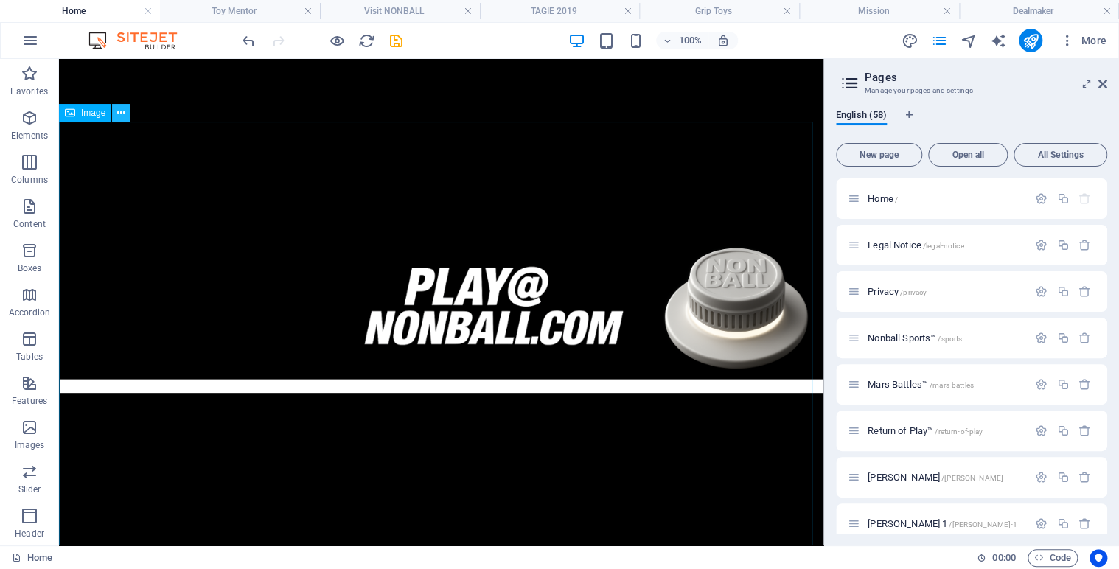
click at [121, 113] on icon at bounding box center [121, 112] width 8 height 15
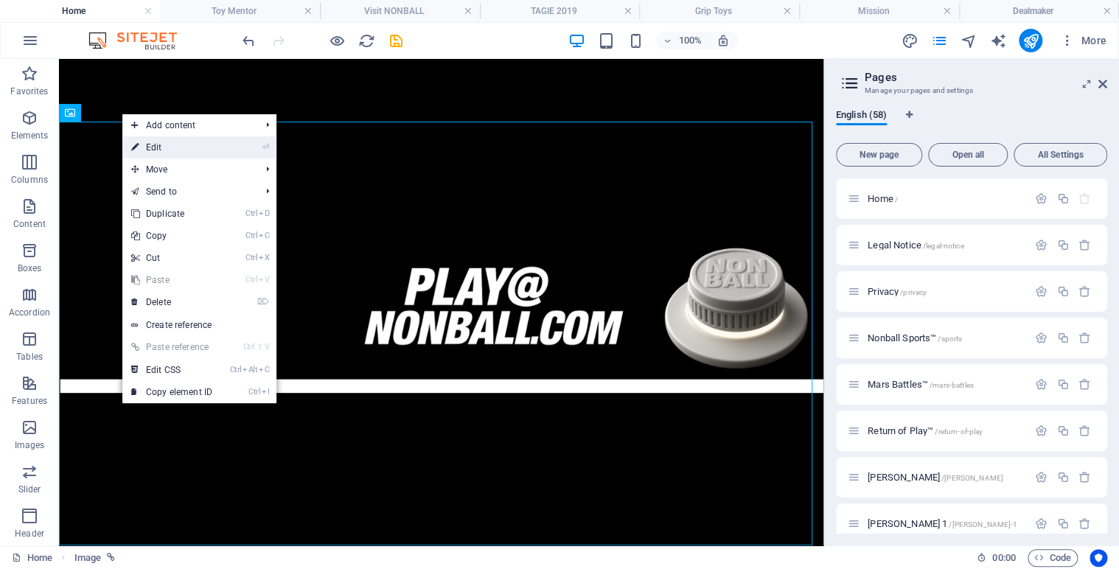
click at [161, 150] on link "⏎ Edit" at bounding box center [171, 147] width 99 height 22
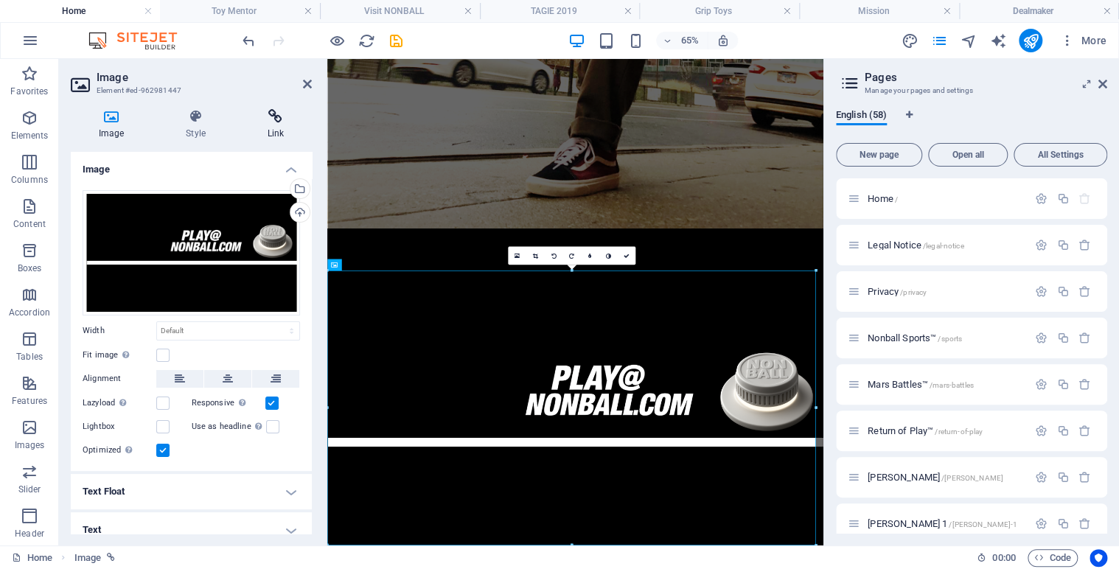
click at [262, 120] on icon at bounding box center [276, 116] width 72 height 15
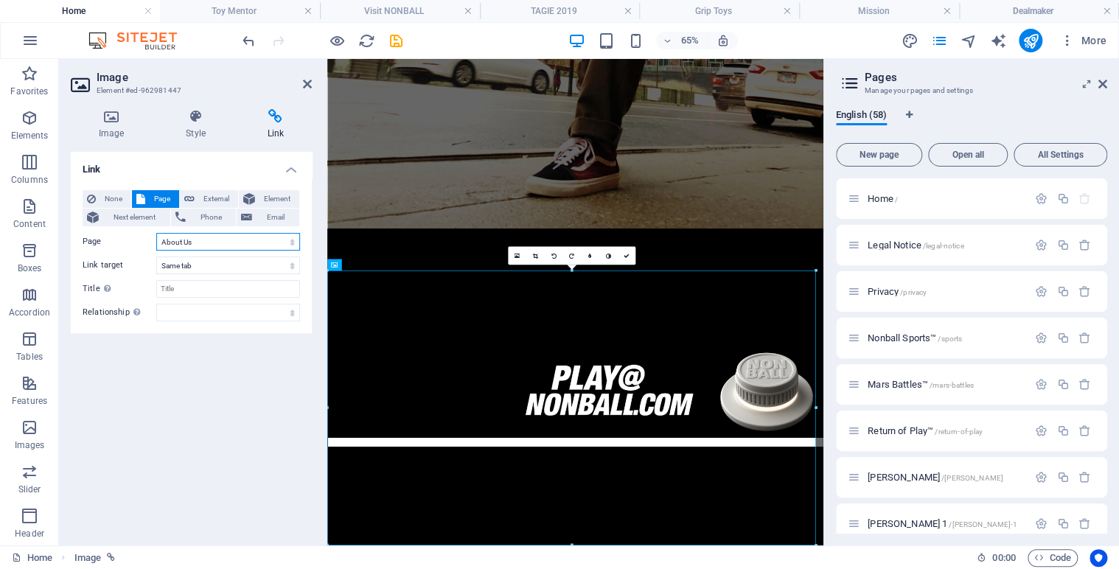
click at [286, 240] on select "Home Legal Notice Privacy Nonball Sports™ Mars Battles™ Return of Play™ [PERSON…" at bounding box center [228, 242] width 144 height 18
select select "32"
click at [156, 233] on select "Home Legal Notice Privacy Nonball Sports™ Mars Battles™ Return of Play™ [PERSON…" at bounding box center [228, 242] width 144 height 18
click at [623, 255] on icon at bounding box center [626, 256] width 6 height 6
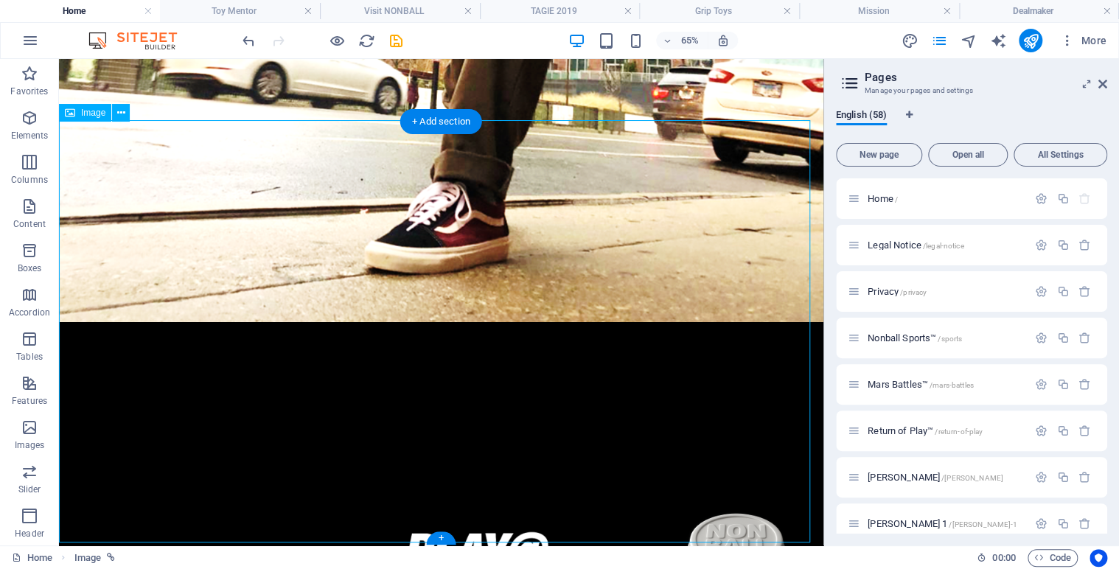
scroll to position [784, 0]
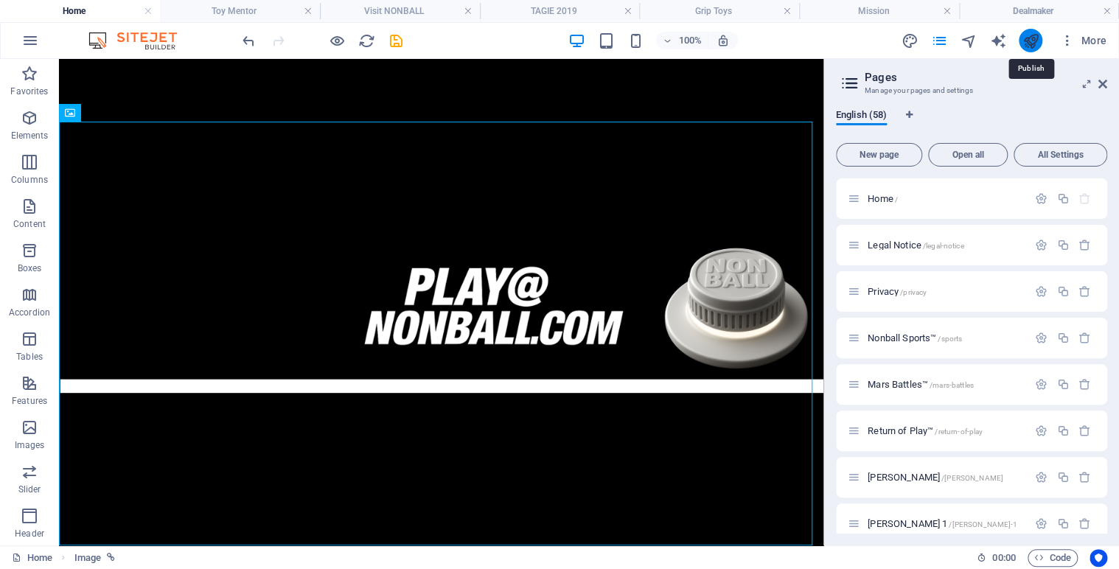
click at [1033, 42] on icon "publish" at bounding box center [1030, 40] width 17 height 17
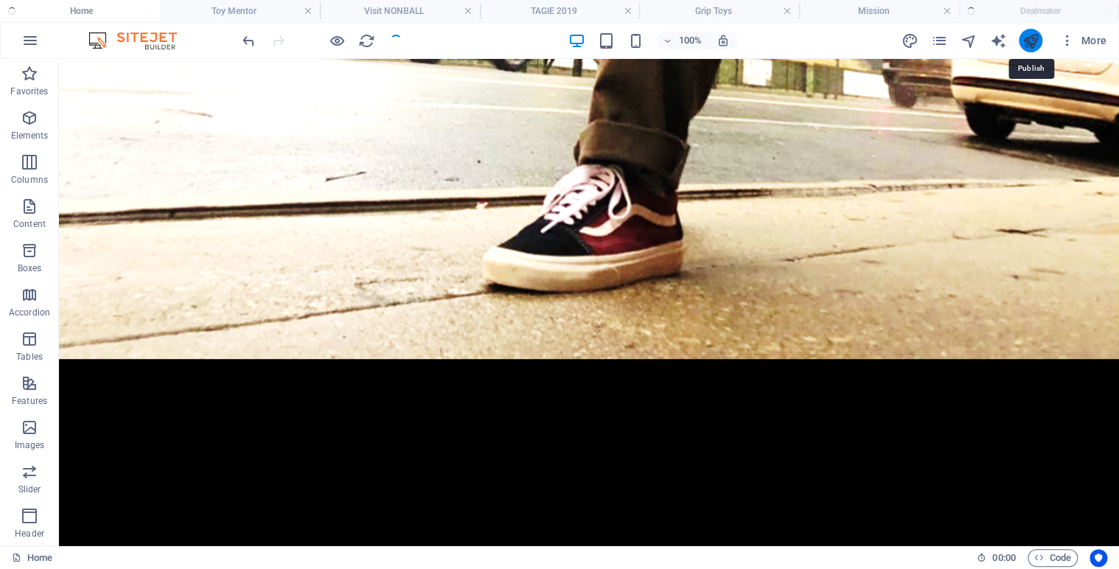
scroll to position [950, 0]
